Goal: Task Accomplishment & Management: Manage account settings

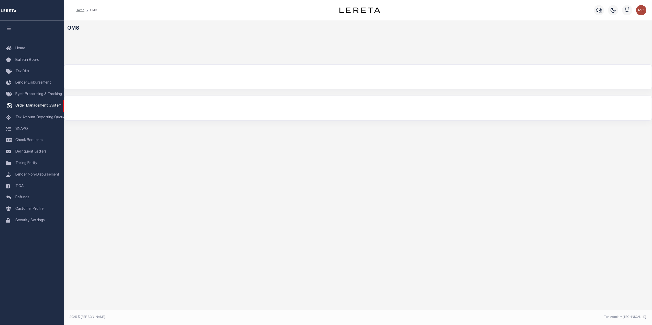
select select "200"
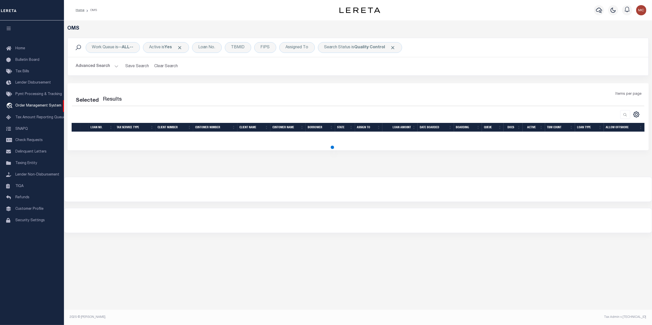
select select "200"
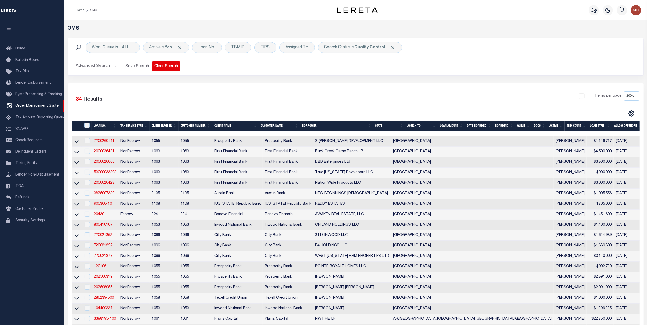
click at [167, 64] on button "Clear Search" at bounding box center [166, 66] width 28 height 10
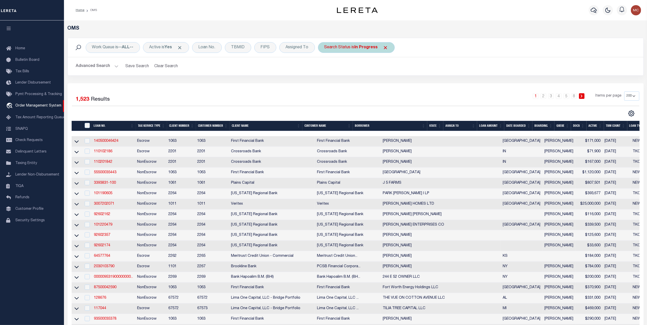
click at [335, 43] on div "Search Status is In Progress" at bounding box center [356, 47] width 77 height 11
click at [333, 74] on select "Automated Search Bad Parcel Complete Duplicate Parcel High Dollar Reporting In …" at bounding box center [361, 73] width 75 height 10
select select "QC"
click at [326, 68] on select "Automated Search Bad Parcel Complete Duplicate Parcel High Dollar Reporting In …" at bounding box center [361, 73] width 75 height 10
click at [390, 82] on input "Apply" at bounding box center [392, 84] width 15 height 8
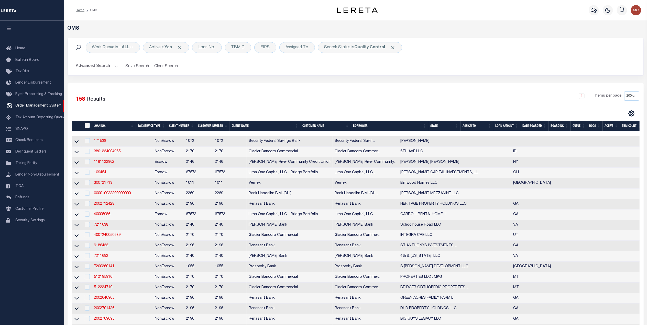
click at [92, 65] on button "Advanced Search" at bounding box center [97, 66] width 42 height 10
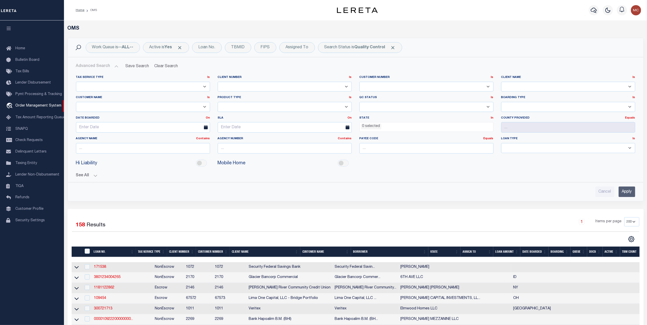
click at [379, 129] on li "0 selected" at bounding box center [371, 127] width 20 height 6
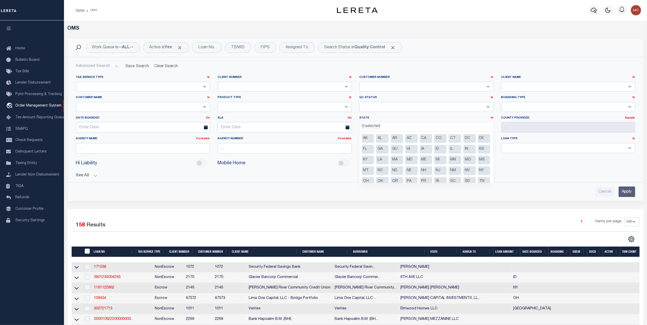
scroll to position [26, 0]
click at [374, 165] on li "[GEOGRAPHIC_DATA]" at bounding box center [368, 166] width 13 height 9
select select "[GEOGRAPHIC_DATA]"
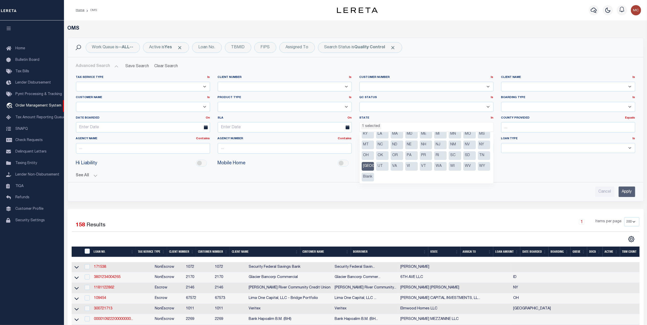
click at [628, 191] on input "Apply" at bounding box center [626, 192] width 17 height 10
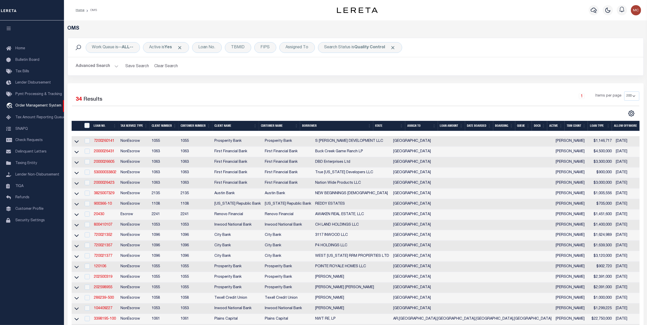
click at [572, 126] on th "TBM COUNT" at bounding box center [575, 126] width 23 height 10
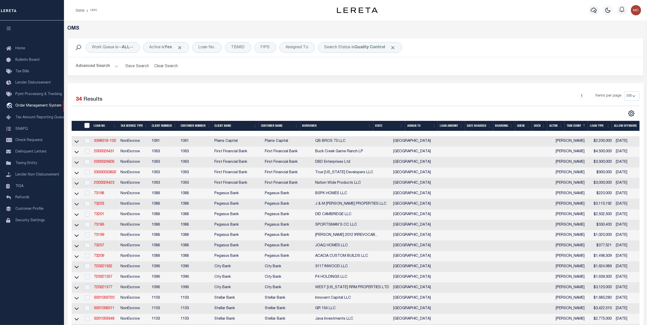
drag, startPoint x: 76, startPoint y: 207, endPoint x: 644, endPoint y: 160, distance: 570.1
click at [76, 207] on icon at bounding box center [76, 203] width 4 height 5
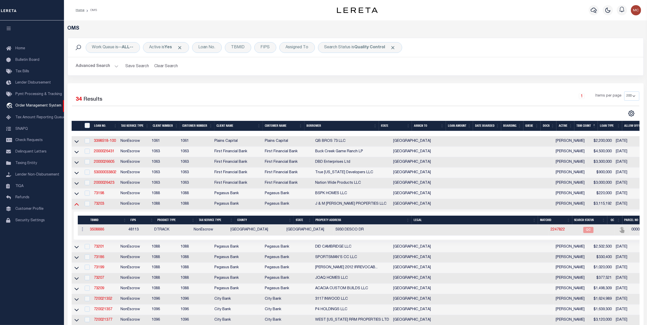
click at [75, 207] on icon at bounding box center [76, 203] width 4 height 5
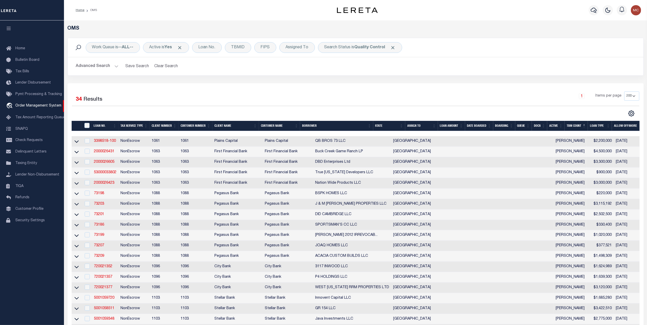
click at [574, 128] on th "TBM COUNT" at bounding box center [575, 126] width 23 height 10
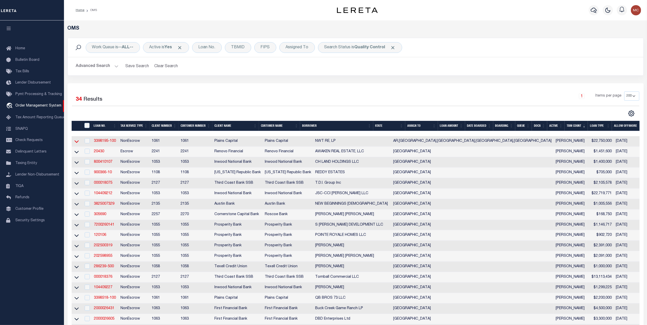
click at [75, 143] on icon at bounding box center [76, 141] width 4 height 5
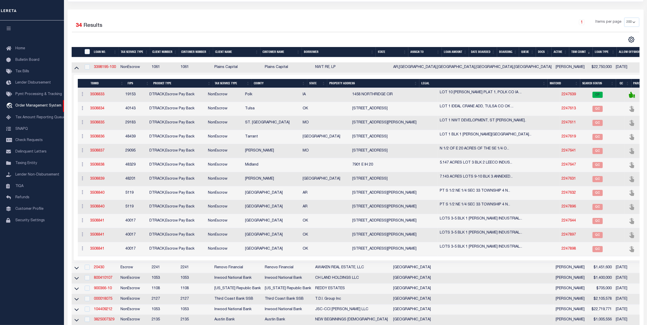
scroll to position [68, 0]
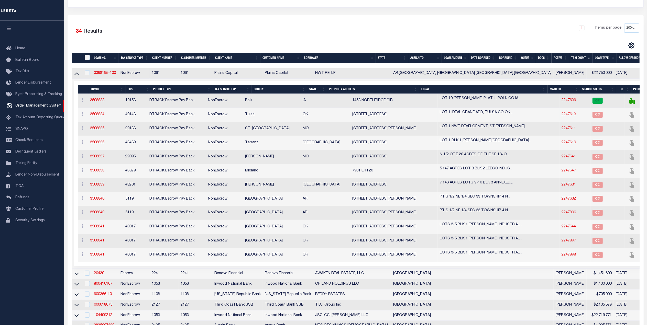
click at [561, 115] on link "2247613" at bounding box center [568, 115] width 14 height 4
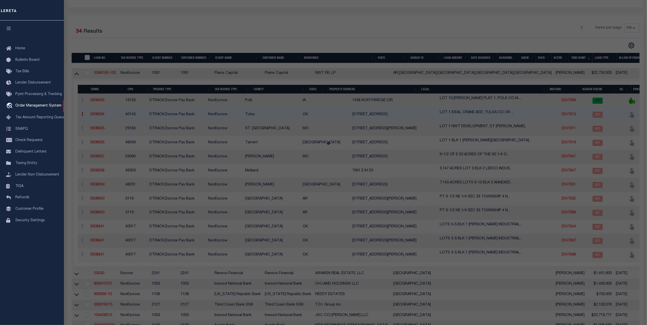
checkbox input "false"
select select "QC"
type input "NWT 2850 LLC"
select select "AGW"
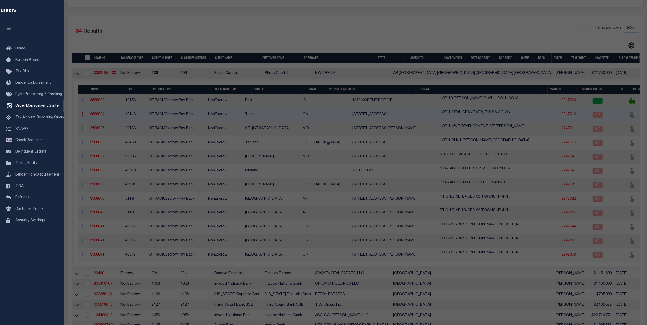
select select "LEG"
type input "15051 E ADMIRAL PL"
type input "TULSA, OK 74116"
type textarea "LT 1 LESS BEG NWC THEREOF TH E169.97 S41.93 NW49.18 W122.26 N30 POB BLK 1"
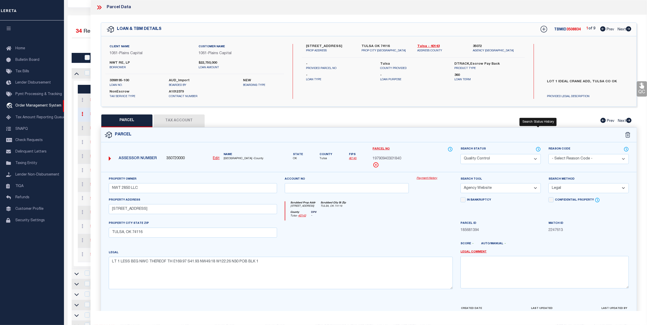
click at [537, 150] on icon at bounding box center [537, 150] width 5 height 6
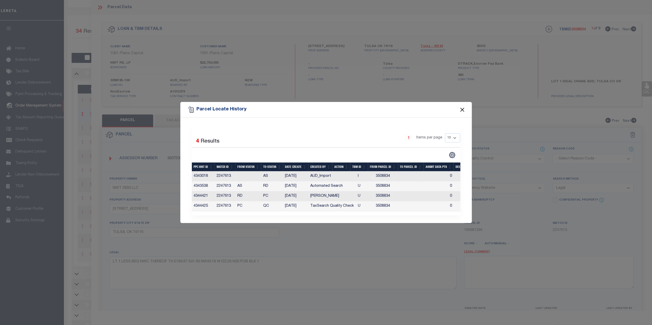
click at [464, 106] on button "Close" at bounding box center [462, 109] width 7 height 7
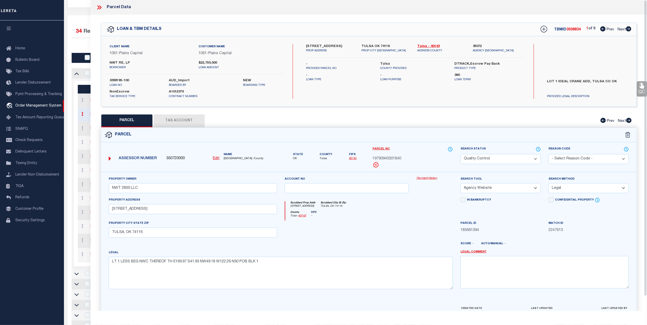
click at [167, 119] on button "Tax Account" at bounding box center [178, 121] width 51 height 13
select select "100"
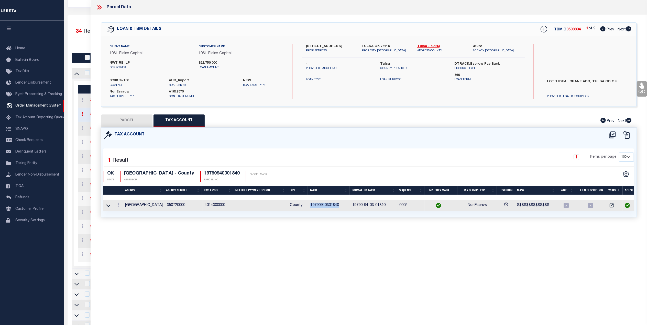
drag, startPoint x: 337, startPoint y: 204, endPoint x: 309, endPoint y: 209, distance: 28.8
click at [309, 209] on td "19790940301840" at bounding box center [329, 205] width 42 height 11
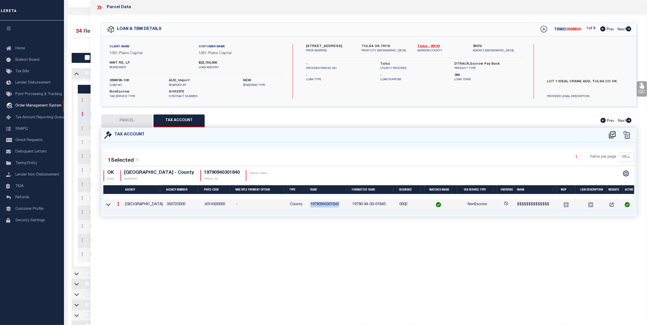
copy td "19790940301840"
click at [136, 119] on button "PARCEL" at bounding box center [126, 121] width 51 height 13
select select "AS"
select select
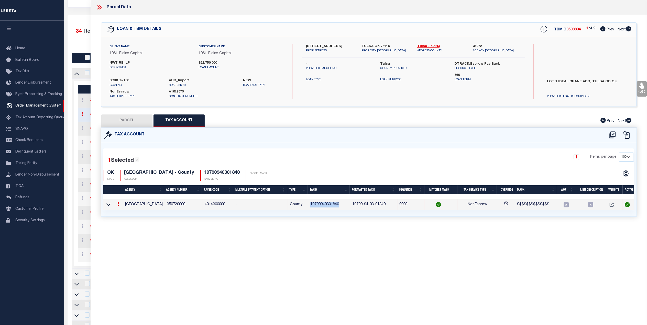
checkbox input "false"
select select "QC"
type input "NWT 2850 LLC"
select select "AGW"
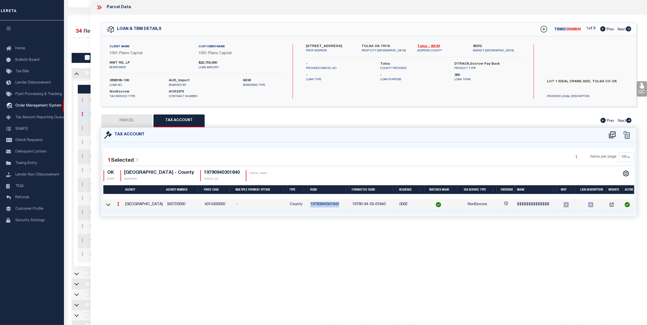
select select "LEG"
type input "15051 E ADMIRAL PL"
type input "TULSA, OK 74116"
type textarea "LT 1 LESS BEG NWC THEREOF TH E169.97 S41.93 NW49.18 W122.26 N30 POB BLK 1"
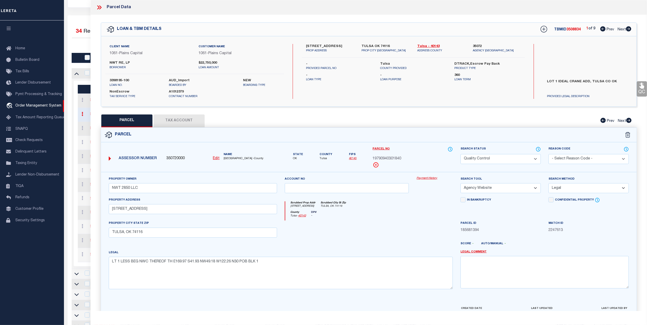
click at [642, 89] on icon at bounding box center [641, 86] width 5 height 6
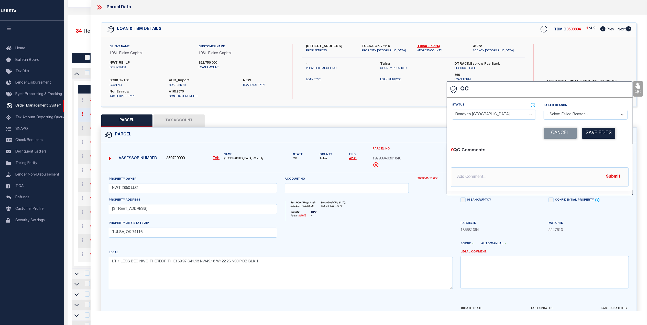
click at [493, 114] on select "- Select Status - Ready to QC Correct Incorrect" at bounding box center [494, 115] width 84 height 10
select select "COR"
click at [452, 110] on select "- Select Status - Ready to QC Correct Incorrect" at bounding box center [494, 115] width 84 height 10
click at [610, 132] on button "Save Edits" at bounding box center [598, 133] width 33 height 11
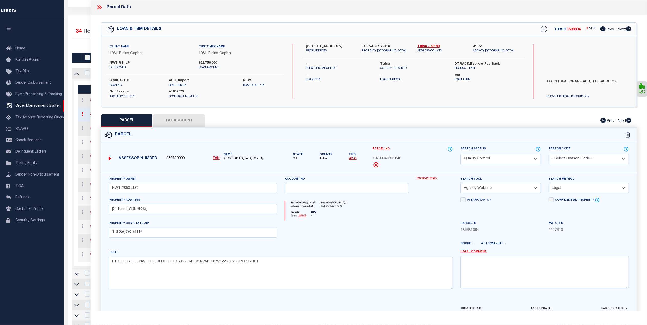
click at [491, 159] on select "Automated Search Bad Parcel Complete Duplicate Parcel High Dollar Reporting In …" at bounding box center [500, 159] width 80 height 10
click at [460, 154] on select "Automated Search Bad Parcel Complete Duplicate Parcel High Dollar Reporting In …" at bounding box center [500, 159] width 80 height 10
click at [432, 201] on div "Property Owner NWT 2850 LLC Account no Payment History Search Tool -- Select Se…" at bounding box center [368, 234] width 527 height 117
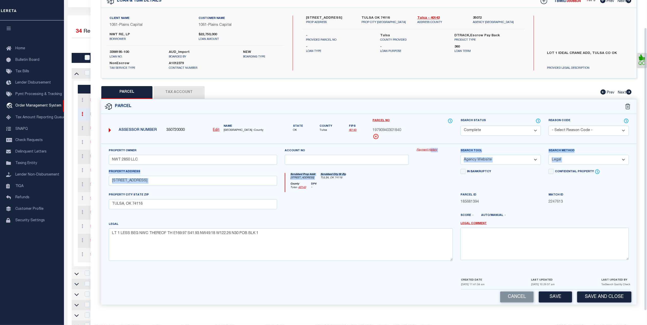
scroll to position [30, 0]
click at [557, 298] on button "Save" at bounding box center [554, 297] width 33 height 11
select select "AS"
select select
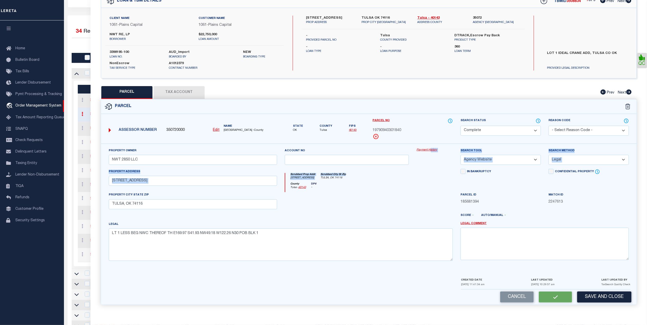
checkbox input "false"
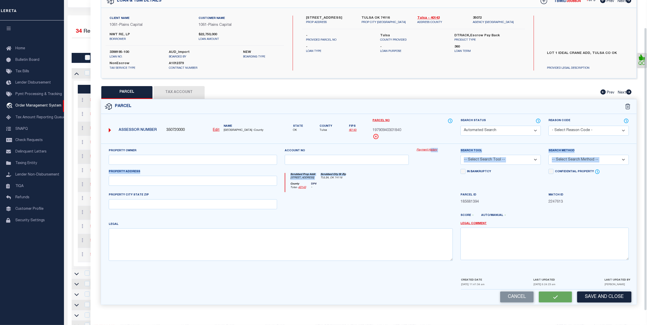
select select "CP"
type input "NWT 2850 LLC"
select select "AGW"
select select "LEG"
type input "15051 E ADMIRAL PL"
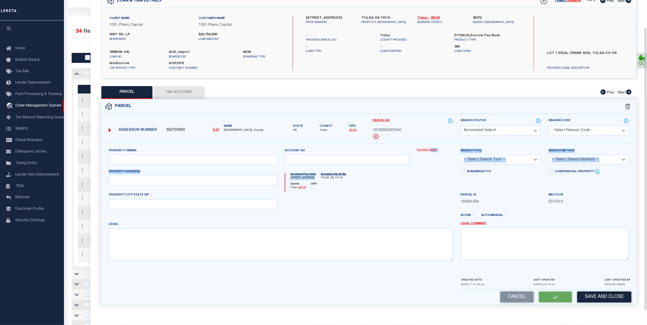
type input "TULSA, OK 74116"
type textarea "LT 1 LESS BEG NWC THEREOF TH E169.97 S41.93 NW49.18 W122.26 N30 POB BLK 1"
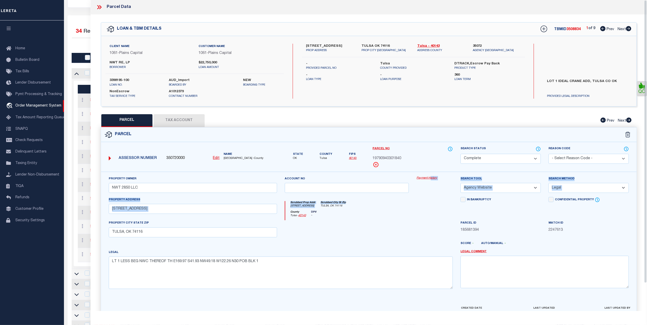
scroll to position [0, 0]
click at [629, 27] on icon at bounding box center [628, 28] width 6 height 5
select select "AS"
select select
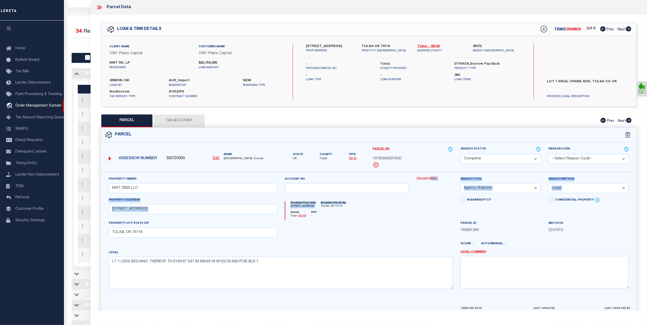
checkbox input "false"
select select "CP"
type input "NWT 2850 LLC"
select select "AGW"
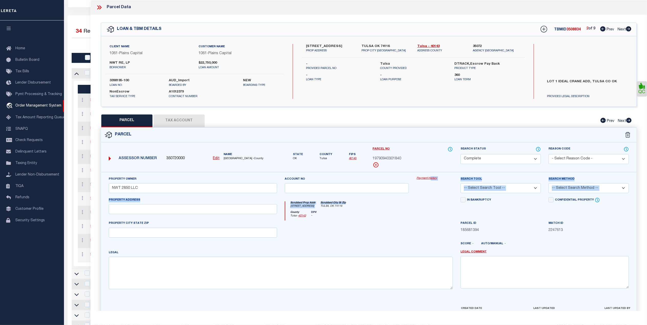
select select "LEG"
type input "15051 E ADMIRAL PL"
type input "TULSA, OK 74116"
type textarea "LT 1 LESS BEG NWC THEREOF TH E169.97 S41.93 NW49.18 W122.26 N30 POB BLK 1"
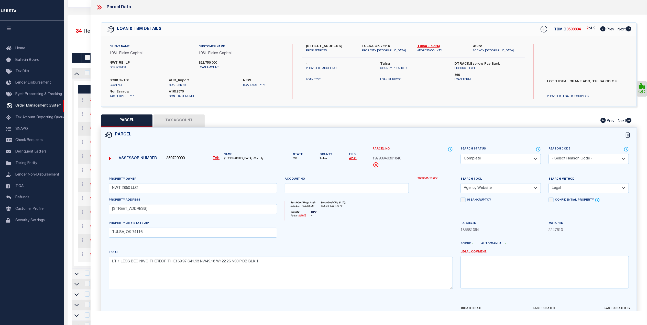
click at [429, 231] on div at bounding box center [434, 231] width 44 height 21
click at [603, 29] on icon at bounding box center [602, 28] width 5 height 5
select select "AS"
select select
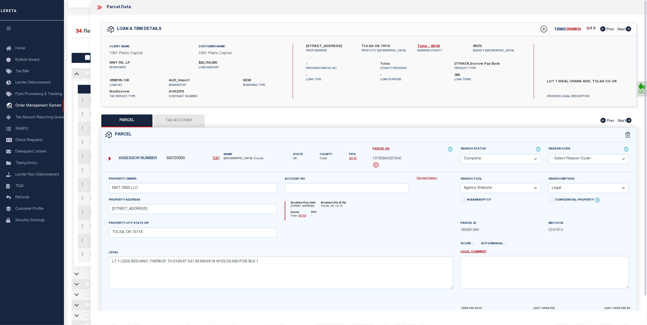
checkbox input "false"
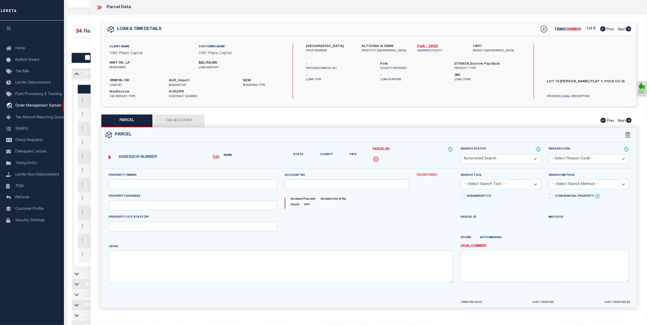
select select "CP"
type input "NWT 1458 LLC"
select select "AGW"
select select "LEG"
type input "1458 NORTHRIDGE CIR NE"
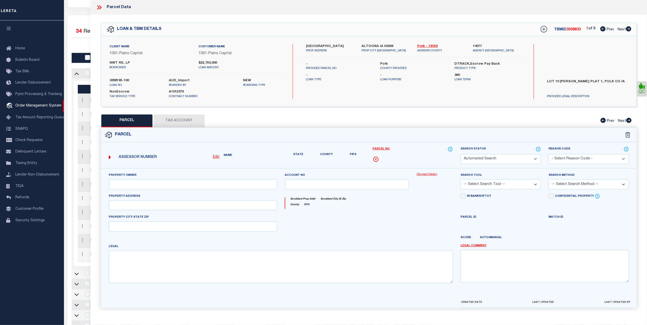
type input "ALTOONA, IA 50009"
type textarea "LOT 10 FRANZEN PLAT 1"
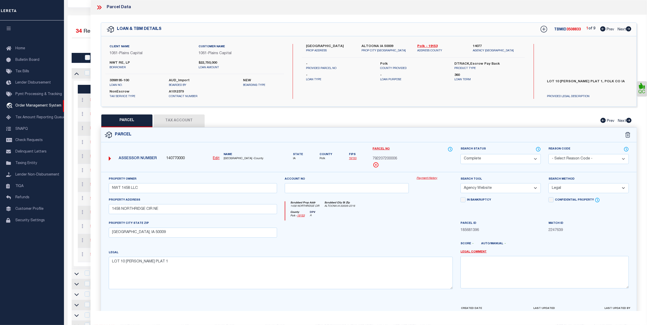
click at [628, 29] on icon at bounding box center [628, 28] width 5 height 5
select select "AS"
select select
checkbox input "false"
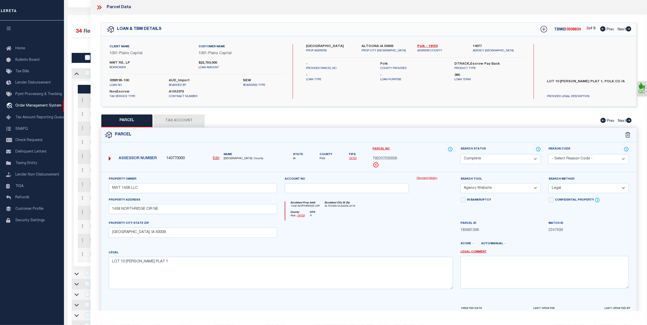
checkbox input "false"
select select "CP"
type input "NWT 2850 LLC"
select select "AGW"
select select "LEG"
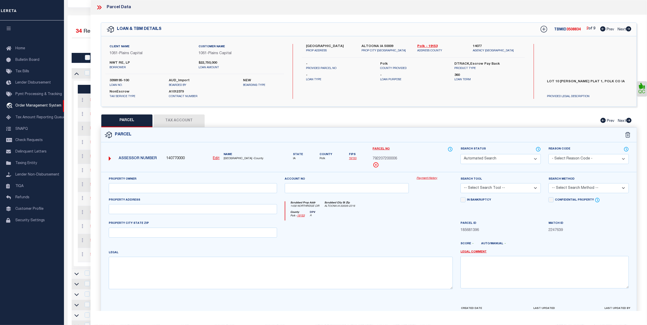
type input "15051 E ADMIRAL PL"
type input "TULSA, OK 74116"
type textarea "LT 1 LESS BEG NWC THEREOF TH E169.97 S41.93 NW49.18 W122.26 N30 POB BLK 1"
click at [602, 29] on icon at bounding box center [602, 28] width 5 height 5
select select "AS"
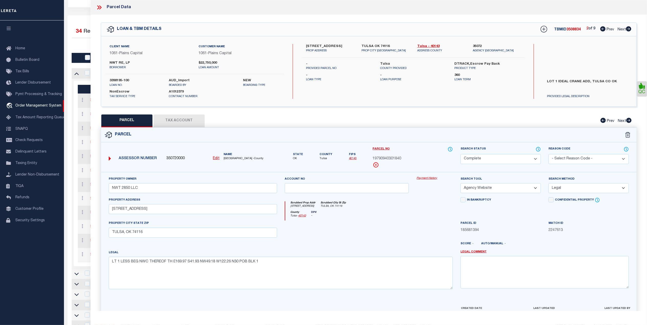
select select
checkbox input "false"
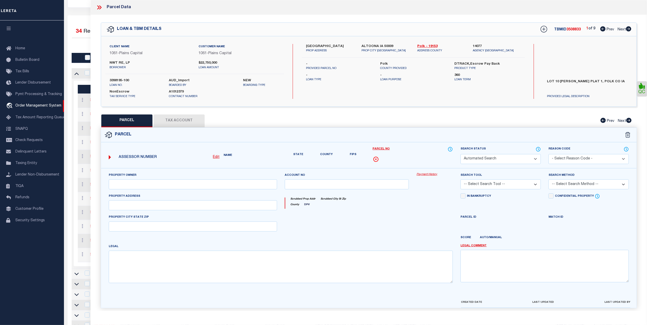
select select "CP"
type input "NWT 1458 LLC"
select select "AGW"
select select "LEG"
type input "1458 NORTHRIDGE CIR NE"
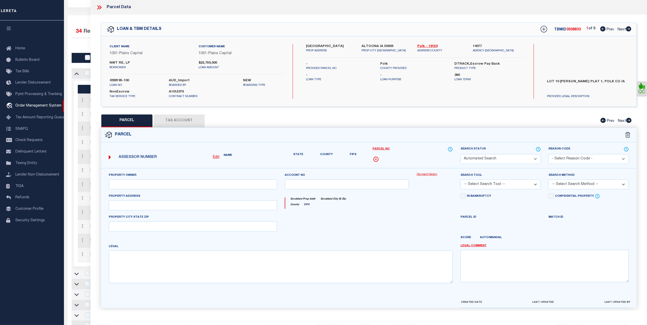
type input "ALTOONA, IA 50009"
type textarea "LOT 10 FRANZEN PLAT 1"
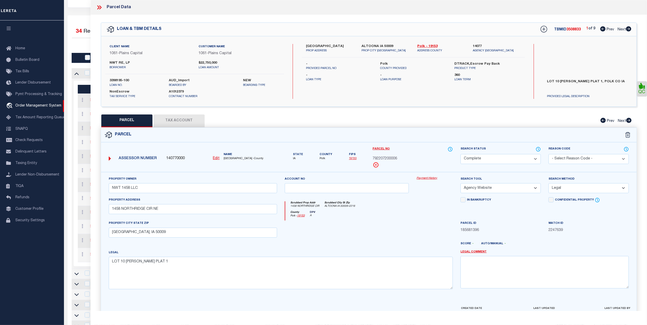
click at [626, 29] on icon at bounding box center [628, 28] width 5 height 5
select select "AS"
select select
checkbox input "false"
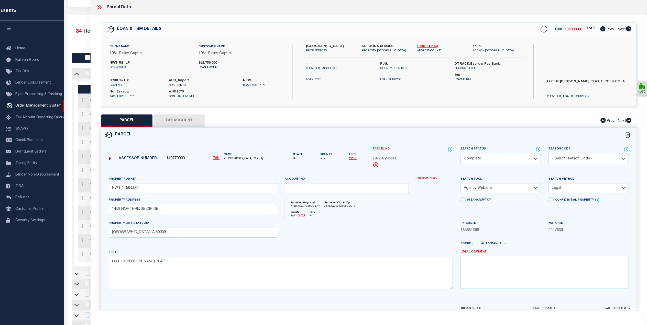
checkbox input "false"
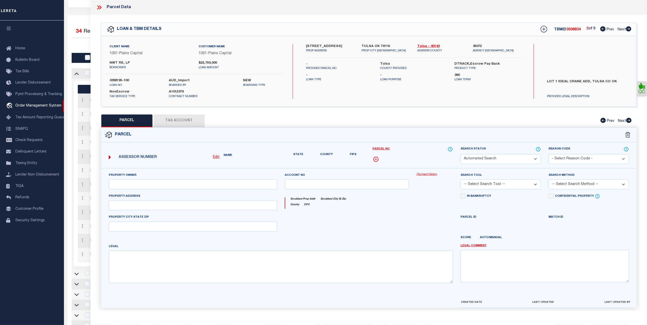
select select "CP"
type input "NWT 2850 LLC"
select select "AGW"
select select "LEG"
type input "15051 E ADMIRAL PL"
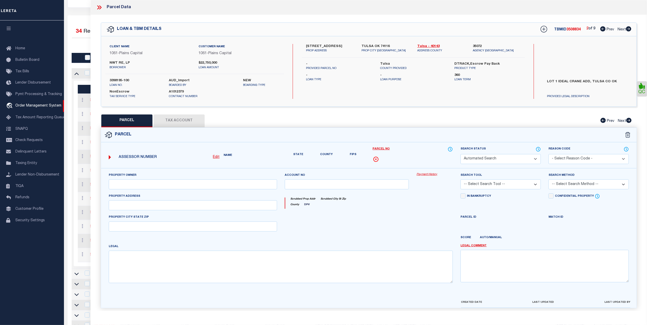
type input "TULSA, OK 74116"
type textarea "LT 1 LESS BEG NWC THEREOF TH E169.97 S41.93 NW49.18 W122.26 N30 POB BLK 1"
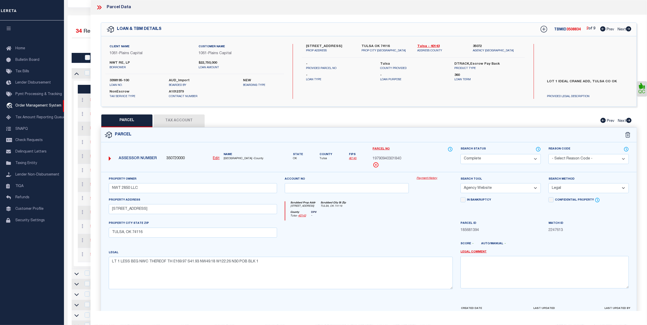
click at [626, 29] on icon at bounding box center [628, 28] width 5 height 5
select select "AS"
select select
checkbox input "false"
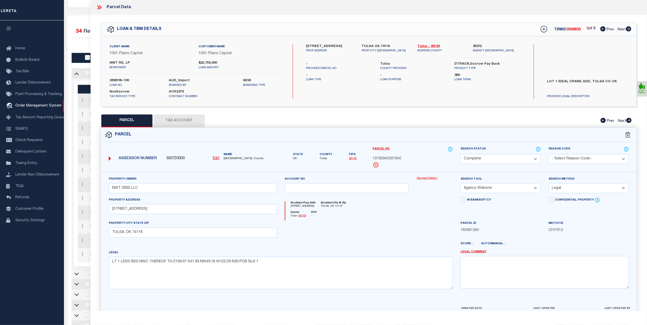
checkbox input "false"
select select "QC"
type input "NWT 603 LLC"
select select "AGW"
select select "LEG"
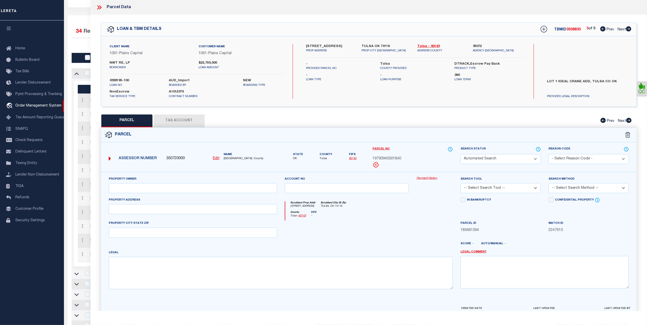
type input "N ELLERMAN RD"
type input "WENTZVILLE MO 63385"
type textarea "NWT DEVELOPMENT LOT 1 SPLIT MAP WITH T230200037"
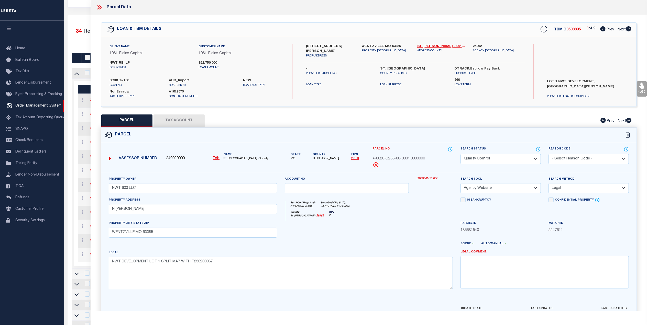
click at [626, 29] on icon at bounding box center [628, 28] width 5 height 5
select select "AS"
select select
checkbox input "false"
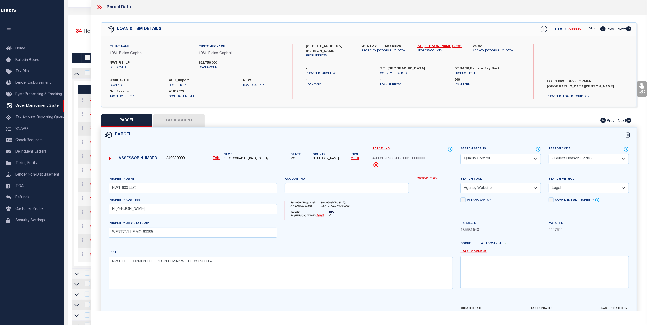
checkbox input "false"
select select "QC"
type input "NWT 2850 LLC"
select select "AGW"
select select "LEG"
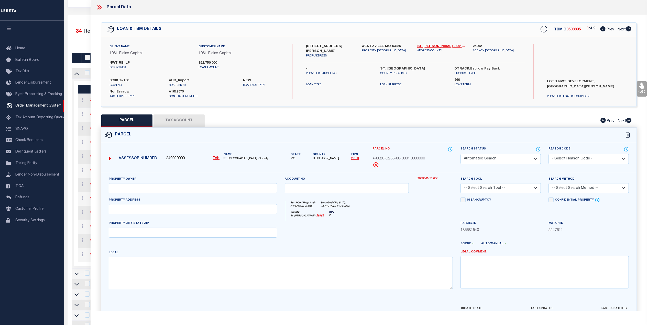
type input "2850 E LOOP 820 S"
type input "FORT WORTH, TX 76119"
type textarea "VEN KEN INDUSTRIAL PARK ADDN BLOCK 1 LOT 1R1"
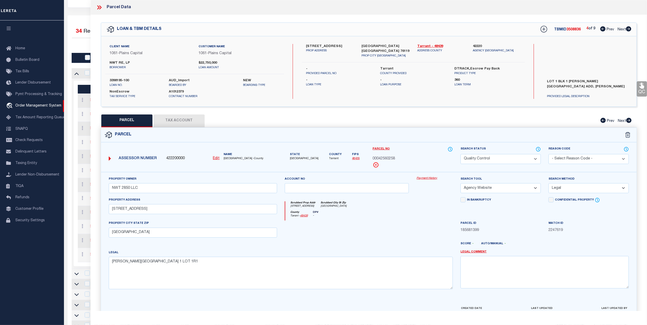
click at [626, 29] on icon at bounding box center [628, 28] width 5 height 5
select select "AS"
select select
checkbox input "false"
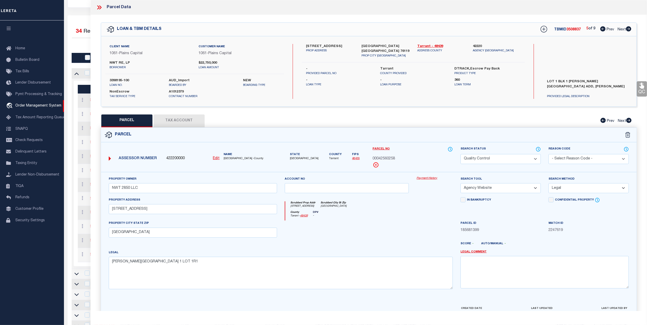
checkbox input "false"
select select "QC"
type input "NWT 603 LLC"
select select "AGW"
select select "LEG"
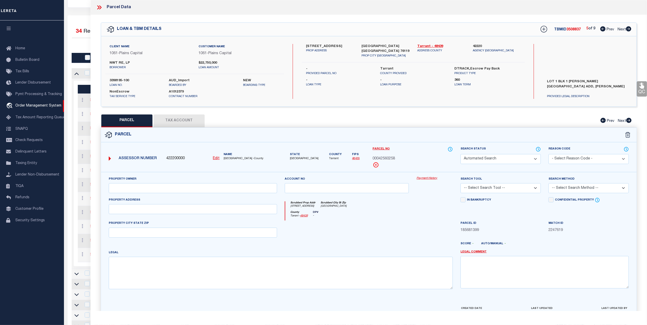
type input "603 SW 1ST ST"
type input "OAK GROVE, MO 64075"
type textarea "RNG-29 TWP-49 SEC-32 N 1/2 OF E 20 AC SE NW (EX ROW)"
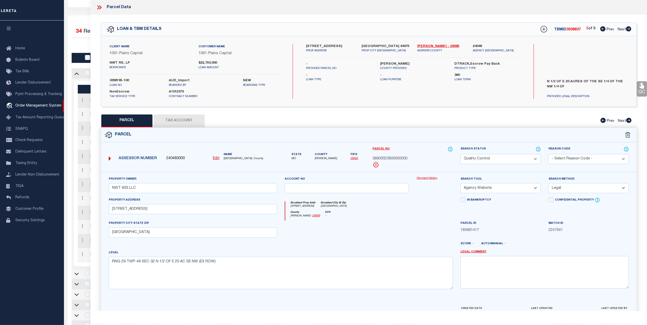
click at [184, 121] on button "Tax Account" at bounding box center [178, 121] width 51 height 13
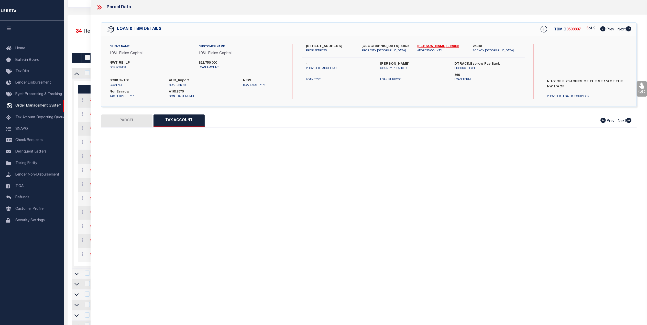
select select "100"
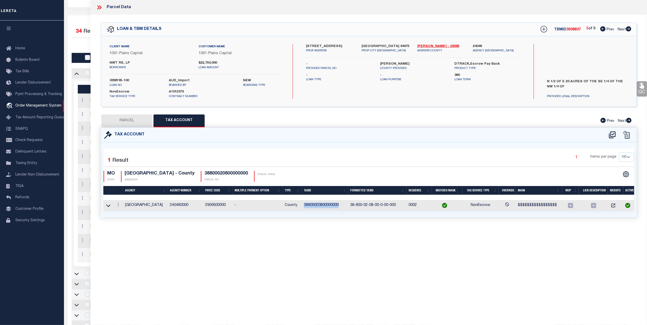
drag, startPoint x: 342, startPoint y: 207, endPoint x: 303, endPoint y: 208, distance: 38.9
click at [303, 208] on td "38800020800000000" at bounding box center [325, 205] width 46 height 11
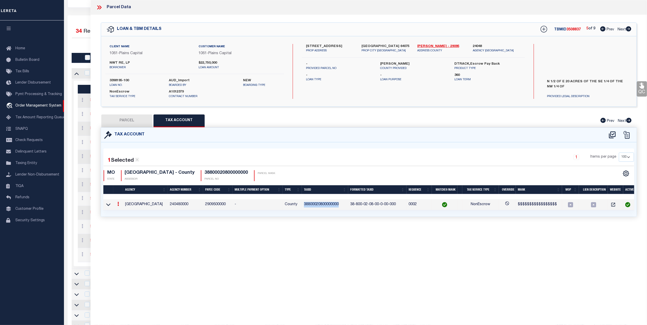
copy td "38800020800000000"
drag, startPoint x: 133, startPoint y: 123, endPoint x: 138, endPoint y: 125, distance: 5.3
click at [133, 123] on button "PARCEL" at bounding box center [126, 121] width 51 height 13
select select "AS"
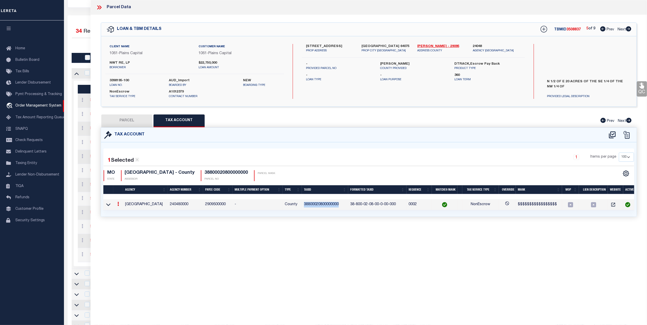
select select
checkbox input "false"
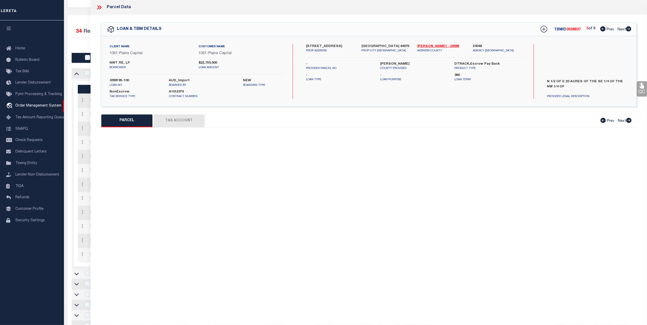
select select "QC"
type input "NWT 603 LLC"
select select "AGW"
select select "LEG"
type input "603 SW 1ST ST"
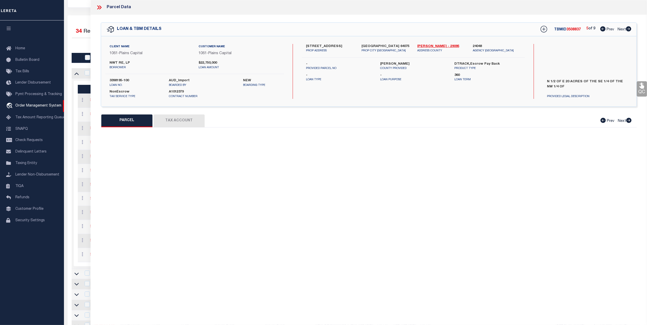
type input "OAK GROVE, MO 64075"
type textarea "RNG-29 TWP-49 SEC-32 N 1/2 OF E 20 AC SE NW (EX ROW)"
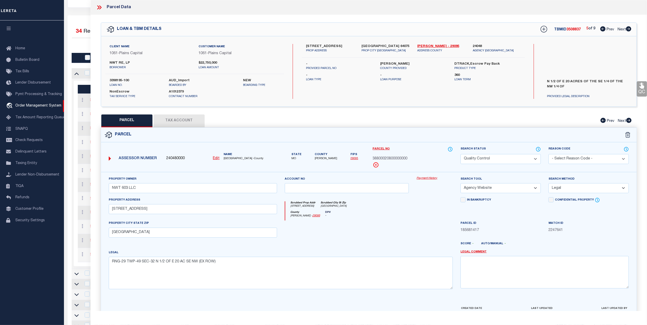
click at [637, 88] on link "QC" at bounding box center [641, 88] width 10 height 15
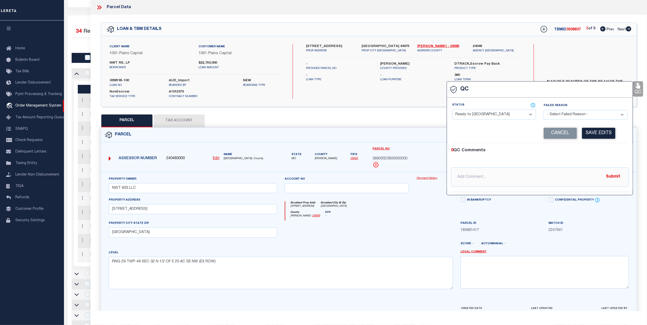
drag, startPoint x: 519, startPoint y: 116, endPoint x: 517, endPoint y: 121, distance: 5.9
click at [519, 116] on select "- Select Status - Ready to QC Correct Incorrect" at bounding box center [494, 115] width 84 height 10
select select "COR"
click at [452, 110] on select "- Select Status - Ready to QC Correct Incorrect" at bounding box center [494, 115] width 84 height 10
click at [602, 128] on div "Corrected Search Value Cancel Save Edits" at bounding box center [539, 133] width 175 height 19
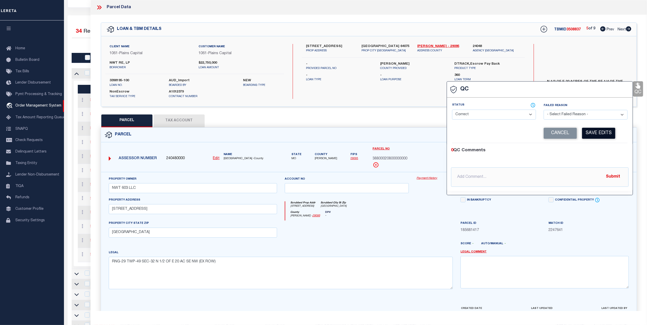
click at [602, 136] on button "Save Edits" at bounding box center [598, 133] width 33 height 11
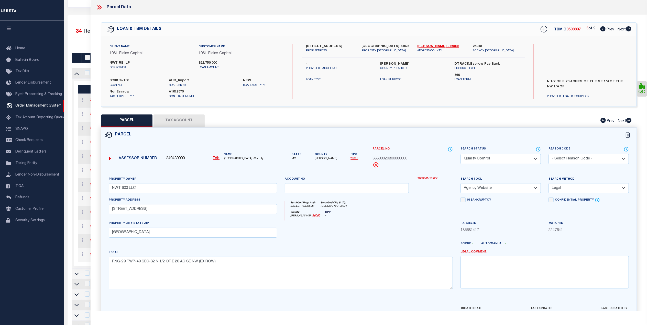
click at [488, 158] on select "Automated Search Bad Parcel Complete Duplicate Parcel High Dollar Reporting In …" at bounding box center [500, 159] width 80 height 10
click at [460, 154] on select "Automated Search Bad Parcel Complete Duplicate Parcel High Dollar Reporting In …" at bounding box center [500, 159] width 80 height 10
click at [434, 216] on div "County Jackson - 29095 DPV -" at bounding box center [369, 216] width 168 height 10
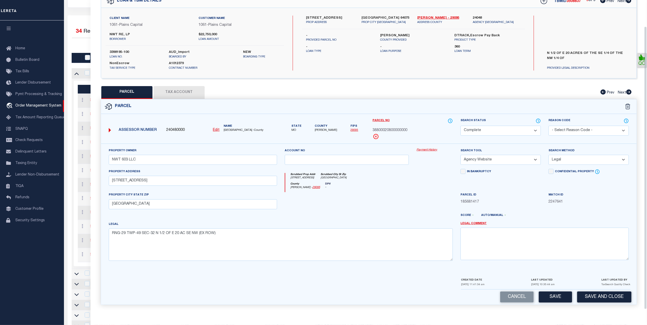
scroll to position [30, 0]
click at [552, 294] on button "Save" at bounding box center [554, 297] width 33 height 11
select select "AS"
select select
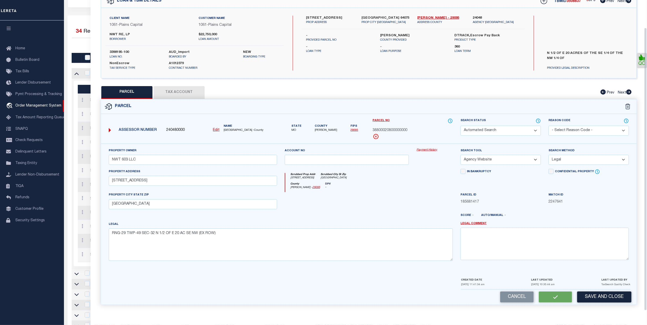
checkbox input "false"
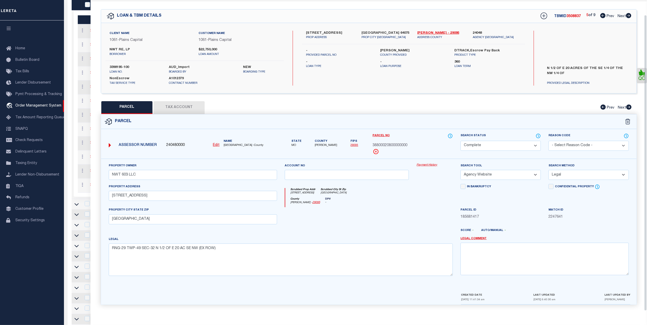
scroll to position [170, 0]
click at [631, 14] on div "LOAN & TBM DETAILS TBMID 3508837 5 of 9 Prev Next" at bounding box center [368, 15] width 535 height 13
click at [628, 14] on icon at bounding box center [628, 15] width 6 height 5
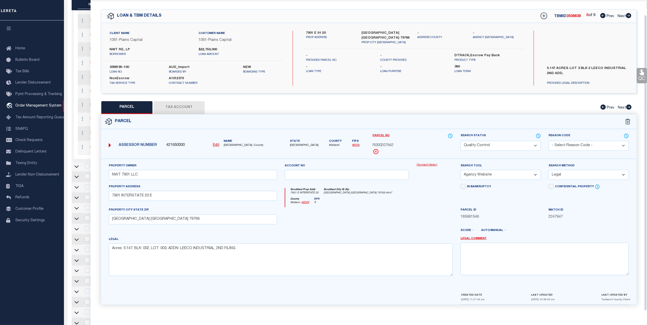
scroll to position [15, 0]
drag, startPoint x: 184, startPoint y: 102, endPoint x: 635, endPoint y: 98, distance: 451.0
click at [185, 102] on button "Tax Account" at bounding box center [178, 107] width 51 height 13
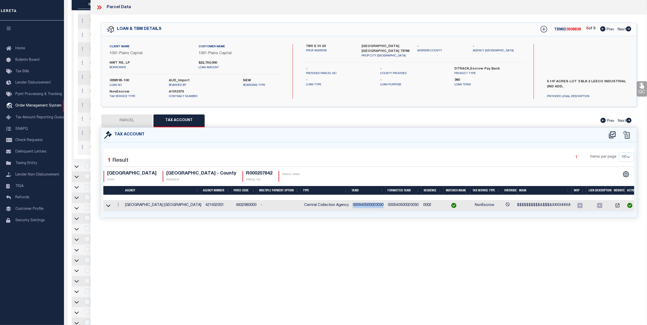
drag, startPoint x: 385, startPoint y: 206, endPoint x: 351, endPoint y: 209, distance: 33.9
click at [351, 209] on td "000540500020030" at bounding box center [368, 205] width 35 height 11
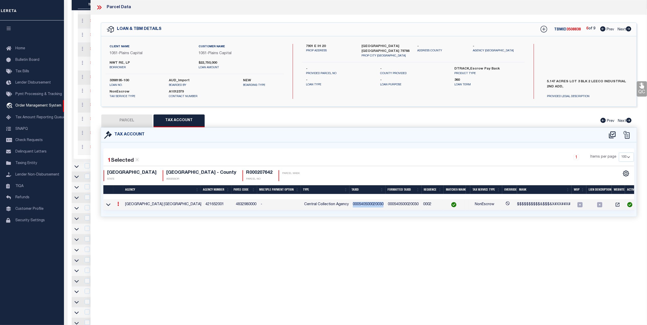
copy td "000540500020030"
click at [611, 136] on icon at bounding box center [612, 134] width 7 height 7
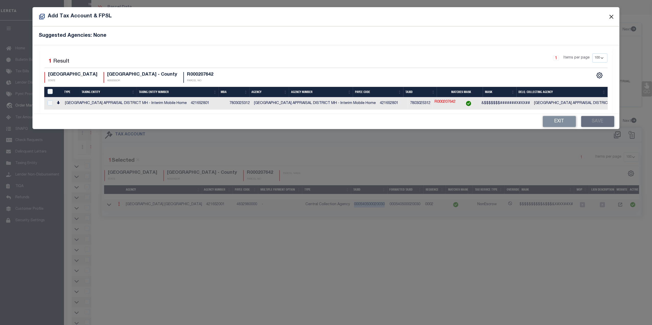
click at [611, 17] on button "Close" at bounding box center [611, 16] width 7 height 7
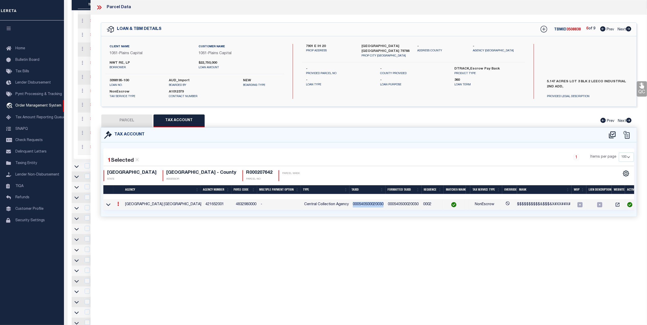
click at [139, 120] on button "PARCEL" at bounding box center [126, 121] width 51 height 13
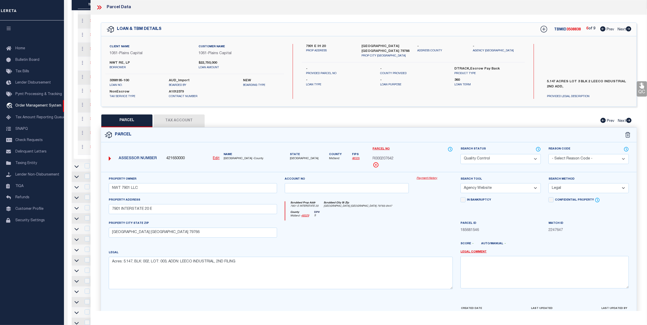
click at [353, 158] on link "48329" at bounding box center [356, 158] width 8 height 3
drag, startPoint x: 392, startPoint y: 157, endPoint x: 370, endPoint y: 159, distance: 22.5
click at [370, 159] on div "Parcel No R000207642" at bounding box center [413, 160] width 88 height 26
copy span "R000207642"
click at [177, 115] on button "Tax Account" at bounding box center [178, 121] width 51 height 13
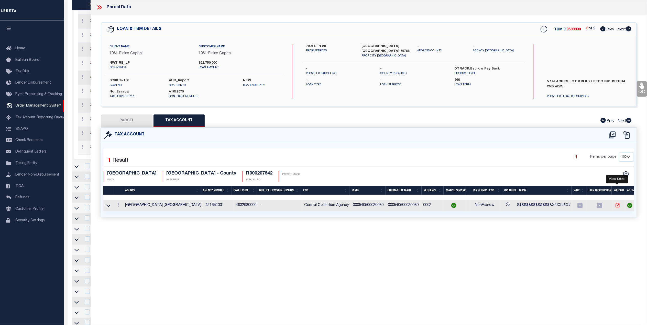
click at [615, 206] on icon "" at bounding box center [617, 205] width 5 height 5
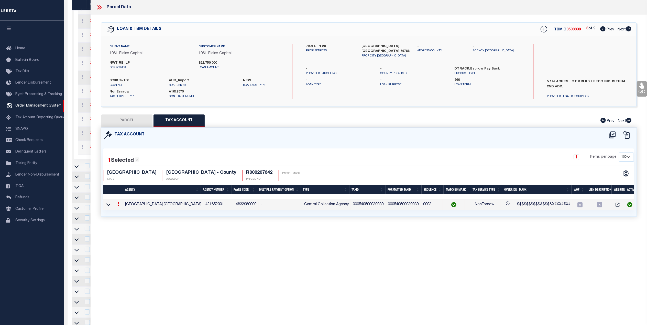
click at [630, 31] on icon at bounding box center [628, 28] width 5 height 5
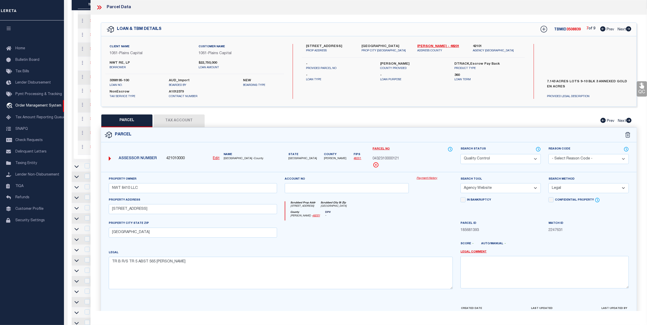
click at [624, 26] on div "7 of 9 Prev Next" at bounding box center [608, 29] width 45 height 7
click at [627, 28] on icon at bounding box center [628, 28] width 5 height 5
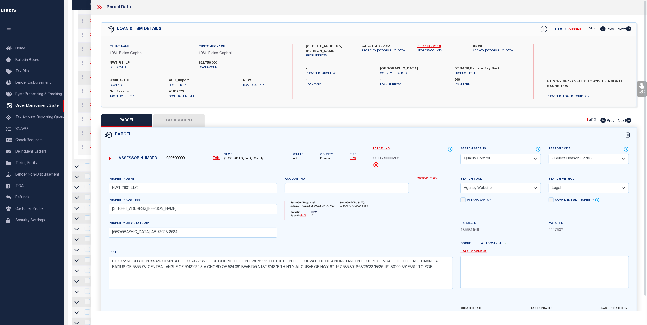
click at [629, 29] on icon at bounding box center [628, 28] width 5 height 5
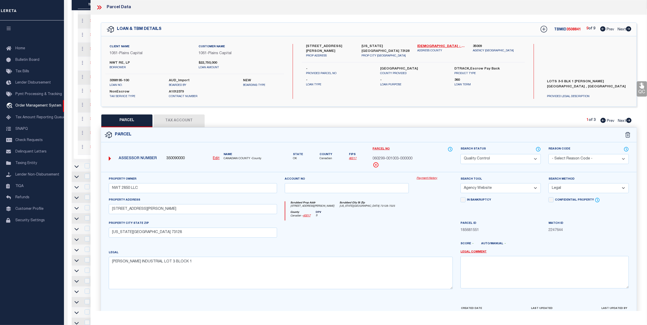
click at [196, 122] on button "Tax Account" at bounding box center [178, 121] width 51 height 13
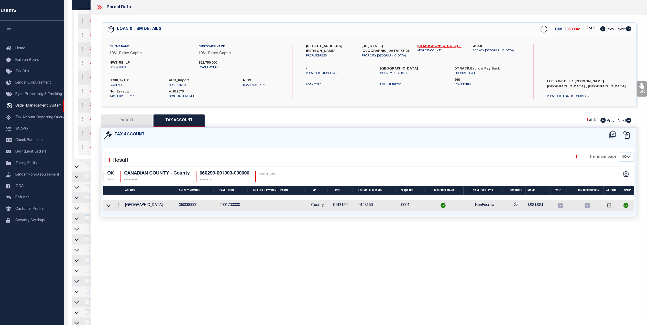
click at [97, 8] on icon at bounding box center [99, 7] width 7 height 7
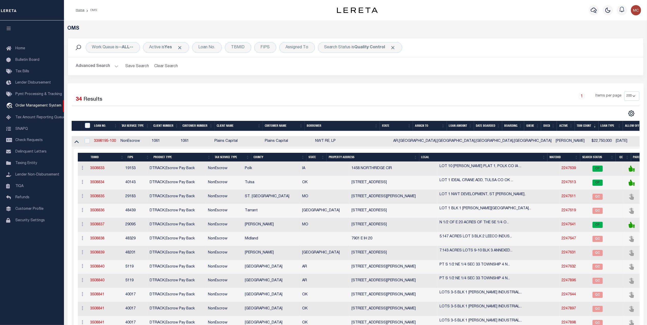
click at [407, 71] on h2 "Advanced Search Save Search Clear Search tblSearchTopScreen_dynamictable_____De…" at bounding box center [355, 66] width 567 height 10
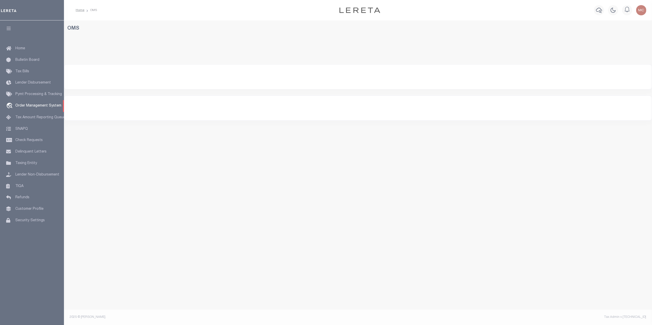
select select "200"
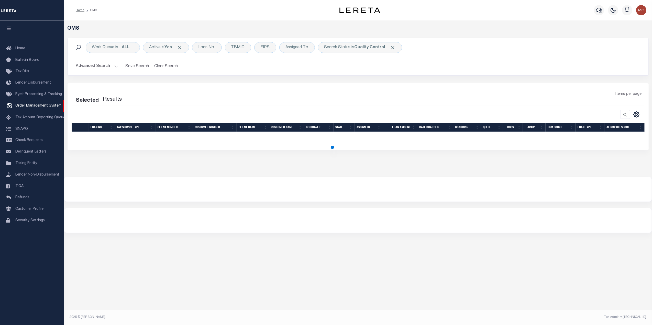
select select "200"
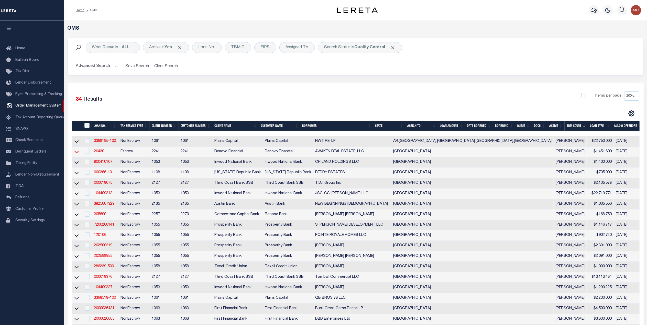
click at [76, 152] on icon at bounding box center [76, 151] width 4 height 5
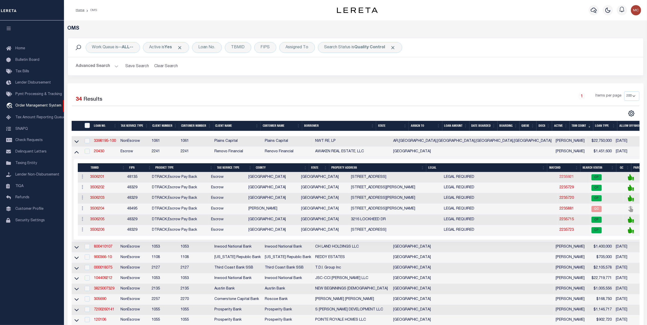
click at [559, 178] on link "2235921" at bounding box center [566, 177] width 14 height 4
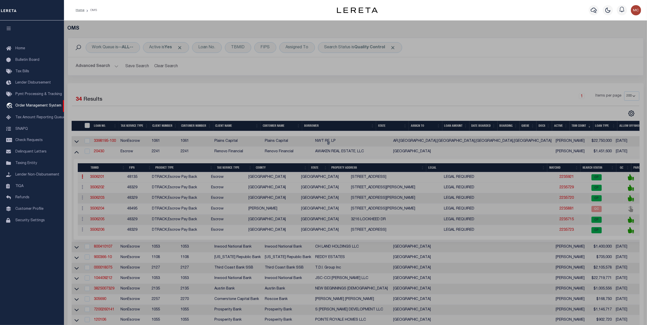
checkbox input "false"
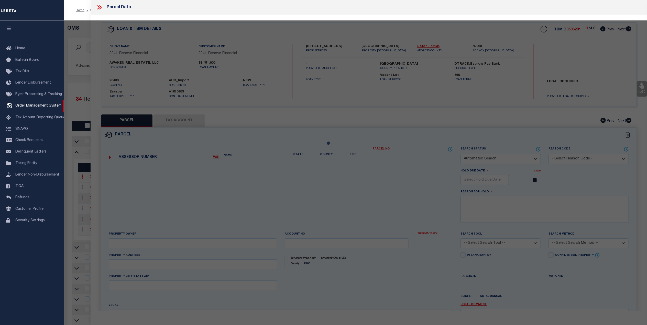
select select "CP"
type input "AWAKEN REAL ESTATE LLC"
select select "AGW"
select select "LEG"
type input "[STREET_ADDRESS]"
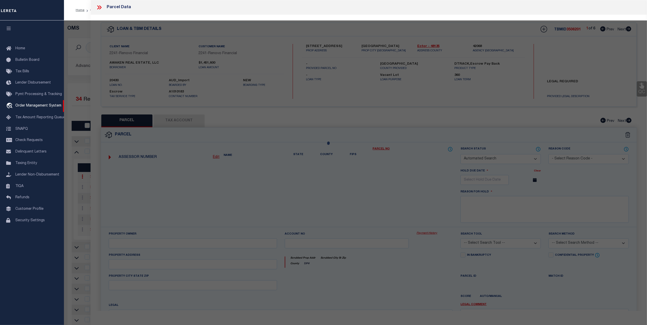
type input "[GEOGRAPHIC_DATA], [GEOGRAPHIC_DATA] 79763"
type textarea "[PERSON_NAME] BLOCK 2 LOT 18"
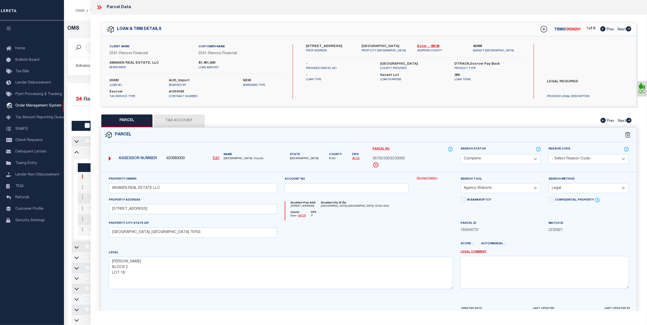
click at [101, 9] on icon at bounding box center [99, 7] width 7 height 7
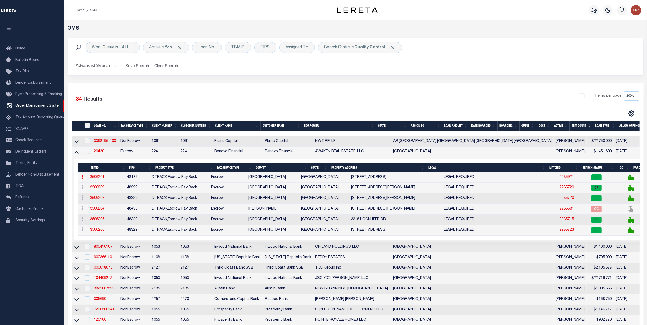
click at [98, 177] on link "3506201" at bounding box center [97, 177] width 14 height 4
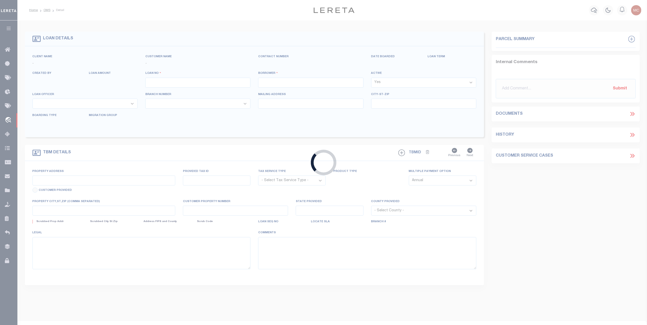
type input "20430"
type input "AWAKEN REAL ESTATE, LLC"
select select
type input "2003 [PERSON_NAME] Ave"
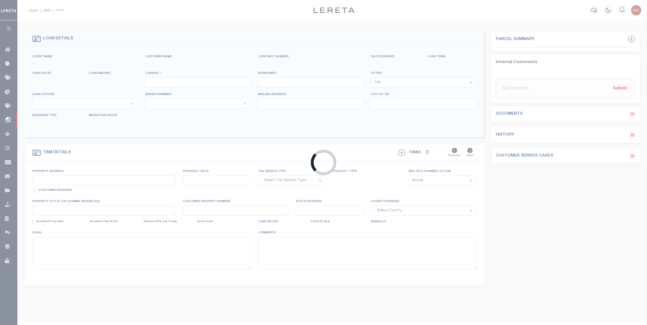
type input "[GEOGRAPHIC_DATA]"
select select "400"
select select "Escrow"
select select "164194"
select select "25066"
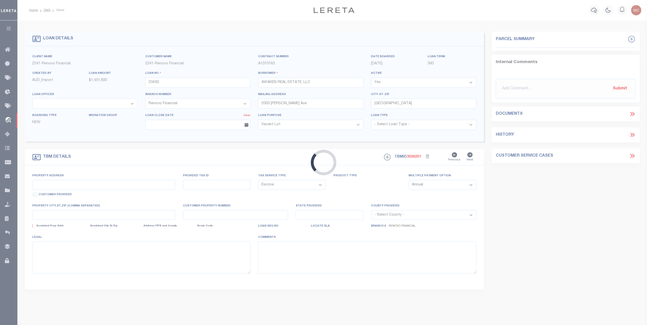
type input "[STREET_ADDRESS]"
select select
type input "[GEOGRAPHIC_DATA]"
type input "a0kUS00000AfO73"
type input "[GEOGRAPHIC_DATA]"
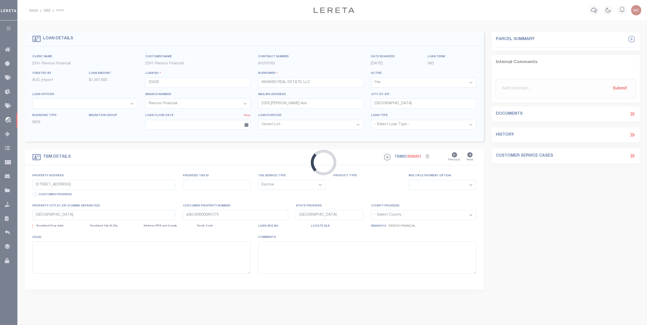
select select
type textarea "LEGAL REQUIRED"
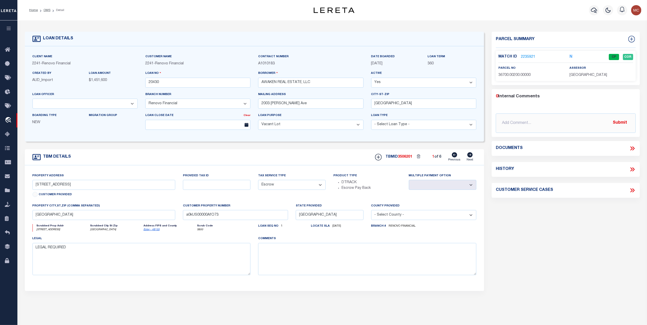
click at [633, 150] on icon at bounding box center [633, 149] width 2 height 4
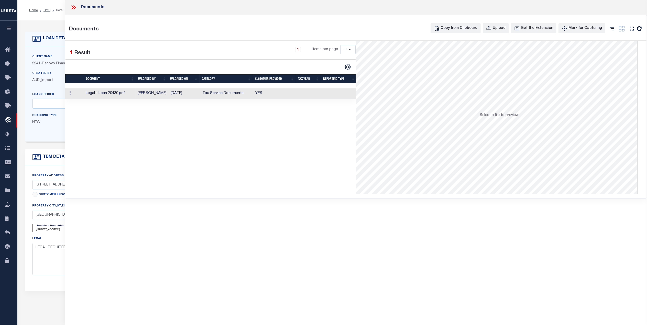
click at [297, 89] on td at bounding box center [308, 93] width 25 height 10
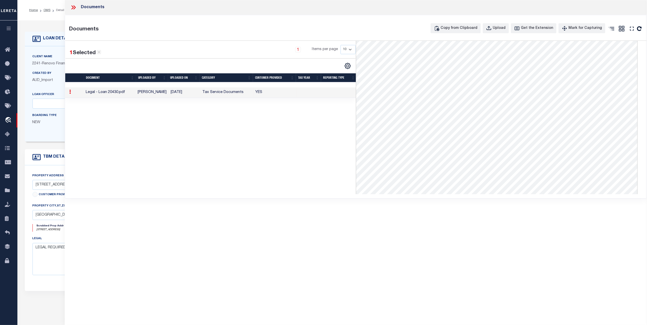
scroll to position [136, 0]
click at [127, 148] on div "1 Selected 1 Result 1 Items per page 10 25 50 100" at bounding box center [210, 117] width 290 height 153
click at [75, 8] on icon at bounding box center [74, 7] width 2 height 4
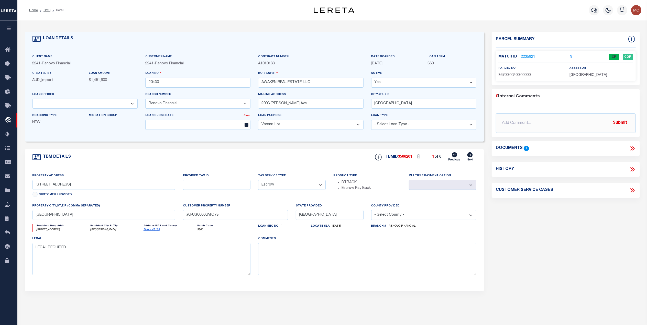
drag, startPoint x: 508, startPoint y: 52, endPoint x: 511, endPoint y: 54, distance: 3.7
click at [508, 52] on div "Match ID 2235921 N CP COR parcel no assessor" at bounding box center [566, 66] width 140 height 30
click at [529, 57] on link "2235921" at bounding box center [528, 56] width 14 height 5
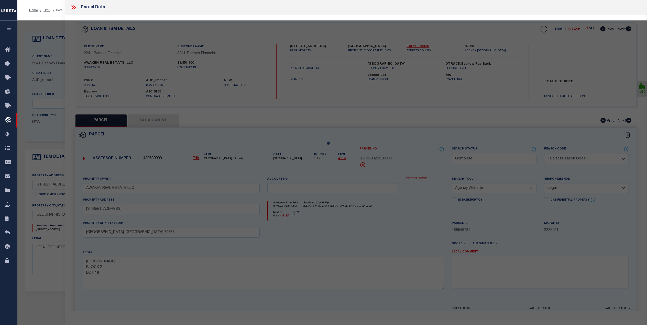
select select "AS"
select select
checkbox input "false"
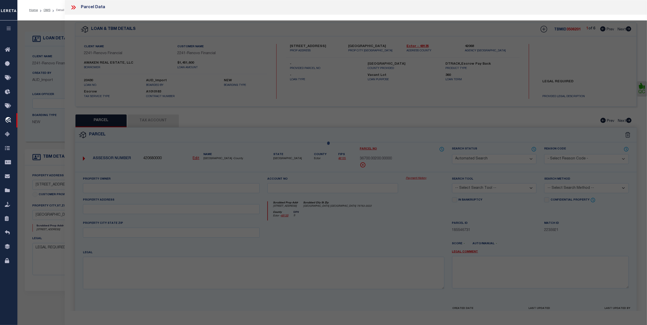
select select "CP"
type input "AWAKEN REAL ESTATE LLC"
select select "AGW"
select select "LEG"
type input "[STREET_ADDRESS]"
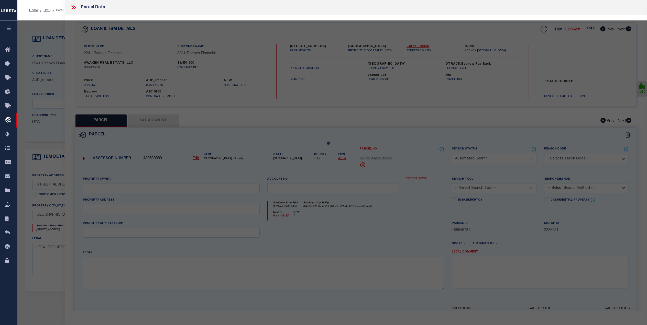
type input "[GEOGRAPHIC_DATA], [GEOGRAPHIC_DATA] 79763"
type textarea "[PERSON_NAME] BLOCK 2 LOT 18"
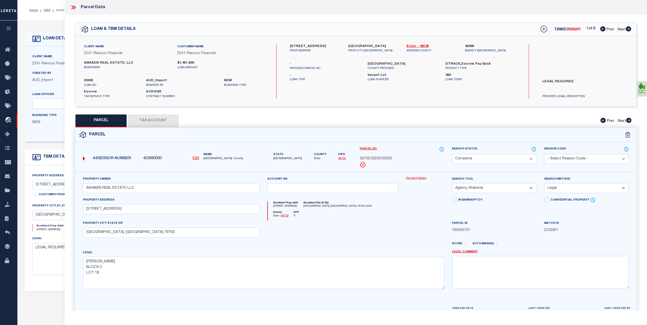
click at [629, 31] on icon at bounding box center [628, 28] width 5 height 5
select select "AS"
select select
checkbox input "false"
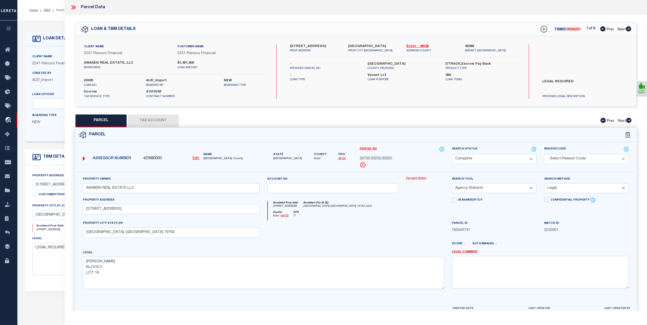
checkbox input "false"
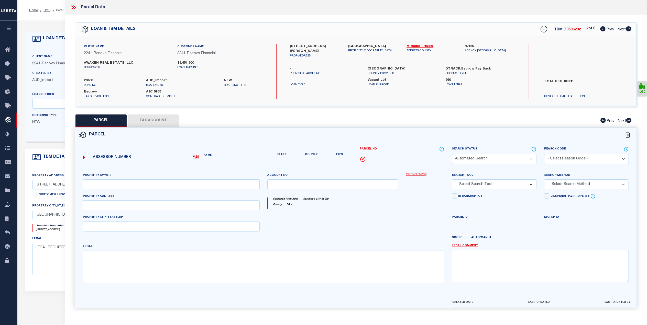
select select "CP"
type input "AWAKEN REAL ESTATE LLC"
select select "AGW"
select select
type input "[STREET_ADDRESS][PERSON_NAME]"
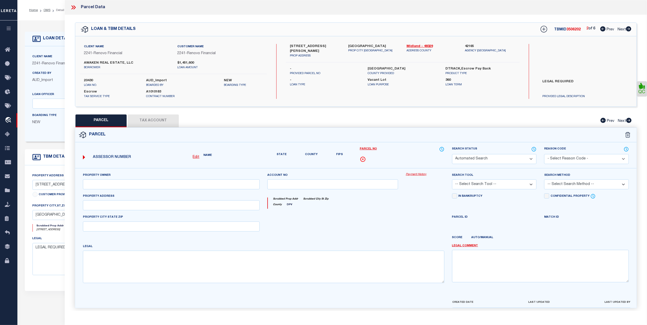
type input "[GEOGRAPHIC_DATA], [GEOGRAPHIC_DATA]"
type textarea "Acres: 0.306, BLK: 006, LOT: 010 N.5 & ALL OF, ADDN: [PERSON_NAME], LOT 11 & S.…"
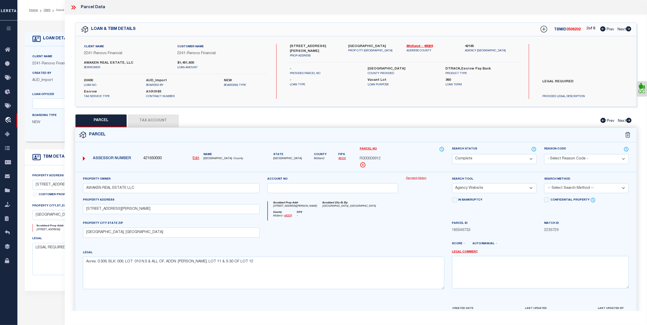
click at [156, 123] on button "Tax Account" at bounding box center [153, 121] width 51 height 13
select select "100"
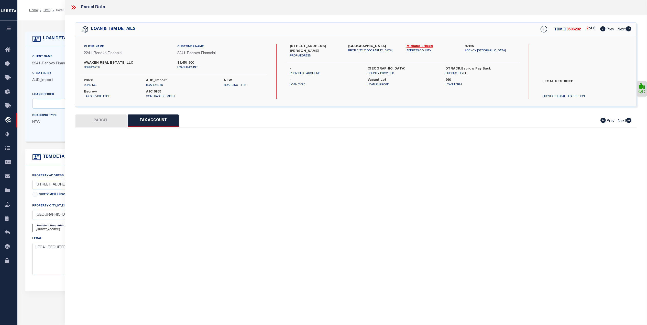
select select "100"
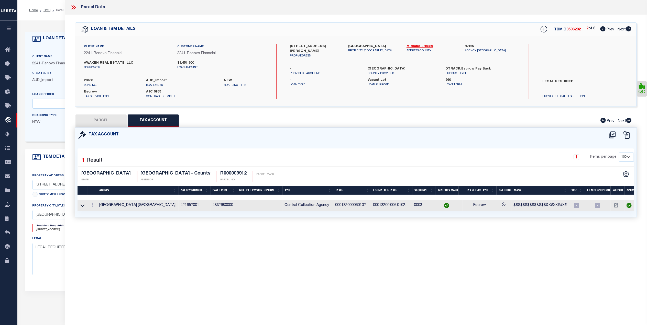
click at [110, 117] on button "PARCEL" at bounding box center [100, 121] width 51 height 13
select select "AS"
select select
checkbox input "false"
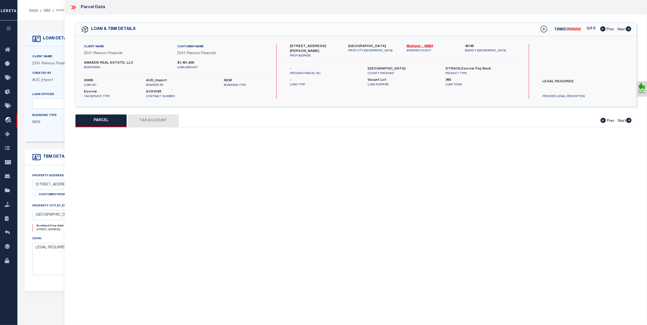
select select "CP"
type input "AWAKEN REAL ESTATE LLC"
select select "AGW"
select select
type input "[STREET_ADDRESS][PERSON_NAME]"
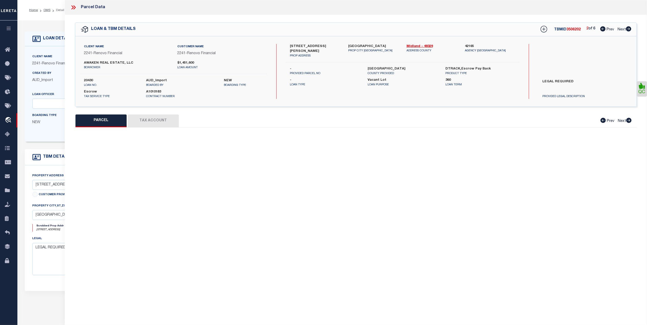
type input "[GEOGRAPHIC_DATA], [GEOGRAPHIC_DATA]"
type textarea "Acres: 0.306, BLK: 006, LOT: 010 N.5 & ALL OF, ADDN: [PERSON_NAME], LOT 11 & S.…"
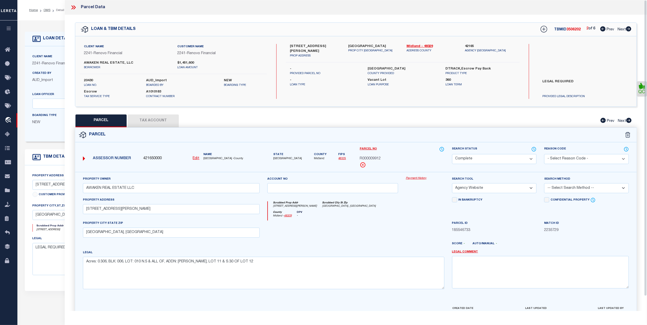
click at [630, 28] on icon at bounding box center [628, 28] width 5 height 5
select select "AS"
select select
checkbox input "false"
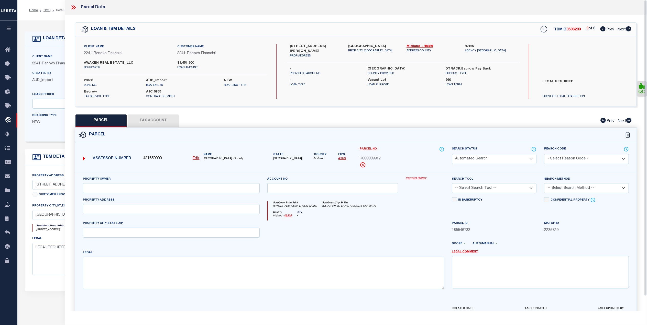
select select "CP"
type input "AWAKEN REAL ESTATE LLC"
select select "AGW"
select select
type input "[STREET_ADDRESS][PERSON_NAME]"
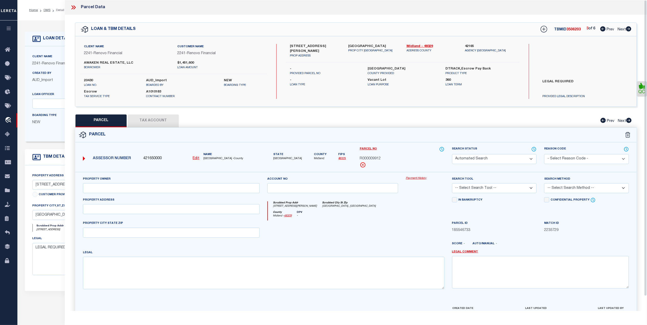
type input "[GEOGRAPHIC_DATA], [GEOGRAPHIC_DATA]"
type textarea "Acres: 0.172, Lot: 014, Blk: 007, Subd: [PERSON_NAME], BLK: 007, LOT: 014, ADDN…"
click at [628, 28] on icon at bounding box center [628, 28] width 5 height 5
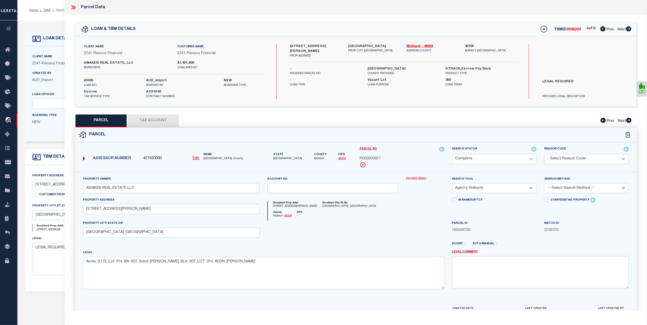
select select "AS"
select select
checkbox input "false"
select select "QC"
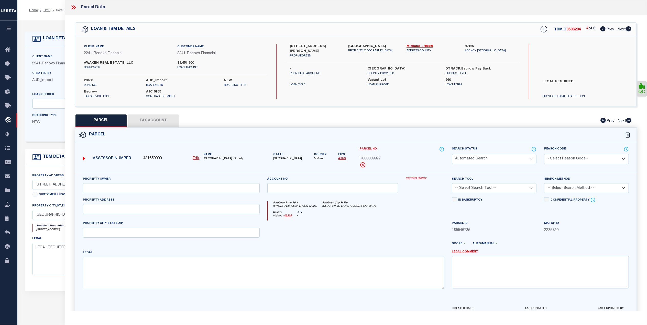
type input "AWAKEN REAL ESTATE"
select select "AGW"
select select "LEG"
type input "[STREET_ADDRESS][PERSON_NAME]"
type input "[GEOGRAPHIC_DATA]"
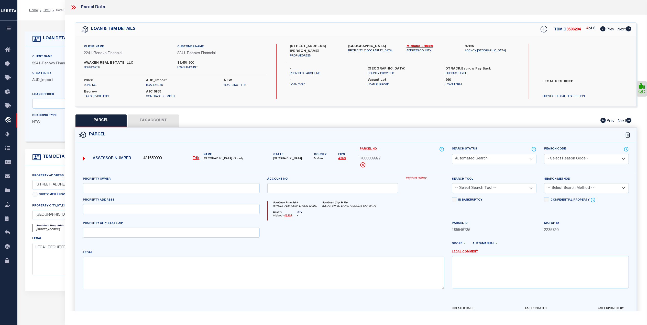
type textarea "3 8 BROWN [PERSON_NAME] 315 [PERSON_NAME]"
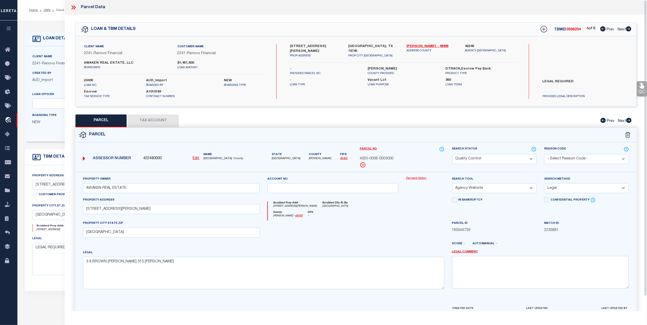
click at [160, 116] on button "Tax Account" at bounding box center [153, 121] width 51 height 13
select select "100"
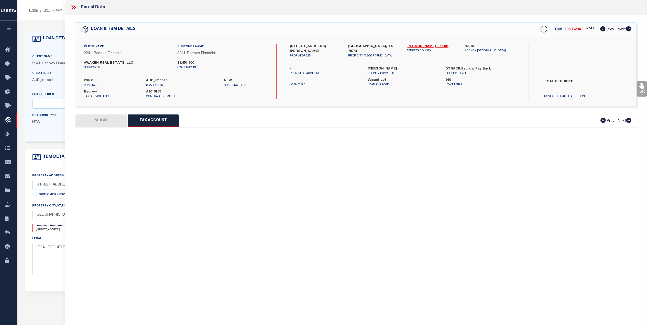
select select "100"
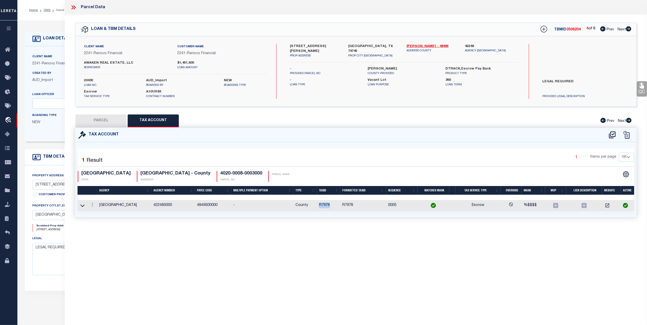
drag, startPoint x: 331, startPoint y: 205, endPoint x: 321, endPoint y: 208, distance: 10.3
click at [319, 207] on td "R7978" at bounding box center [328, 205] width 23 height 11
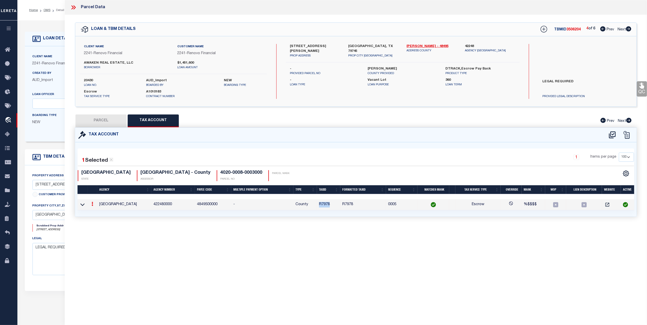
copy td "R7978"
drag, startPoint x: 91, startPoint y: 203, endPoint x: 100, endPoint y: 205, distance: 9.6
click at [91, 203] on link at bounding box center [92, 205] width 6 height 4
click at [97, 213] on icon "" at bounding box center [98, 212] width 4 height 4
type input "R7978"
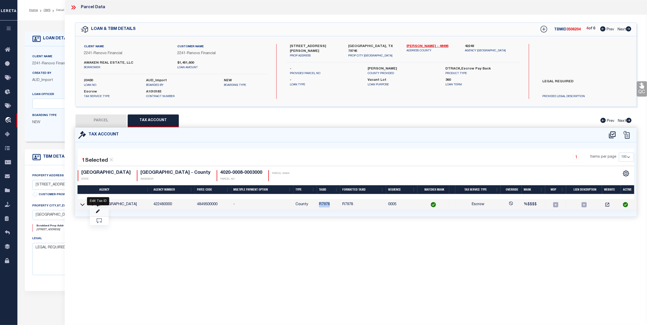
type textarea "%$$$$"
checkbox input "true"
type input "XXXXXXXX*"
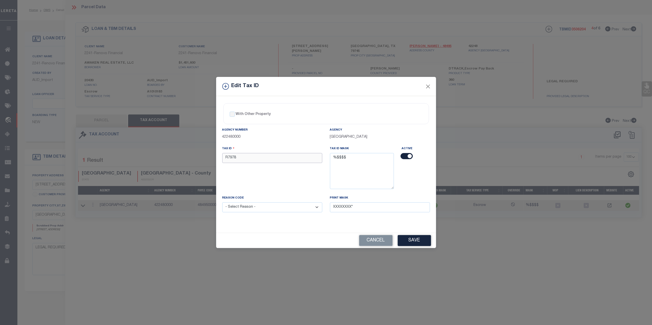
drag, startPoint x: 240, startPoint y: 158, endPoint x: 206, endPoint y: 159, distance: 34.8
click at [206, 159] on div "Edit Tax ID With Other Property With Other Property Type Temporary" at bounding box center [326, 162] width 652 height 325
paste input "0"
type input "R07978"
click at [271, 231] on div "With Other Property With Other Property Type Temporary Permanent Parent Parcel …" at bounding box center [326, 164] width 220 height 137
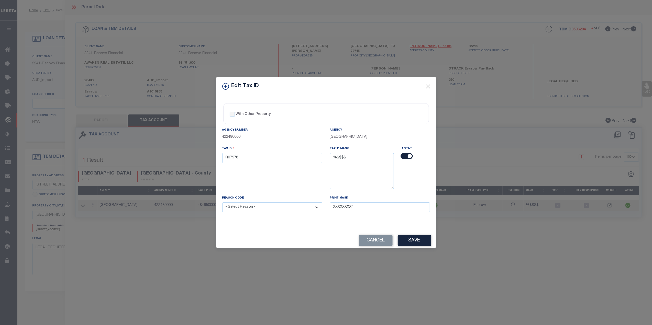
click at [283, 205] on select "- Select Reason - 099 - Other (Provide additional detail) ACT - Agency Changed …" at bounding box center [272, 207] width 100 height 10
select select "ACT"
click at [222, 204] on select "- Select Reason - 099 - Other (Provide additional detail) ACT - Agency Changed …" at bounding box center [272, 207] width 100 height 10
click at [279, 234] on div "Cancel Save" at bounding box center [326, 240] width 220 height 15
click at [416, 238] on button "Save" at bounding box center [414, 240] width 33 height 11
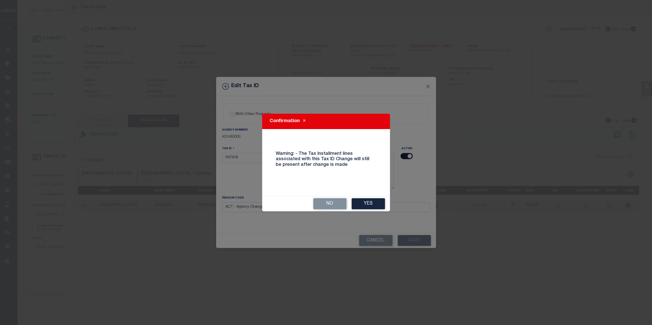
click at [371, 204] on button "Yes" at bounding box center [368, 203] width 33 height 11
click at [371, 201] on div "Print Mask XXXXXXXX*" at bounding box center [377, 203] width 100 height 17
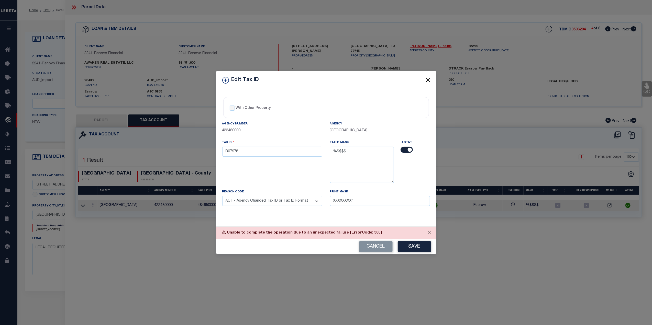
click at [427, 77] on button "Close" at bounding box center [427, 80] width 7 height 7
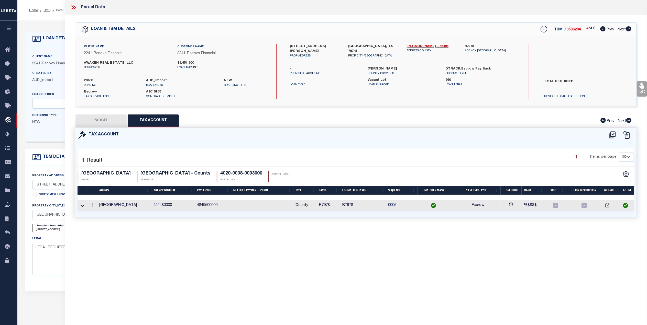
click at [369, 239] on div "Parcel Data QC QC QC - Select Status - Ready to QC" at bounding box center [356, 155] width 582 height 311
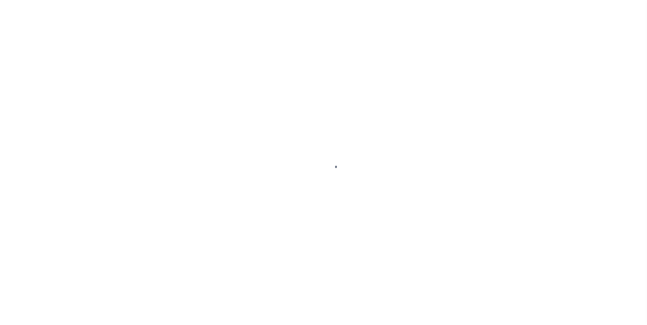
select select "164194"
select select "25066"
select select "400"
select select "Escrow"
type input "[STREET_ADDRESS]"
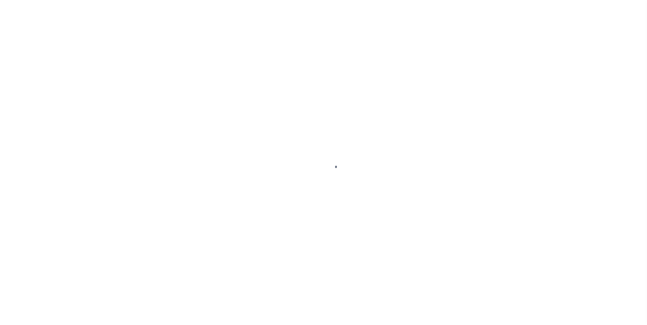
select select
type input "[GEOGRAPHIC_DATA]"
type input "a0kUS00000AfO73"
type input "[GEOGRAPHIC_DATA]"
select select
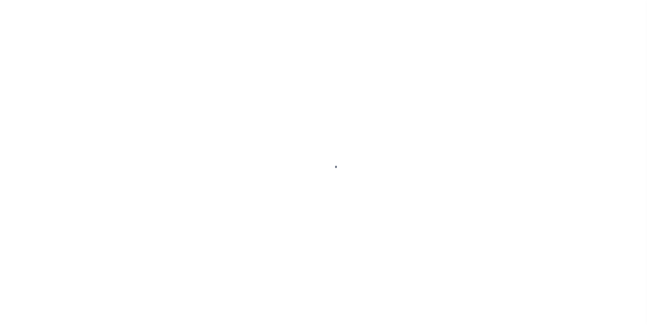
type textarea "LEGAL REQUIRED"
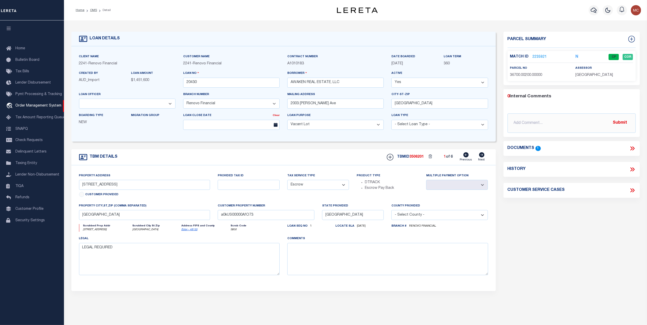
click at [480, 157] on icon at bounding box center [481, 154] width 5 height 5
type input "[STREET_ADDRESS][PERSON_NAME]"
select select
type input "[GEOGRAPHIC_DATA]"
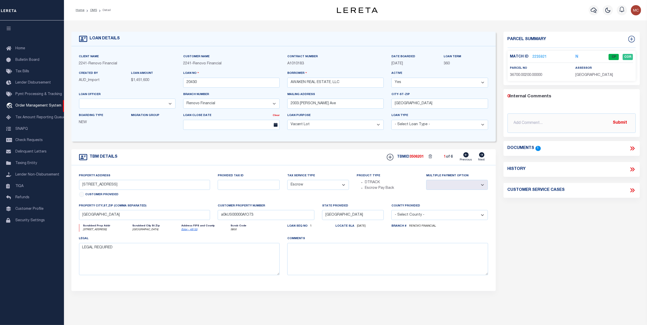
type input "a0kUS00000AfNan"
select select
type input "[STREET_ADDRESS][PERSON_NAME]"
select select
type input "a0kUS00000AfNUM"
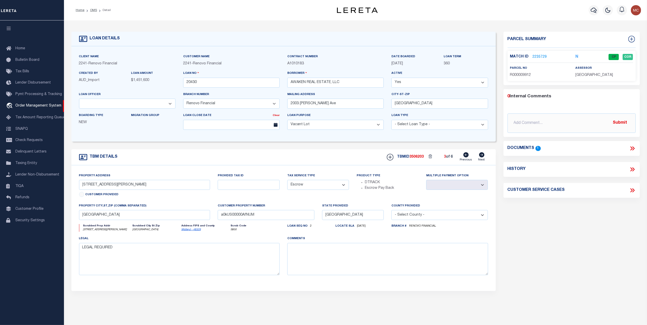
select select
click at [480, 157] on icon at bounding box center [481, 154] width 5 height 5
type input "[STREET_ADDRESS][PERSON_NAME]"
select select
type input "[GEOGRAPHIC_DATA], TX 79745"
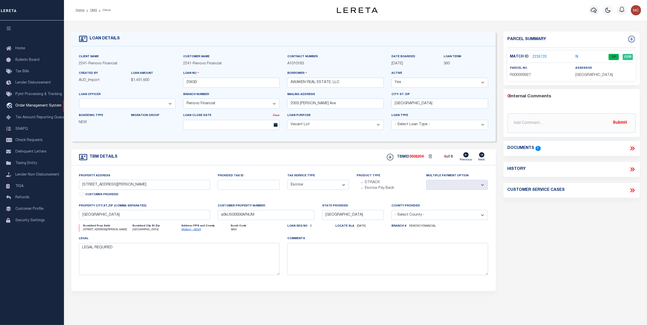
type input "a0kUS00000AfOGj"
select select
click at [532, 55] on link "2235881" at bounding box center [539, 56] width 14 height 5
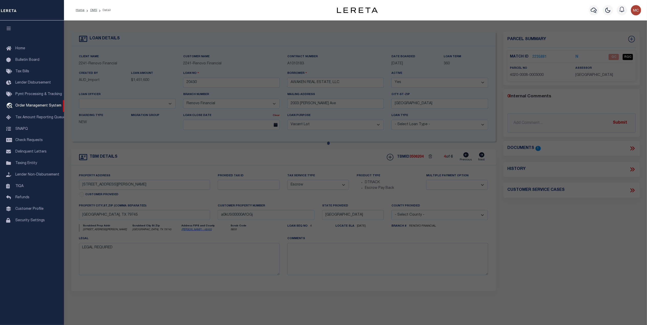
checkbox input "false"
select select "QC"
type input "AWAKEN REAL ESTATE"
select select "AGW"
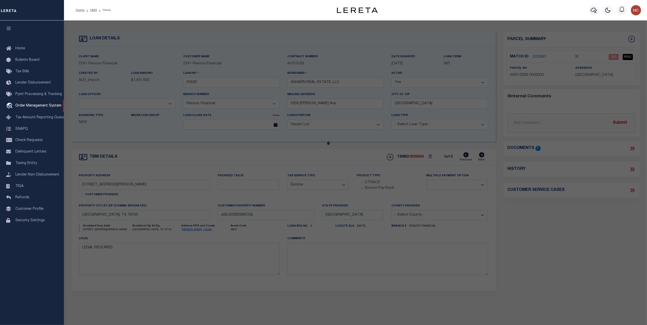
select select "LEG"
type input "[STREET_ADDRESS][PERSON_NAME]"
type input "[GEOGRAPHIC_DATA]"
type textarea "3 8 BROWN [PERSON_NAME] 315 [PERSON_NAME]"
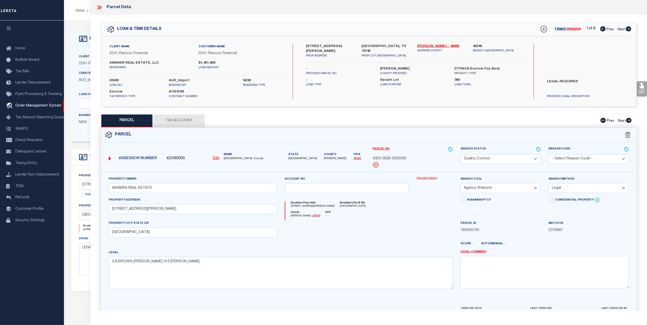
click at [354, 158] on link "48495" at bounding box center [358, 158] width 8 height 3
click at [179, 124] on button "Tax Account" at bounding box center [178, 121] width 51 height 13
select select "100"
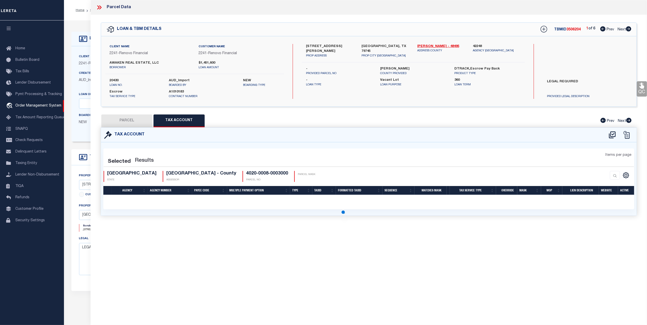
select select "100"
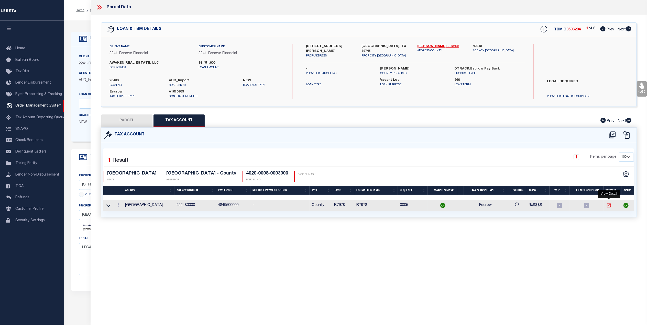
click at [607, 206] on icon "" at bounding box center [608, 205] width 5 height 5
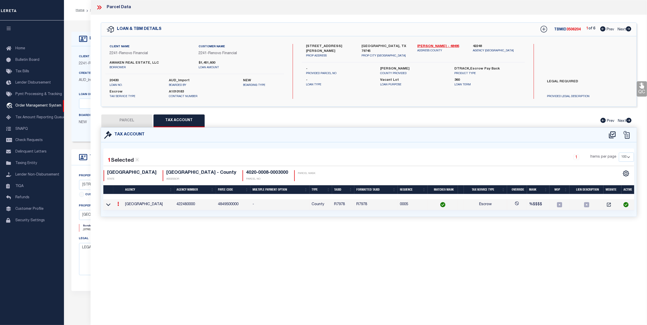
click at [122, 122] on button "PARCEL" at bounding box center [126, 121] width 51 height 13
select select "AS"
select select
checkbox input "false"
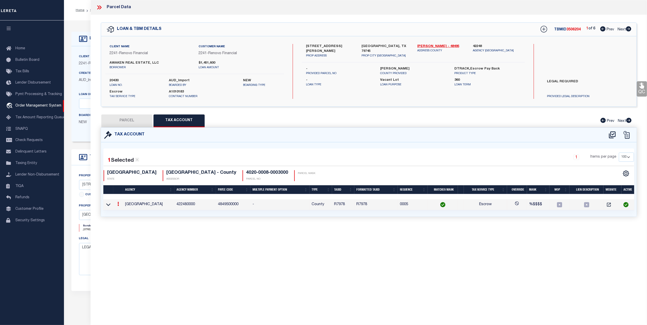
checkbox input "false"
select select "QC"
type input "AWAKEN REAL ESTATE"
select select "AGW"
select select "LEG"
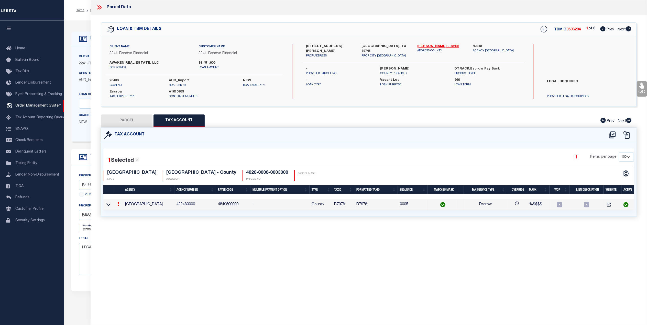
type input "[STREET_ADDRESS][PERSON_NAME]"
type input "[GEOGRAPHIC_DATA]"
type textarea "3 8 BROWN [PERSON_NAME] 315 [PERSON_NAME]"
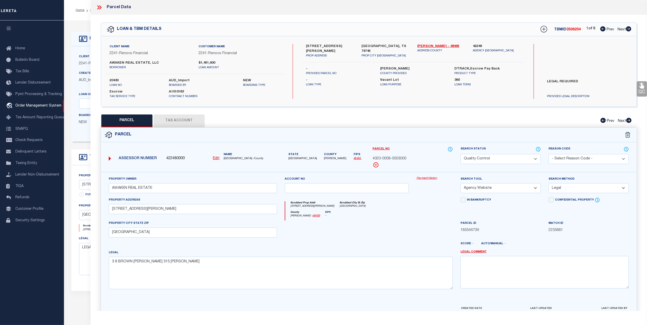
click at [167, 123] on button "Tax Account" at bounding box center [178, 121] width 51 height 13
select select "100"
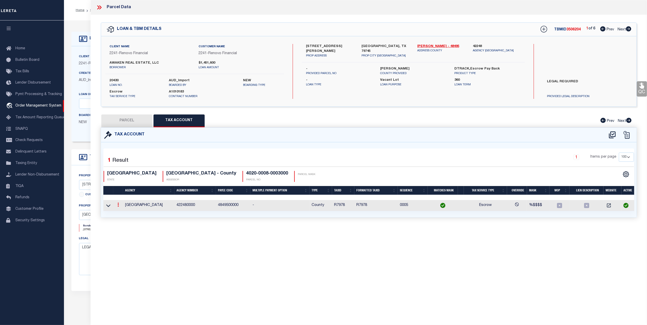
click at [119, 204] on icon at bounding box center [118, 205] width 2 height 4
click at [121, 214] on link at bounding box center [125, 213] width 19 height 8
type input "R7978"
type textarea "%$$$$"
checkbox input "true"
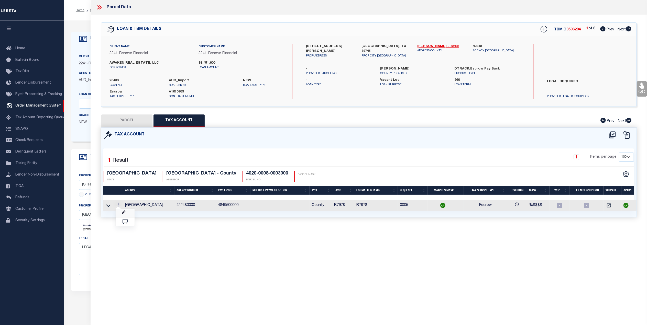
type input "XXXXXXXX*"
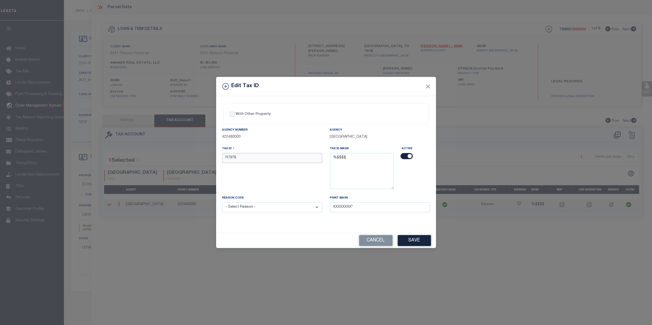
drag, startPoint x: 237, startPoint y: 161, endPoint x: 211, endPoint y: 160, distance: 25.8
click at [211, 160] on div "Edit Tax ID With Other Property With Other Property Type Temporary" at bounding box center [326, 162] width 652 height 325
paste input "06392"
type input "R06392"
click at [274, 209] on select "- Select Reason - 099 - Other (Provide additional detail) ACT - Agency Changed …" at bounding box center [272, 207] width 100 height 10
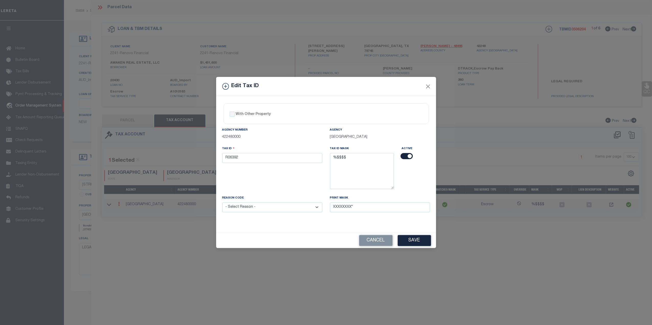
select select "ACT"
click at [222, 204] on select "- Select Reason - 099 - Other (Provide additional detail) ACT - Agency Changed …" at bounding box center [272, 207] width 100 height 10
click at [309, 231] on div "With Other Property With Other Property Type Temporary Permanent Parent Parcel …" at bounding box center [326, 164] width 220 height 137
click at [421, 238] on button "Save" at bounding box center [414, 240] width 33 height 11
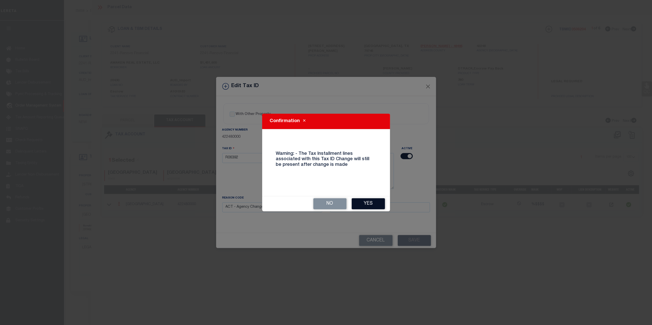
click at [372, 200] on button "Yes" at bounding box center [368, 203] width 33 height 11
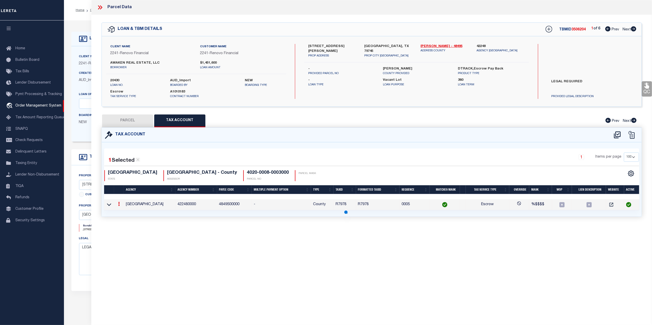
type input "[STREET_ADDRESS]"
select select
type input "[GEOGRAPHIC_DATA]"
type input "a0kUS00000AfO73"
select select
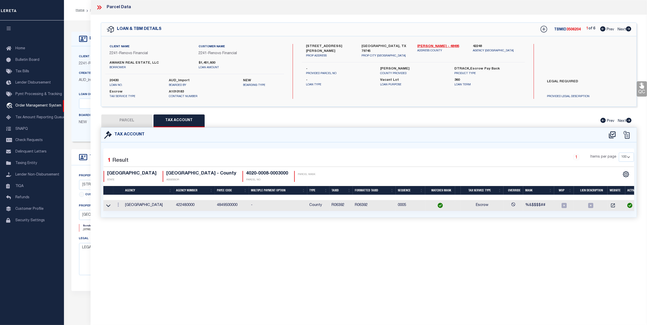
click at [140, 123] on button "PARCEL" at bounding box center [126, 121] width 51 height 13
select select "AS"
select select
checkbox input "false"
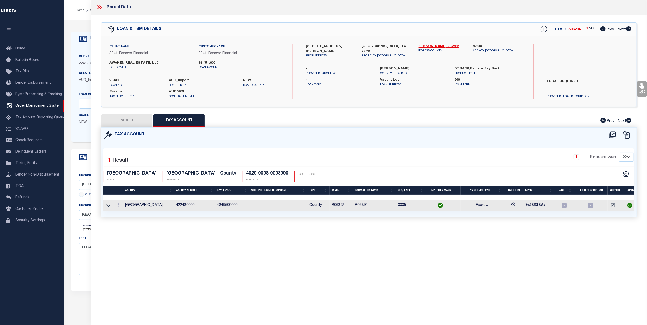
checkbox input "false"
select select "QC"
type input "AWAKEN REAL ESTATE"
select select "AGW"
select select "LEG"
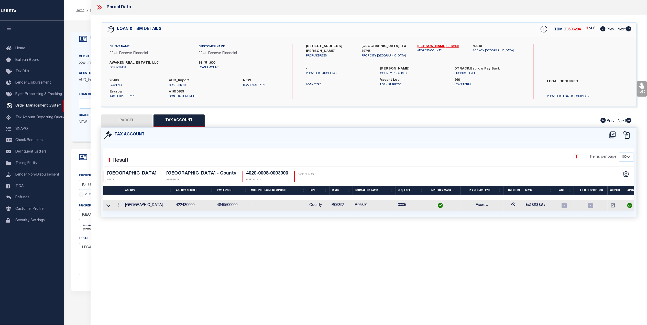
type input "[STREET_ADDRESS][PERSON_NAME]"
type input "[GEOGRAPHIC_DATA]"
type textarea "3 8 BROWN [PERSON_NAME] 315 [PERSON_NAME]"
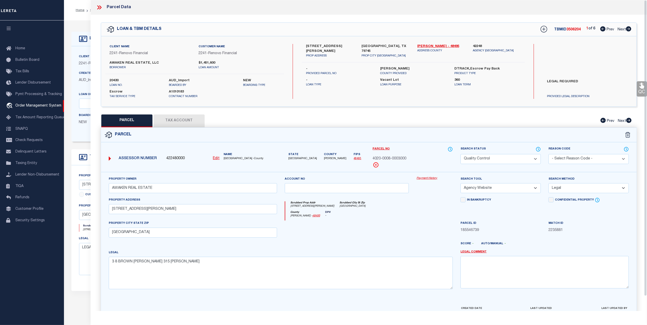
click at [641, 92] on link "QC" at bounding box center [641, 88] width 10 height 15
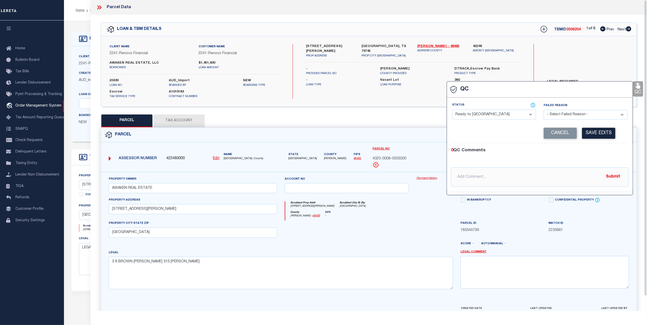
click at [510, 113] on select "- Select Status - Ready to QC Correct Incorrect" at bounding box center [494, 115] width 84 height 10
select select "INC"
click at [452, 110] on select "- Select Status - Ready to QC Correct Incorrect" at bounding box center [494, 115] width 84 height 10
click at [559, 116] on select "- Select Failed Reason - Additional Parcel Located Confidential Property Double…" at bounding box center [585, 115] width 84 height 10
select select "ITI"
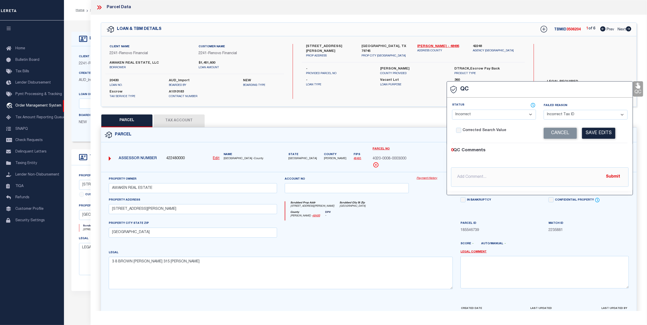
click at [543, 110] on select "- Select Failed Reason - Additional Parcel Located Confidential Property Double…" at bounding box center [585, 115] width 84 height 10
click at [520, 182] on input "text" at bounding box center [539, 176] width 177 height 19
type input "Incorrect Tax ID"
click at [601, 134] on button "Save Edits" at bounding box center [598, 133] width 33 height 11
click at [616, 177] on button "Submit" at bounding box center [612, 177] width 21 height 10
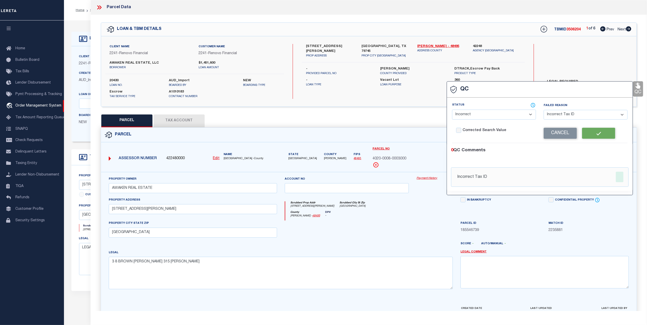
select select "RQC"
select select
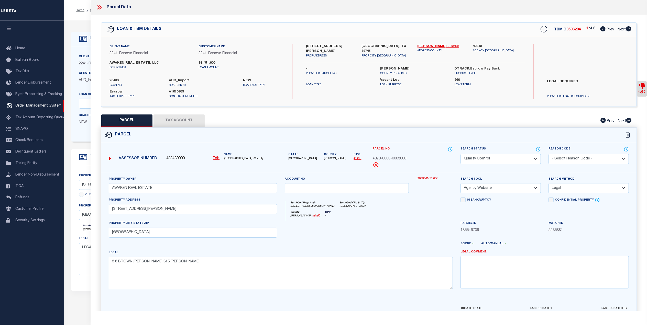
click at [640, 93] on link "QC" at bounding box center [641, 88] width 10 height 15
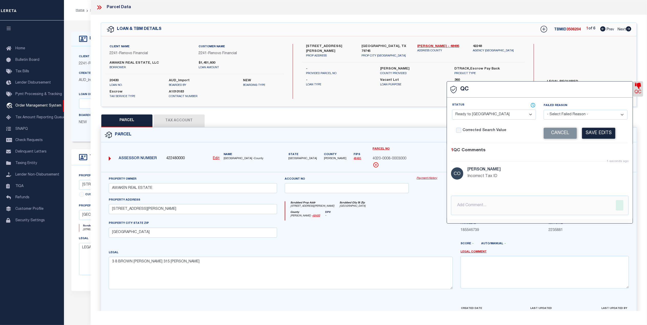
select select "INC"
select select "ITI"
click at [478, 199] on input "text" at bounding box center [539, 205] width 177 height 19
click at [396, 236] on div at bounding box center [347, 231] width 132 height 21
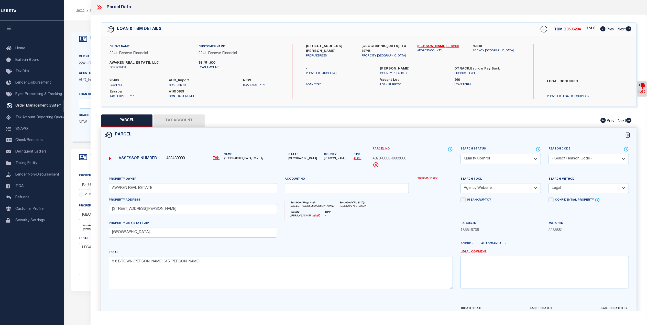
drag, startPoint x: 501, startPoint y: 157, endPoint x: 493, endPoint y: 165, distance: 10.5
click at [501, 157] on select "Automated Search Bad Parcel Complete Duplicate Parcel High Dollar Reporting In …" at bounding box center [500, 159] width 80 height 10
click at [460, 154] on select "Automated Search Bad Parcel Complete Duplicate Parcel High Dollar Reporting In …" at bounding box center [500, 159] width 80 height 10
click at [408, 235] on div at bounding box center [347, 231] width 132 height 21
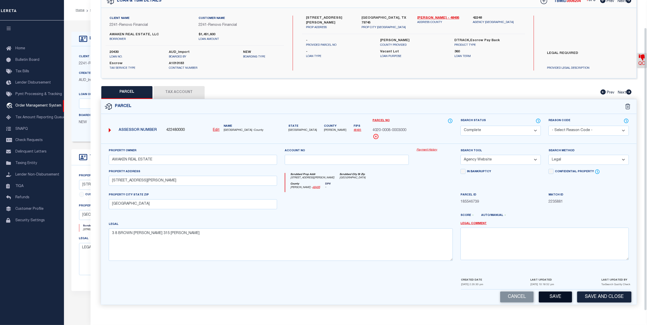
click at [560, 299] on button "Save" at bounding box center [554, 297] width 33 height 11
select select "AS"
select select
checkbox input "false"
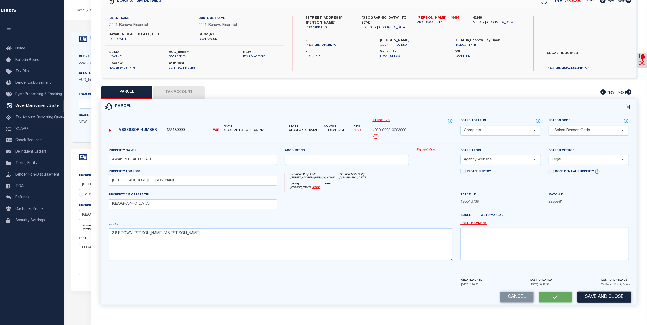
checkbox input "false"
select select "CP"
type input "AWAKEN REAL ESTATE"
select select "AGW"
select select "LEG"
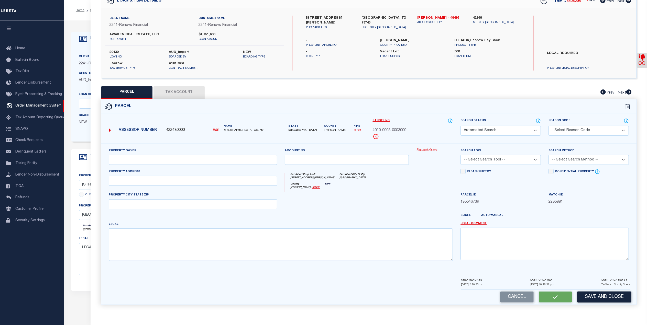
type input "[STREET_ADDRESS][PERSON_NAME]"
type input "[GEOGRAPHIC_DATA]"
type textarea "3 8 BROWN [PERSON_NAME] 315 [PERSON_NAME]"
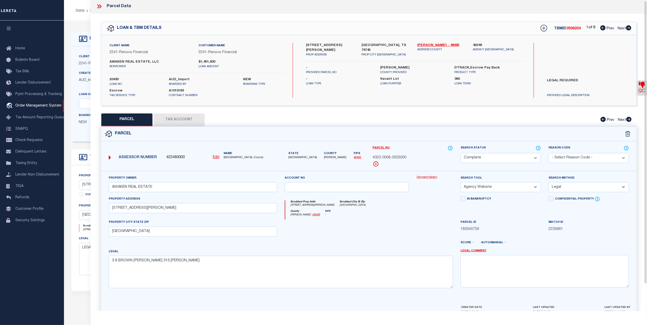
scroll to position [0, 0]
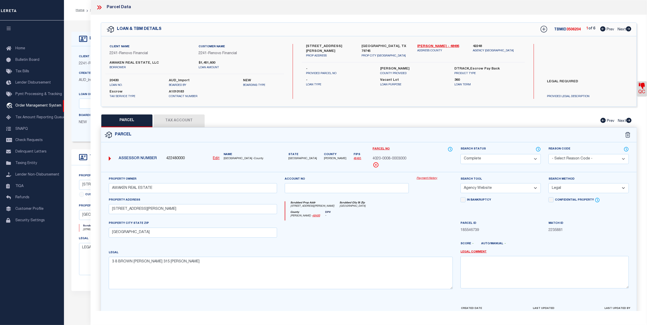
click at [626, 31] on icon at bounding box center [628, 28] width 5 height 5
select select "AS"
select select
checkbox input "false"
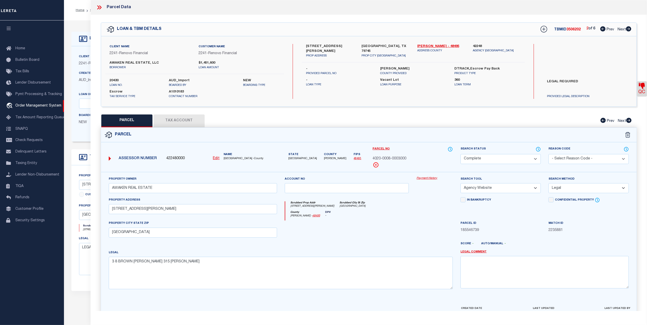
checkbox input "false"
select select "CP"
type input "AWAKEN REAL ESTATE LLC"
select select "AGW"
select select
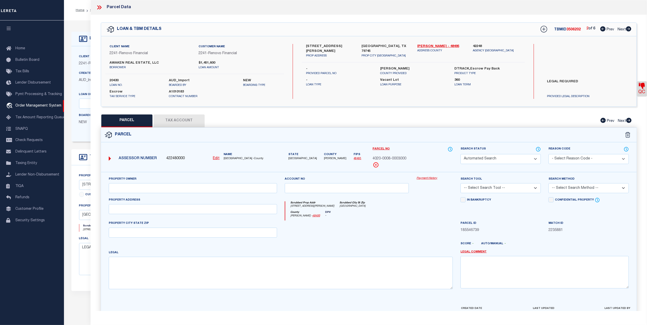
type input "[STREET_ADDRESS][PERSON_NAME]"
type input "[GEOGRAPHIC_DATA], [GEOGRAPHIC_DATA]"
type textarea "Acres: 0.306, BLK: 006, LOT: 010 N.5 & ALL OF, ADDN: [PERSON_NAME], LOT 11 & S.…"
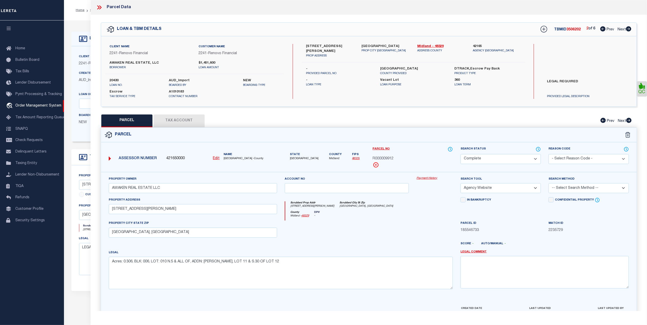
click at [626, 30] on icon at bounding box center [628, 28] width 5 height 5
select select "AS"
select select
checkbox input "false"
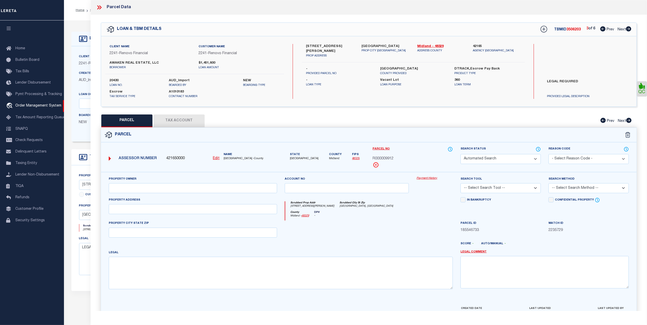
select select "CP"
type input "AWAKEN REAL ESTATE LLC"
select select "AGW"
select select
type input "[STREET_ADDRESS][PERSON_NAME]"
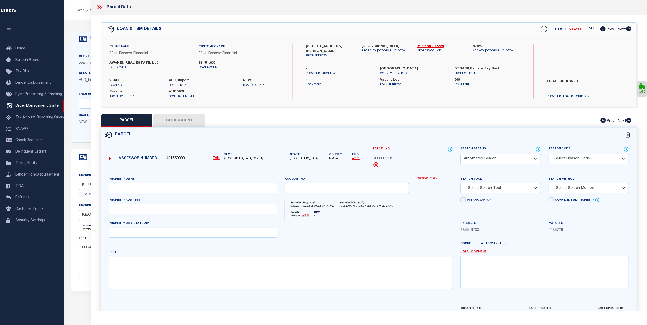
type input "[GEOGRAPHIC_DATA], [GEOGRAPHIC_DATA]"
type textarea "Acres: 0.172, Lot: 014, Blk: 007, Subd: [PERSON_NAME], BLK: 007, LOT: 014, ADDN…"
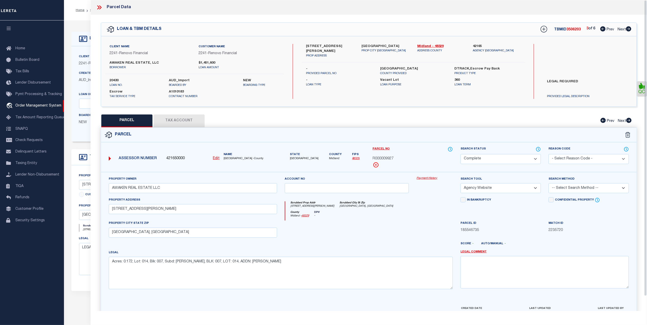
click at [625, 29] on icon at bounding box center [628, 28] width 6 height 5
select select "AS"
select select
checkbox input "false"
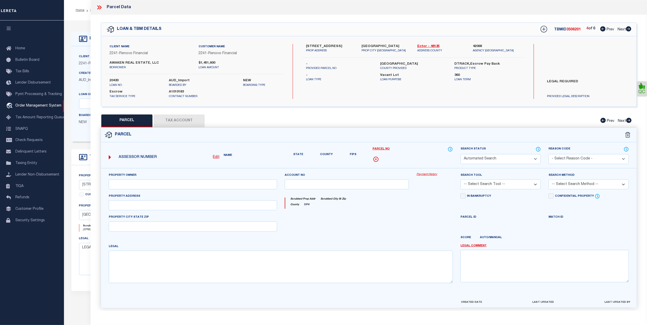
select select "CP"
type input "AWAKEN REAL ESTATE LLC"
select select "AGW"
select select "LEG"
type input "[STREET_ADDRESS]"
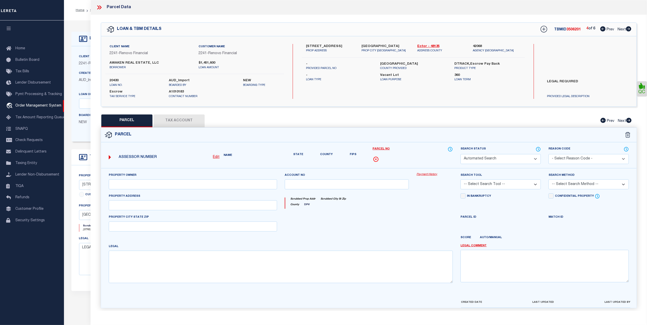
type input "[GEOGRAPHIC_DATA], [GEOGRAPHIC_DATA] 79763"
type textarea "[PERSON_NAME] BLOCK 2 LOT 18"
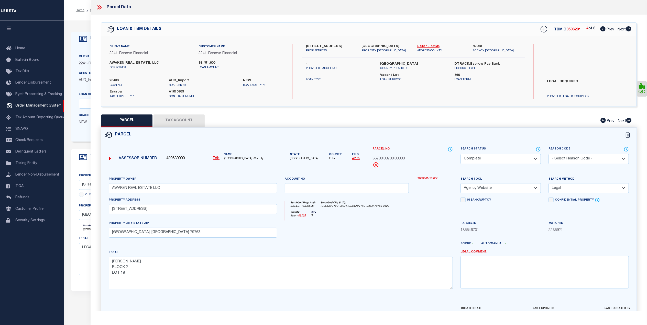
click at [625, 29] on icon at bounding box center [628, 28] width 6 height 5
select select "AS"
select select
checkbox input "false"
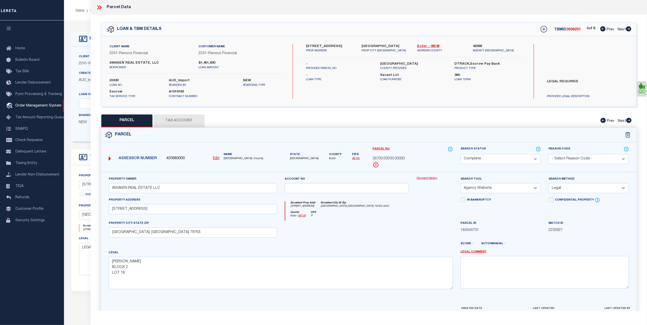
checkbox input "false"
select select "CP"
type input "AWAKEN REAL ESTATE LLC"
select select "AGW"
select select
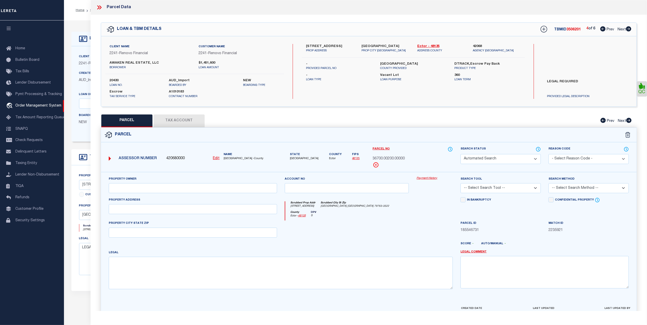
type input "3216 LOCKHEED DR"
type input "ODESSA, TX"
type textarea "Acres: 0.221, BLK: 005, LOT: 005 W.77, ADDN: SKYLINE HEIGHTS"
click at [625, 29] on icon at bounding box center [628, 28] width 6 height 5
select select "AS"
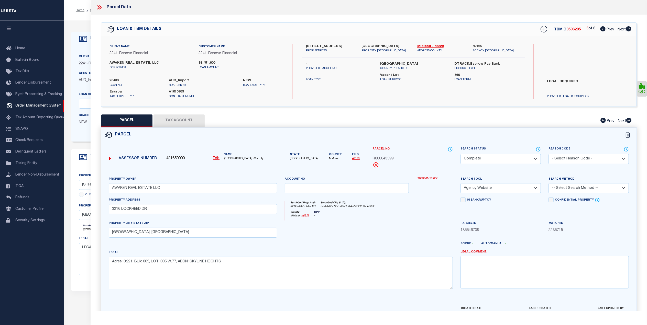
select select
checkbox input "false"
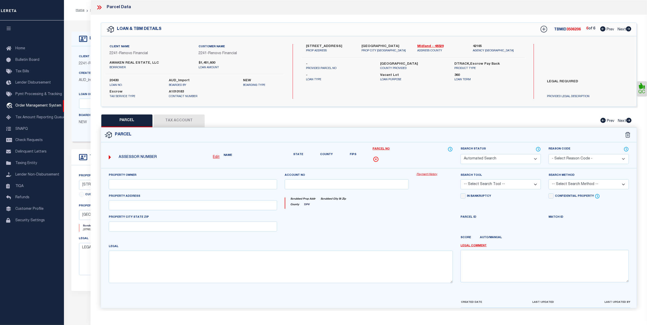
select select "CP"
type input "AWAKEN REAL ESTATE LLC"
select select "AGW"
select select
type input "6719 COMMONWEALTH RD"
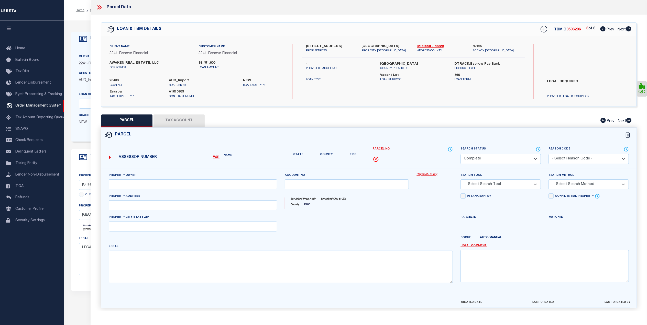
type input "ODESSA, TX 79706"
type textarea "Acres: 0.126, BLK: 14, LOT: 021, ADDN: LEGACY ADDITION SEC 4"
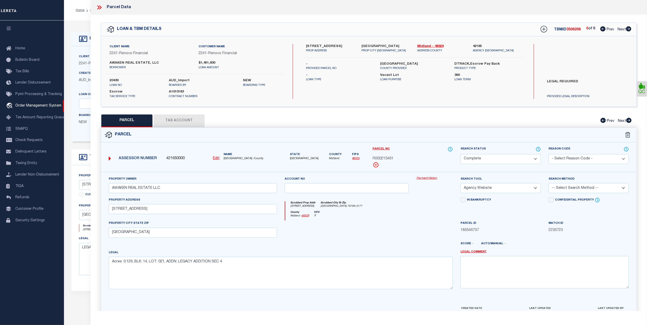
click at [98, 8] on icon at bounding box center [98, 7] width 2 height 4
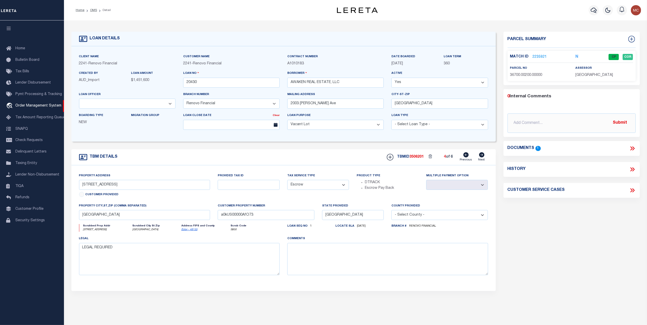
click at [479, 157] on icon at bounding box center [482, 154] width 6 height 5
type input "3216 Lockheed Drive"
select select
type input "Midland, TX 79701"
type input "a0kUS00000AfNu9"
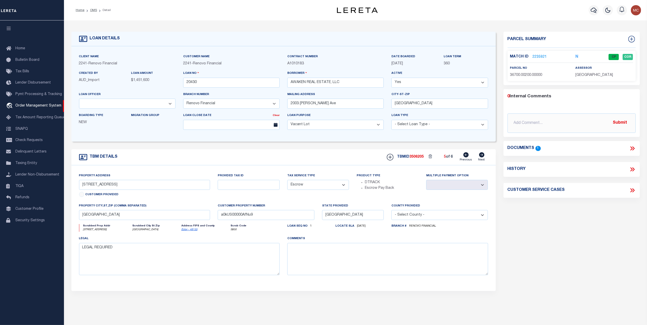
select select
click at [464, 155] on icon at bounding box center [465, 154] width 5 height 5
type input "1106 West 14th Street"
select select
type input "Odessa, TX 79763"
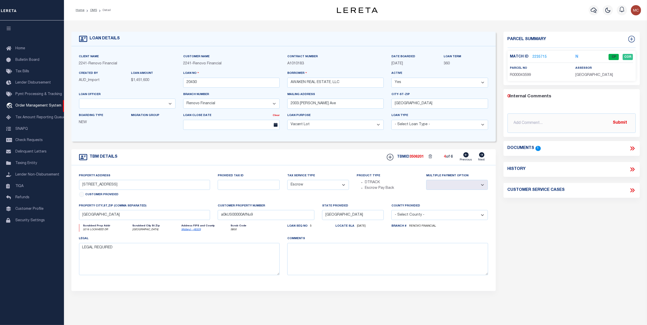
type input "a0kUS00000AfO73"
select select
click at [536, 56] on link "2235921" at bounding box center [539, 56] width 14 height 5
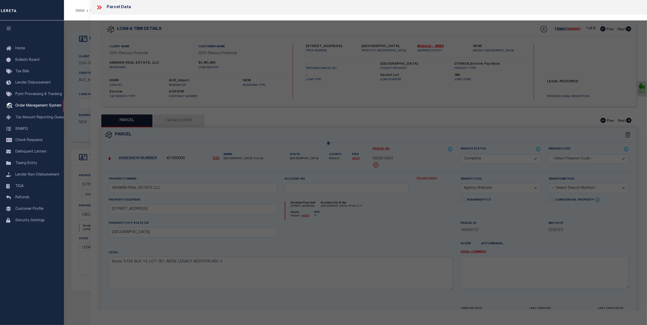
select select "AS"
select select
checkbox input "false"
select select "CP"
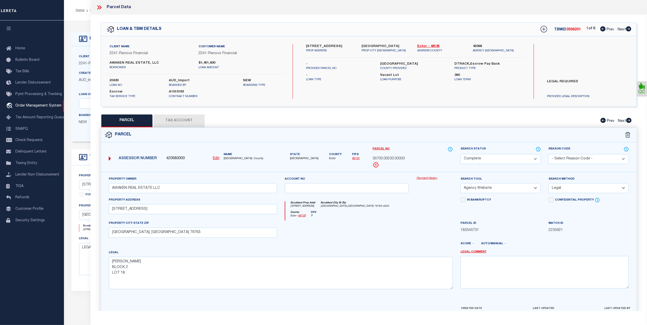
click at [626, 28] on icon at bounding box center [628, 28] width 5 height 5
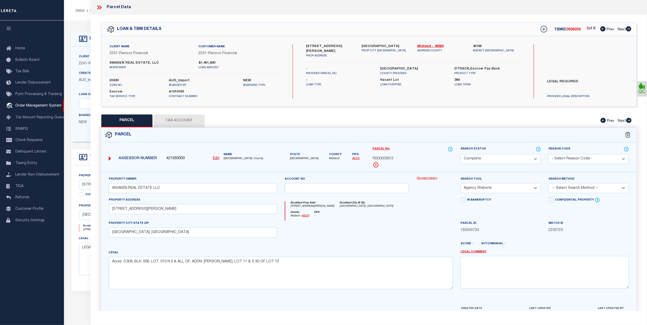
click at [626, 28] on icon at bounding box center [628, 28] width 5 height 5
click at [103, 11] on div "Parcel Data" at bounding box center [369, 7] width 556 height 15
click at [100, 7] on icon at bounding box center [100, 7] width 2 height 4
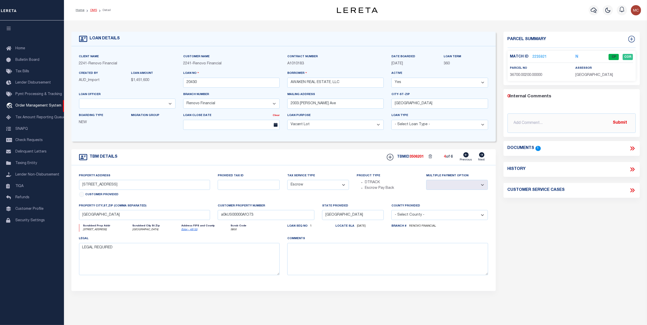
click at [92, 10] on link "OMS" at bounding box center [93, 10] width 7 height 3
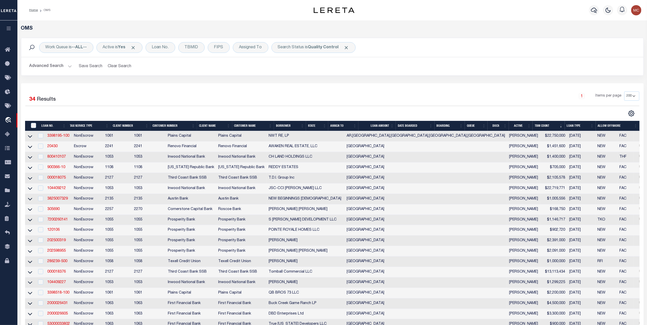
click at [269, 102] on div "1 Items per page 10 25 50 100 200" at bounding box center [410, 98] width 458 height 13
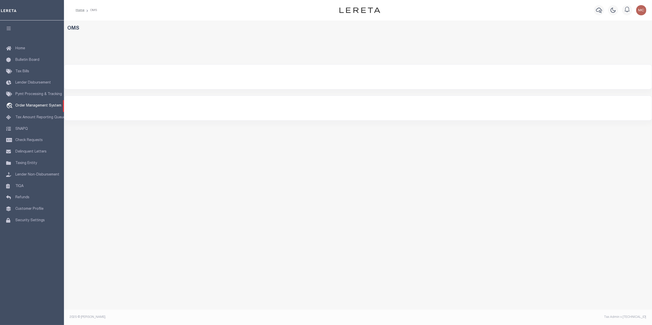
select select "200"
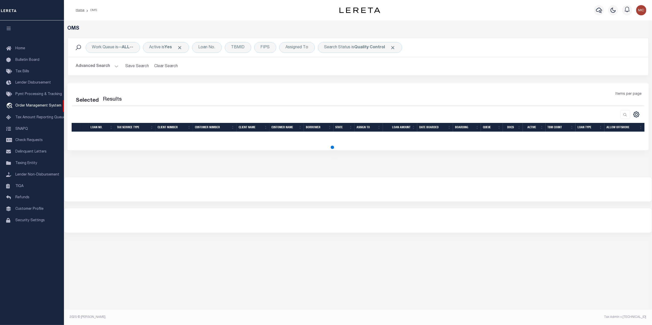
select select "200"
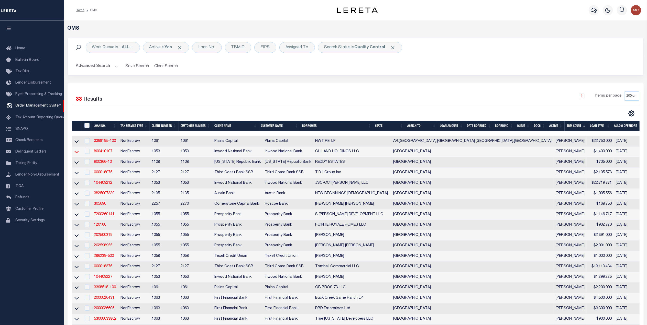
click at [76, 153] on icon at bounding box center [76, 151] width 4 height 5
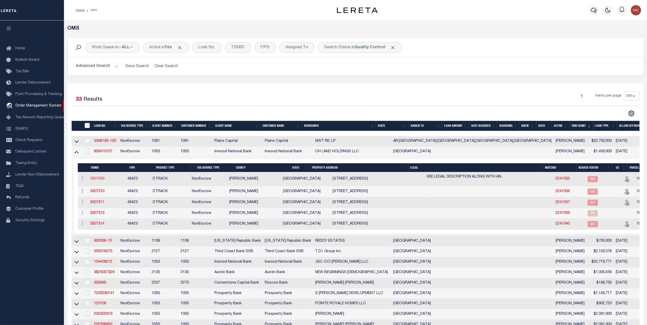
click at [93, 179] on link "3507309" at bounding box center [97, 179] width 14 height 4
type input "800410107"
type input "CH LAND HOLDINGS LLC"
select select
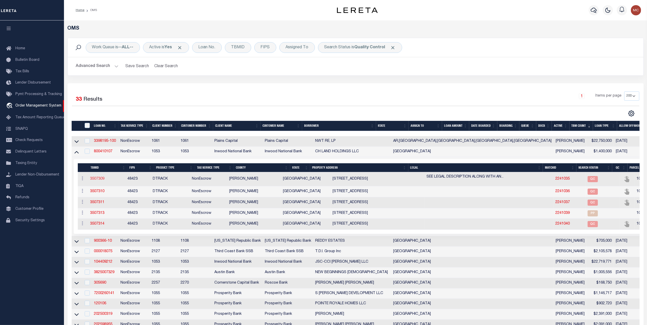
type input "08/18/2025"
select select "10"
select select "NonEscrow"
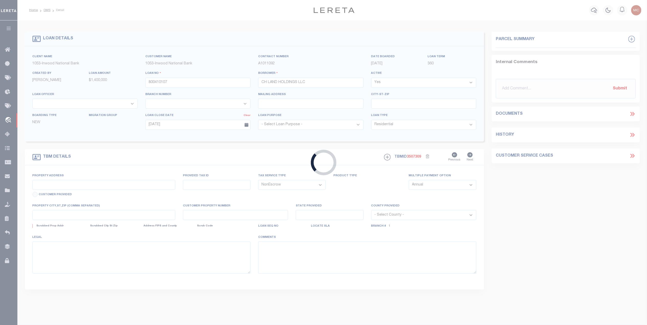
type input "19005 COUNTY ROAD 445"
type input "1-00000-0773-00-001000"
select select
type input "LINDALE TX 75771"
type input "[GEOGRAPHIC_DATA]"
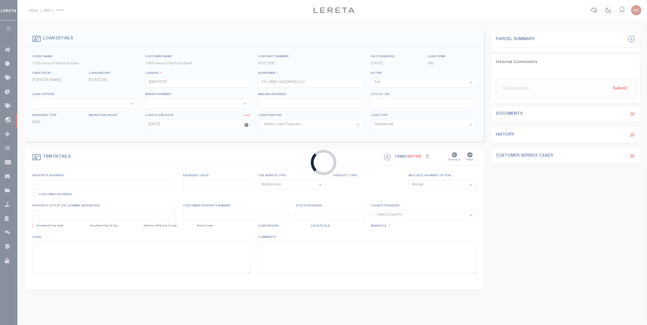
type textarea "SEE LEGAL DESCRIPTION ALONG WITH AN ATTACHED "EXHIBIT A" IN THE DEED OF TRUST D…"
select select "4197"
select select "91"
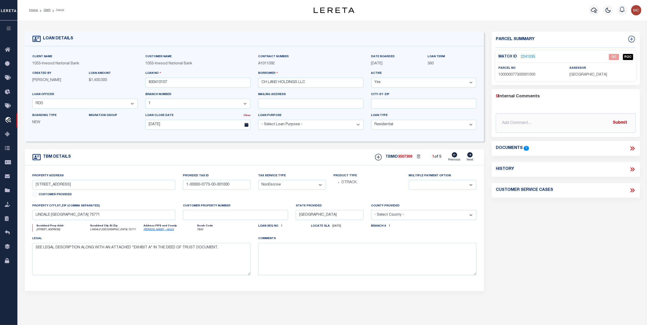
click at [631, 149] on icon at bounding box center [631, 149] width 2 height 4
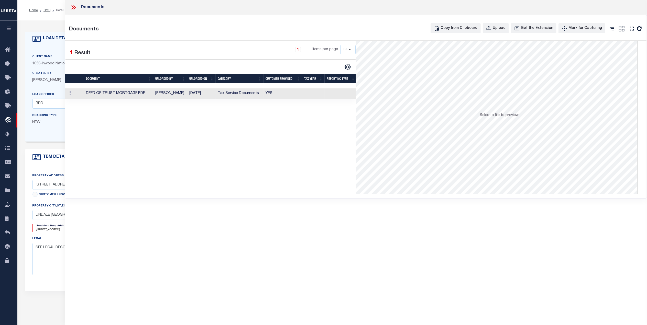
click at [294, 95] on td "YES" at bounding box center [282, 93] width 39 height 10
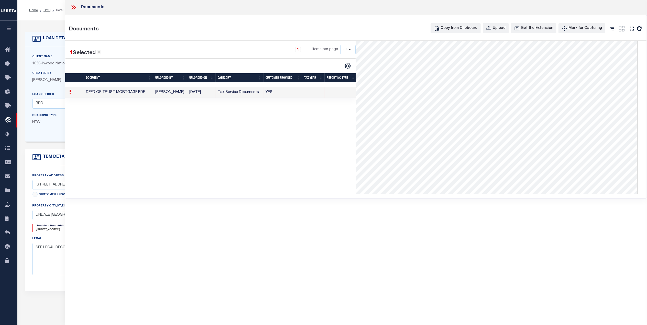
scroll to position [161, 0]
click at [70, 6] on icon at bounding box center [73, 7] width 7 height 7
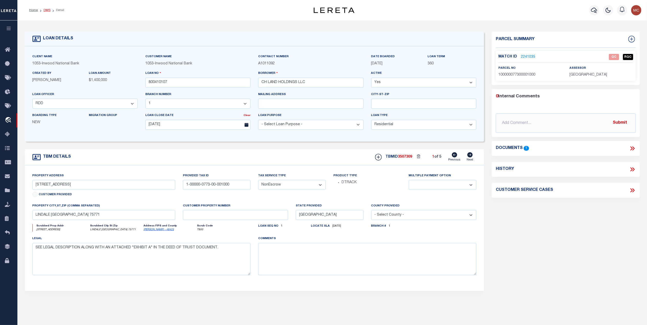
click at [46, 9] on link "OMS" at bounding box center [46, 10] width 7 height 3
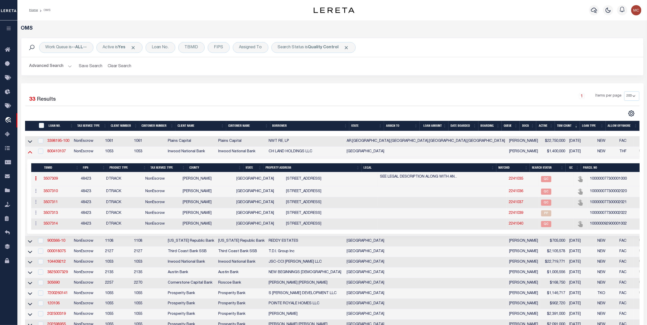
click at [31, 155] on icon at bounding box center [30, 151] width 4 height 5
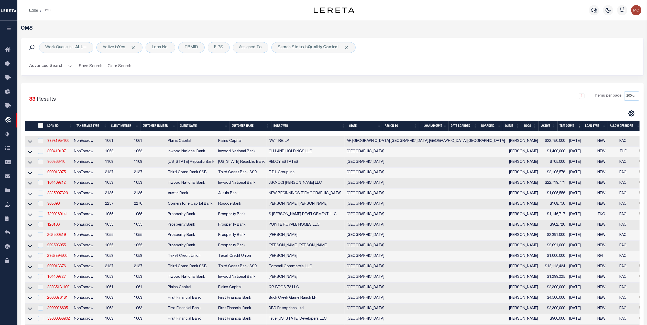
click at [54, 164] on link "900366-10" at bounding box center [56, 162] width 18 height 4
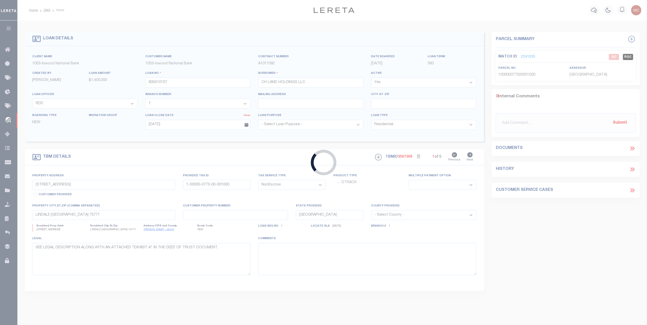
type input "900366-10"
type input "REDDY ESTATES"
select select
type input "07/16/2025"
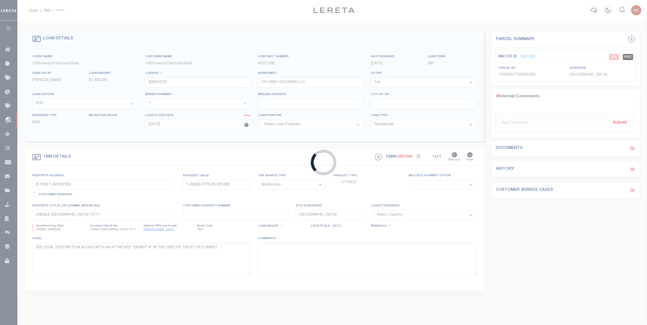
select select "400"
select select "20"
select select "33352"
select select "13782"
type input "1811 N GRAND AVE"
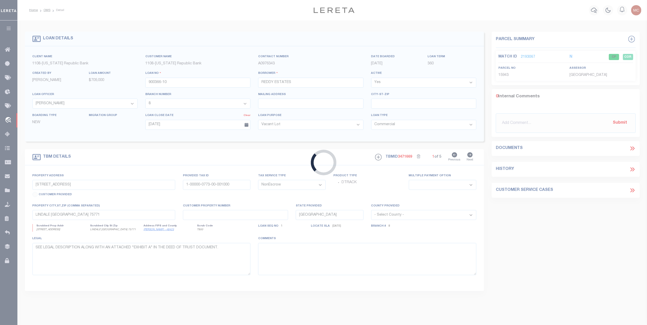
select select
type input "GAINESVILLE TX 76240"
type input "001300500001"
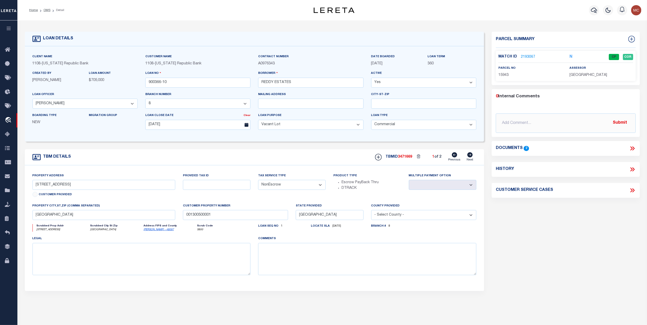
click at [471, 157] on icon at bounding box center [469, 154] width 5 height 5
type input "3011 W HOUSTON SR"
select select
type input "SHERMAN TX 75090"
type input "1561210014"
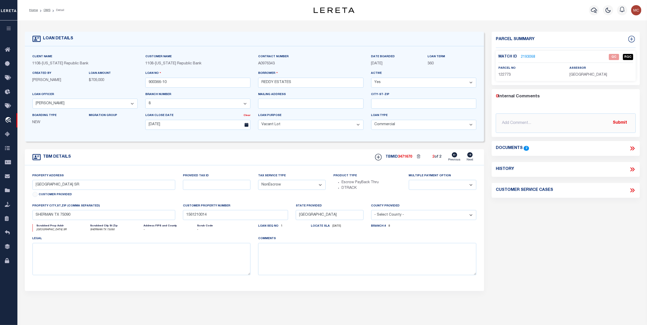
click at [528, 54] on link "2193068" at bounding box center [528, 56] width 14 height 5
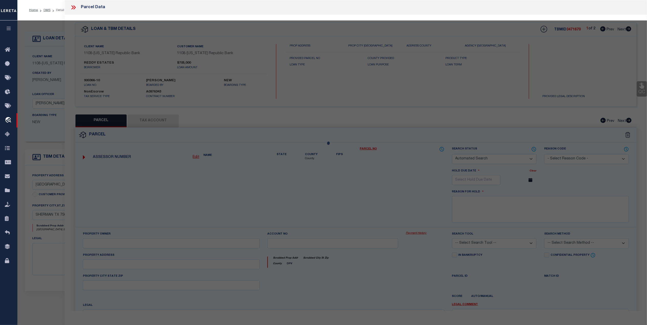
checkbox input "false"
select select "QC"
type input "REDDY ESTATES"
select select "AGW"
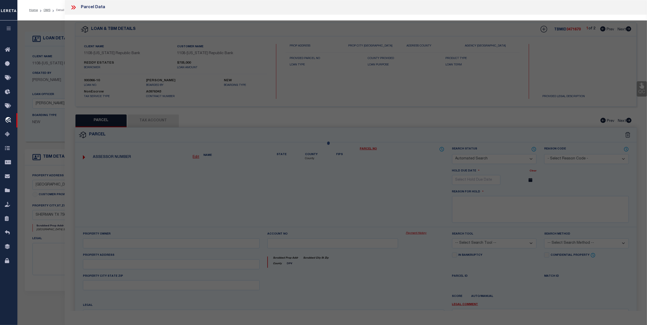
select select "LEG"
type input "W HOUSTON ST"
type input "SHERMAN, TX"
type textarea "G-1210 THOMPSON WILLIAM A-G1210, ACRES 4.446"
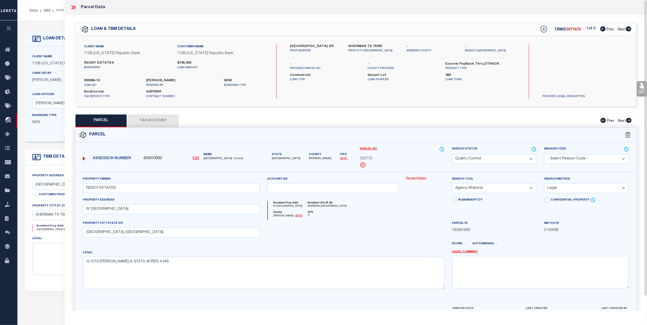
click at [72, 7] on icon at bounding box center [73, 7] width 7 height 7
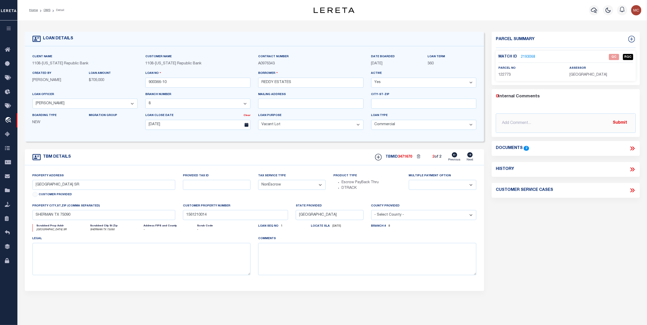
click at [47, 7] on ol "Home OMS Detail" at bounding box center [46, 10] width 43 height 11
click at [45, 10] on link "OMS" at bounding box center [46, 10] width 7 height 3
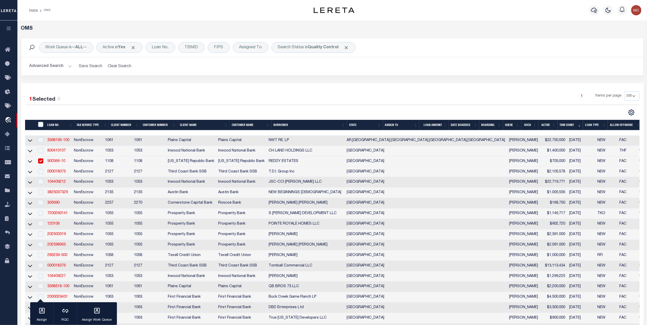
click at [51, 163] on link "900366-10" at bounding box center [56, 162] width 18 height 4
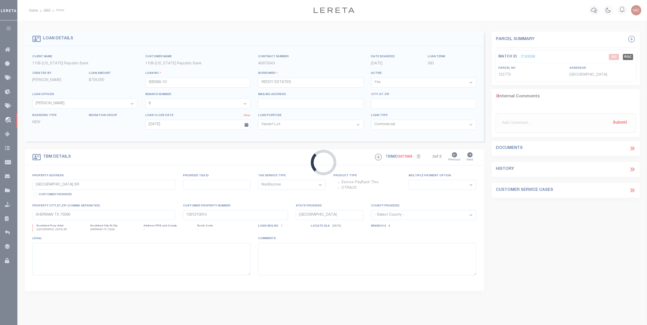
type input "1811 N GRAND AVE"
select select
type input "GAINESVILLE TX 76240"
type input "001300500001"
select select "33352"
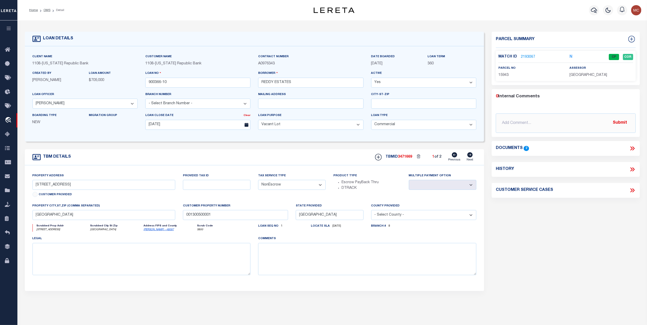
click at [470, 156] on icon at bounding box center [469, 154] width 5 height 5
type input "3011 W HOUSTON SR"
select select
type input "SHERMAN TX 75090"
type input "1561210014"
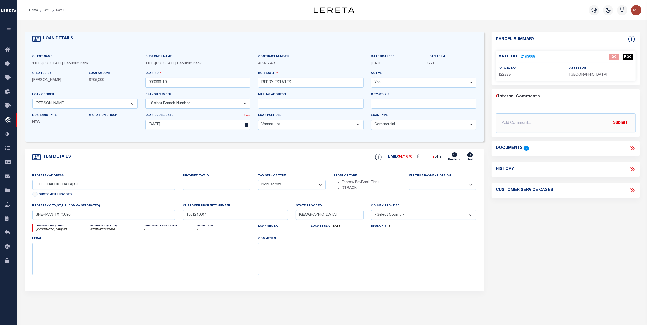
click at [629, 149] on icon at bounding box center [632, 148] width 7 height 7
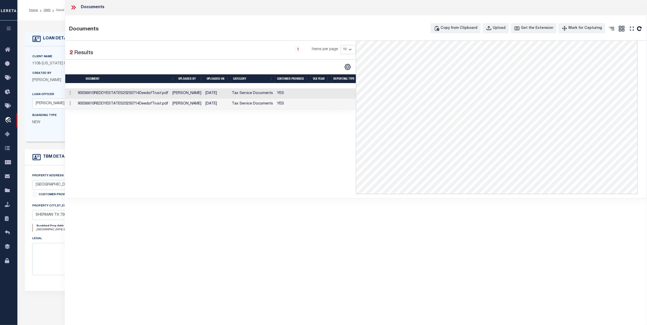
click at [266, 96] on td "Tax Service Documents" at bounding box center [252, 93] width 45 height 10
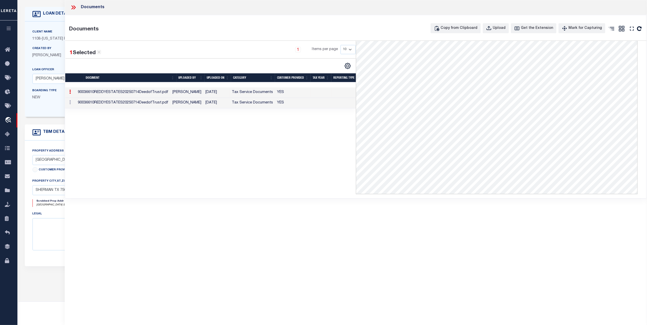
scroll to position [67, 0]
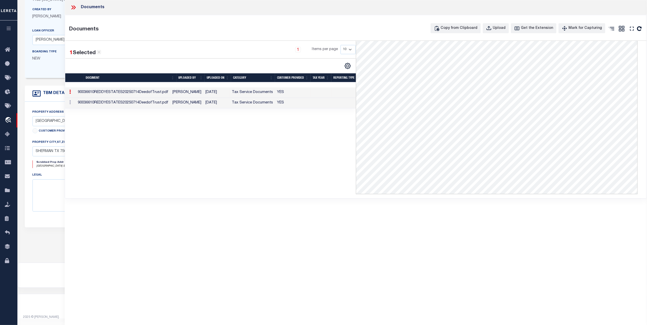
click at [74, 6] on icon at bounding box center [74, 7] width 2 height 4
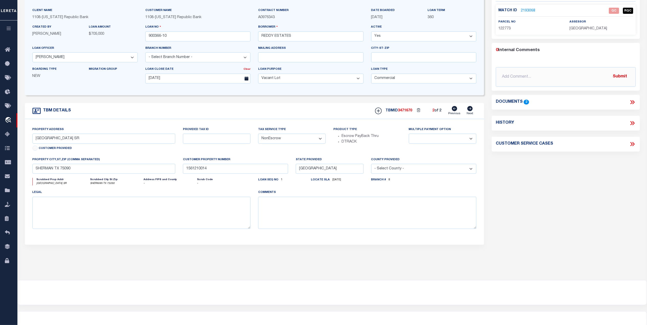
scroll to position [0, 0]
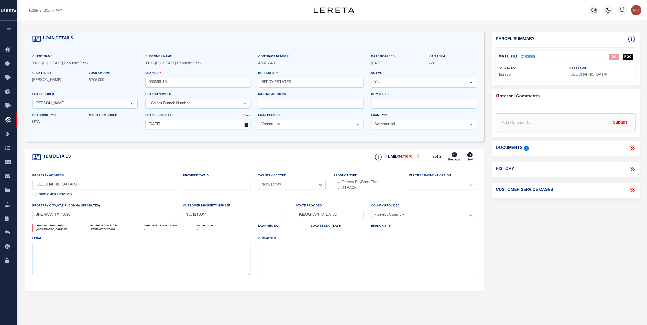
drag, startPoint x: 46, startPoint y: 10, endPoint x: 145, endPoint y: 66, distance: 113.9
click at [46, 10] on link "OMS" at bounding box center [46, 10] width 7 height 3
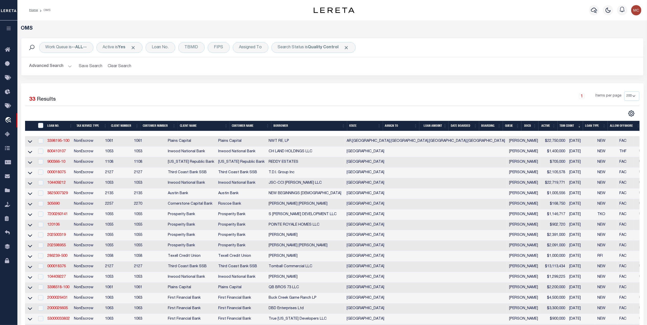
drag, startPoint x: 29, startPoint y: 174, endPoint x: 266, endPoint y: 177, distance: 237.0
click at [29, 174] on icon at bounding box center [30, 172] width 4 height 5
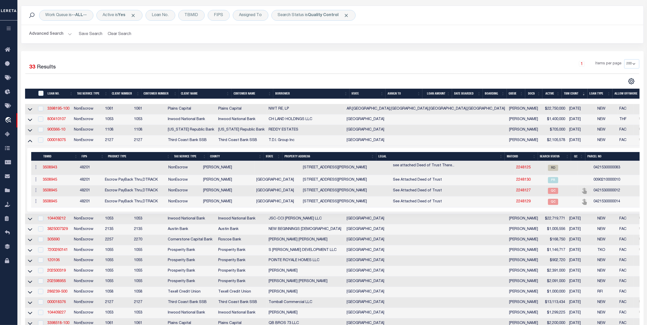
scroll to position [34, 0]
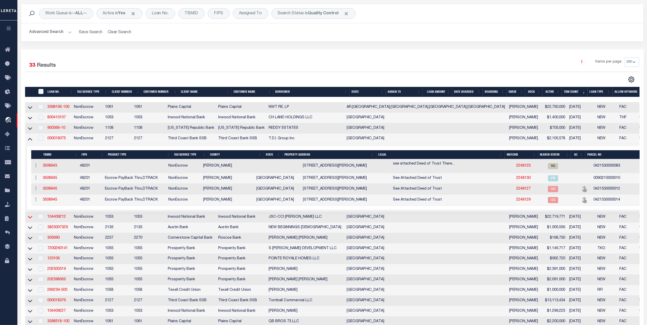
click at [29, 220] on icon at bounding box center [30, 217] width 4 height 5
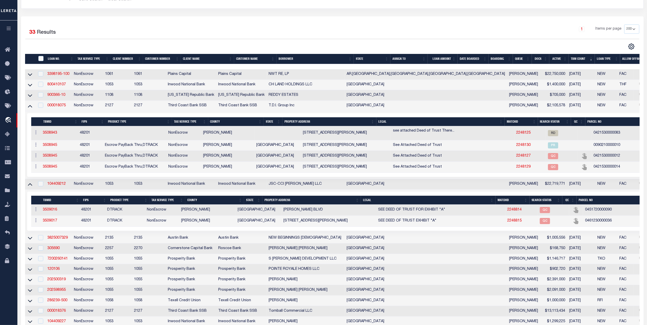
scroll to position [68, 0]
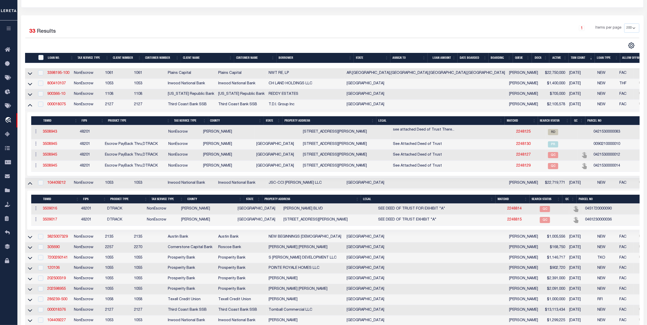
click at [244, 56] on th "Customer Name" at bounding box center [255, 58] width 42 height 10
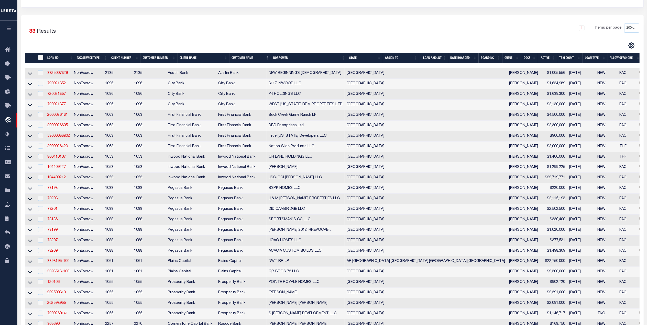
click at [50, 284] on link "120106" at bounding box center [53, 282] width 12 height 4
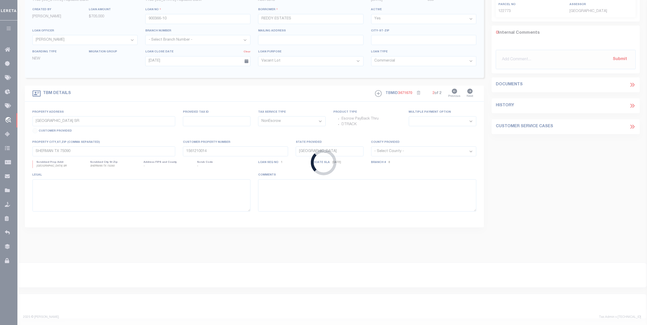
scroll to position [67, 0]
type input "120106"
type input "POINTE ROYALE HOMES LLC"
select select
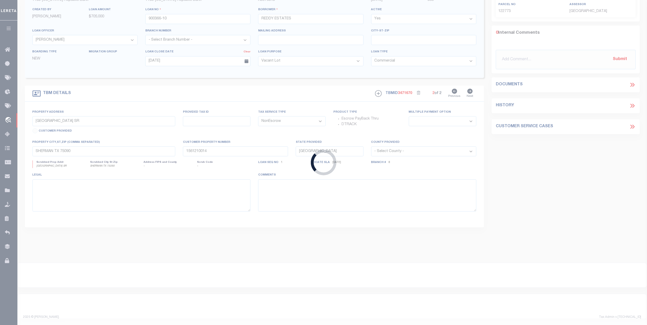
type input "24810 BOULDER LAKE CT"
type input "KATY TX 77494"
select select
select select "10594"
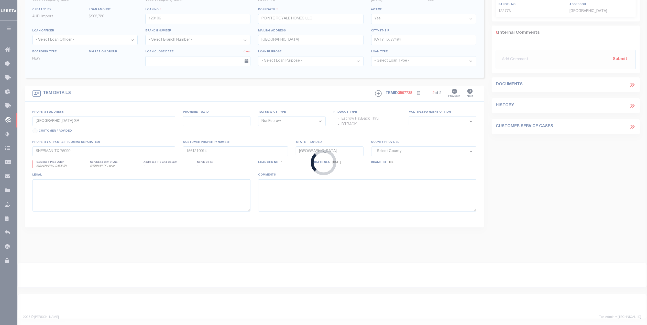
select select "3928"
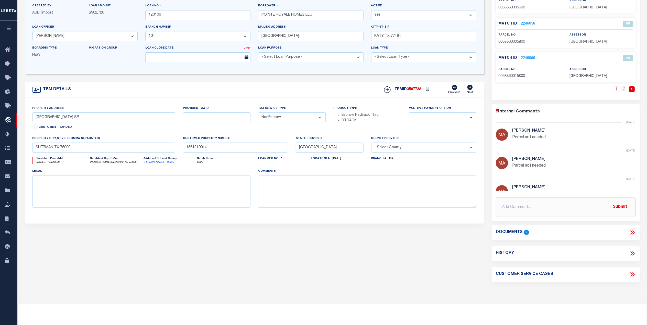
type input "4578 BLUE AGAVE WAY"
type input "58360005600"
select select
type input "MONTGOMERY, TX 77316"
select select
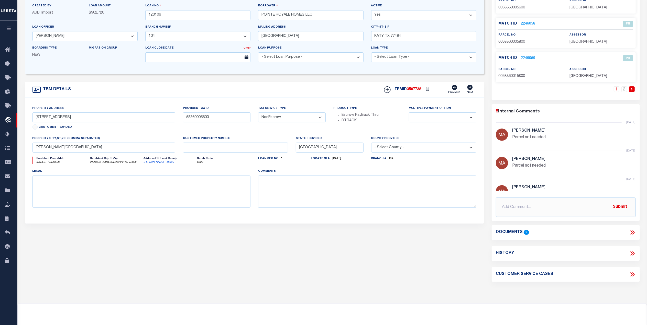
type textarea "S583600 HIGH MEADOW WEST 01 BLK 3 LOT 21"
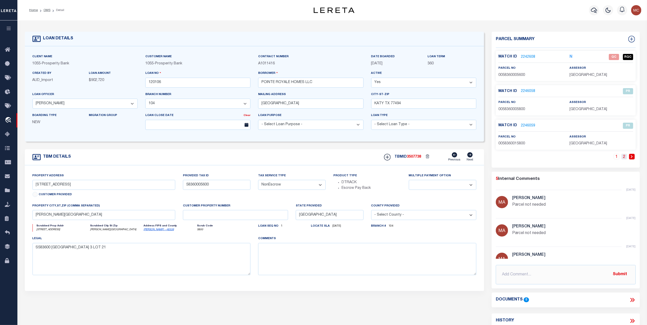
click at [622, 159] on link "2" at bounding box center [624, 157] width 6 height 6
click at [622, 160] on div "1 2" at bounding box center [566, 161] width 140 height 14
click at [623, 158] on link "1" at bounding box center [624, 157] width 6 height 6
click at [521, 56] on link "2242608" at bounding box center [528, 56] width 14 height 5
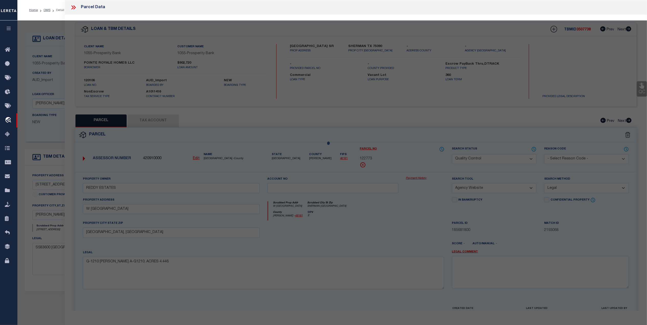
select select "AS"
select select
checkbox input "false"
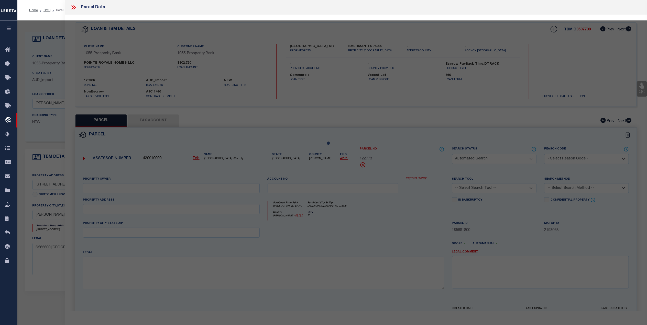
select select "QC"
type input "POINTE ROYALE HOMES LLC"
select select "AGW"
select select "LEG"
type input "4578 BLUE AGAVE WAY"
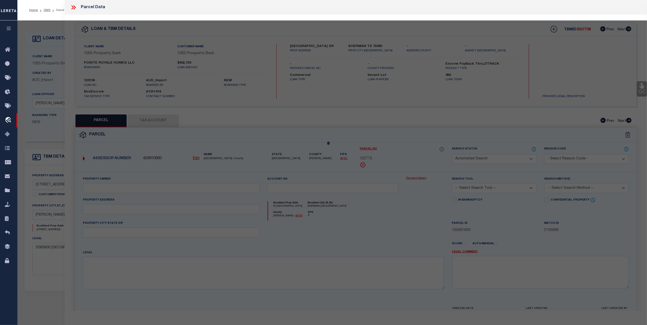
type input "MONTGOMERY, TX 77316"
type textarea "S583600 - HIGH MEADOW WEST 01, BLOCK 3, LOT 21"
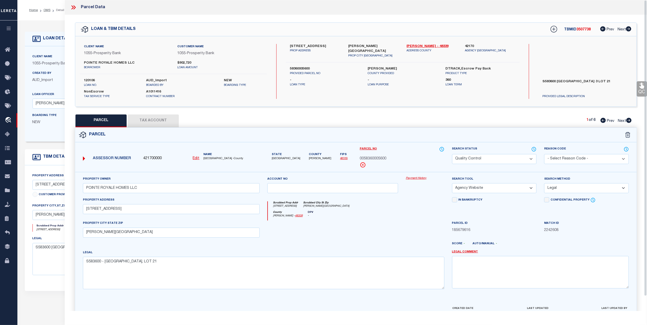
click at [170, 122] on button "Tax Account" at bounding box center [153, 121] width 51 height 13
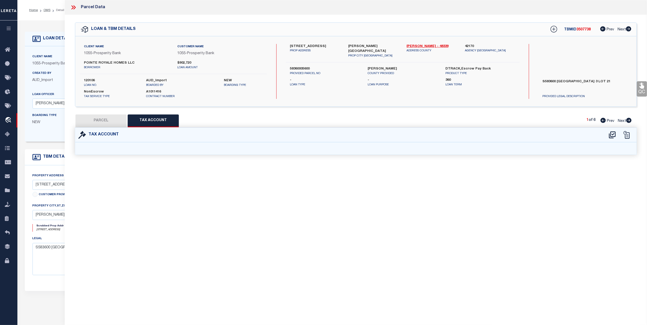
select select "100"
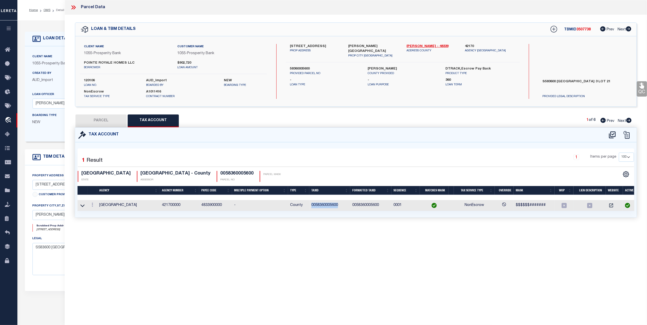
drag, startPoint x: 340, startPoint y: 206, endPoint x: 309, endPoint y: 208, distance: 30.8
click at [308, 208] on tr "MONTGOMERY COUNTY 421700000 4833900000 - County 0058360005600 0058360005600 000…" at bounding box center [356, 205] width 559 height 11
copy tr "0058360005600"
click at [100, 122] on button "PARCEL" at bounding box center [100, 121] width 51 height 13
select select "AS"
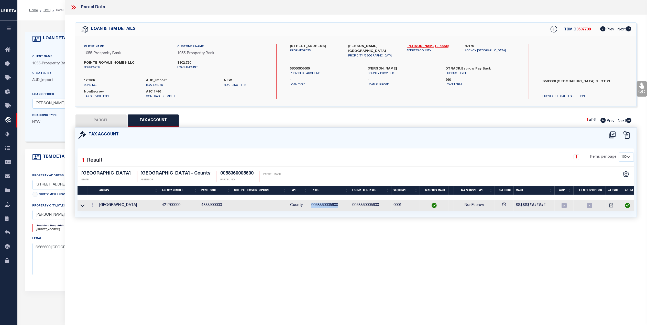
select select
checkbox input "false"
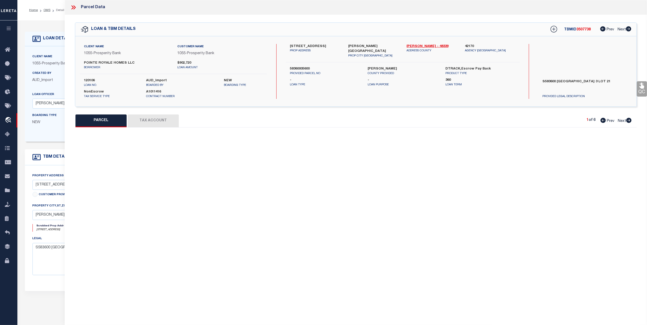
select select "QC"
type input "POINTE ROYALE HOMES LLC"
select select "AGW"
select select "LEG"
type input "4578 BLUE AGAVE WAY"
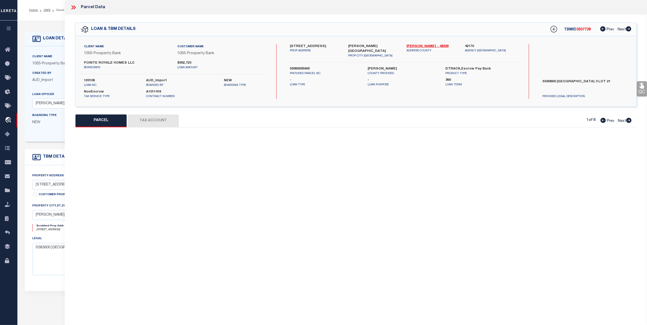
type input "MONTGOMERY, TX 77316"
type textarea "S583600 - HIGH MEADOW WEST 01, BLOCK 3, LOT 21"
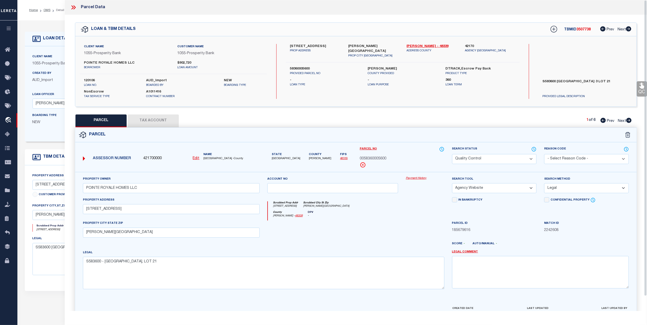
click at [640, 85] on icon at bounding box center [641, 85] width 7 height 7
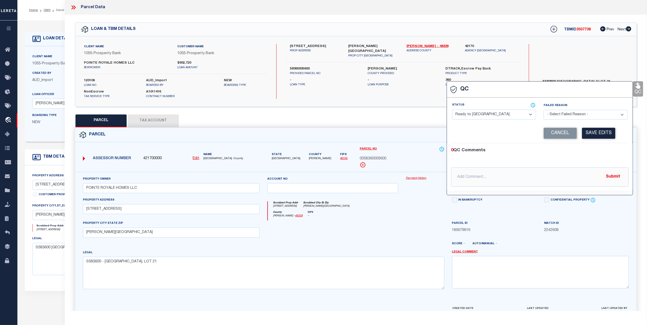
drag, startPoint x: 490, startPoint y: 115, endPoint x: 485, endPoint y: 120, distance: 7.4
click at [490, 115] on select "- Select Status - Ready to QC Correct Incorrect" at bounding box center [494, 115] width 84 height 10
select select "COR"
click at [452, 110] on select "- Select Status - Ready to QC Correct Incorrect" at bounding box center [494, 115] width 84 height 10
click at [598, 130] on button "Save Edits" at bounding box center [598, 133] width 33 height 11
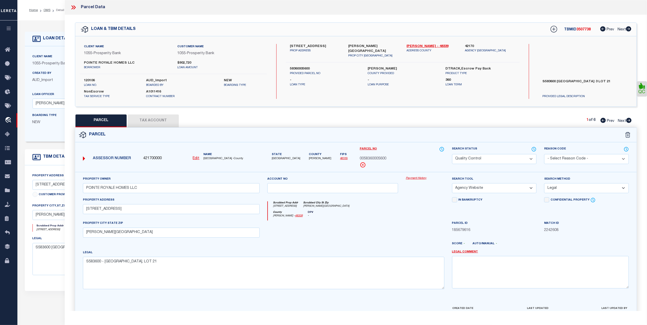
drag, startPoint x: 480, startPoint y: 156, endPoint x: 478, endPoint y: 162, distance: 6.2
click at [480, 156] on select "Automated Search Bad Parcel Complete Duplicate Parcel High Dollar Reporting In …" at bounding box center [494, 159] width 85 height 10
select select "CP"
click at [452, 154] on select "Automated Search Bad Parcel Complete Duplicate Parcel High Dollar Reporting In …" at bounding box center [494, 159] width 85 height 10
drag, startPoint x: 370, startPoint y: 238, endPoint x: 405, endPoint y: 230, distance: 35.5
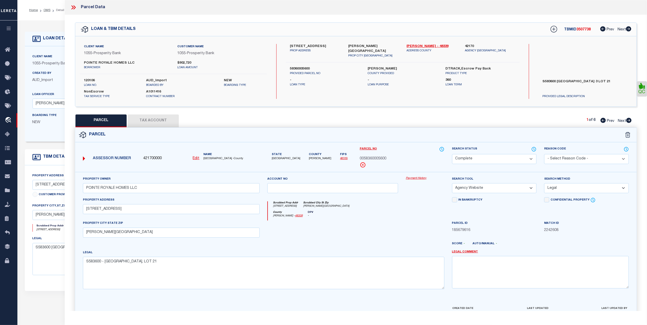
click at [373, 235] on div at bounding box center [332, 231] width 138 height 21
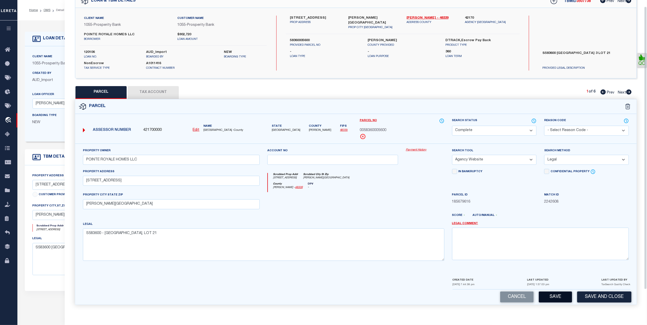
scroll to position [30, 0]
click at [597, 295] on button "Save and Close" at bounding box center [604, 297] width 54 height 11
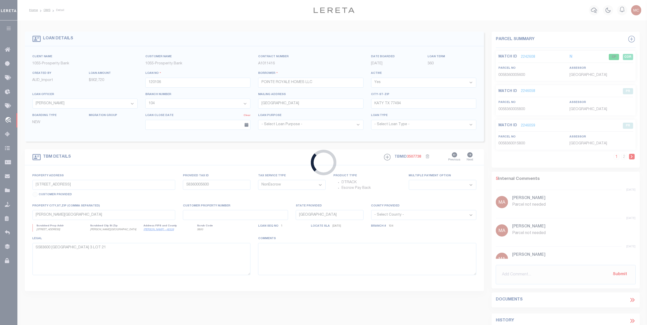
select select
select select "10594"
select select "3928"
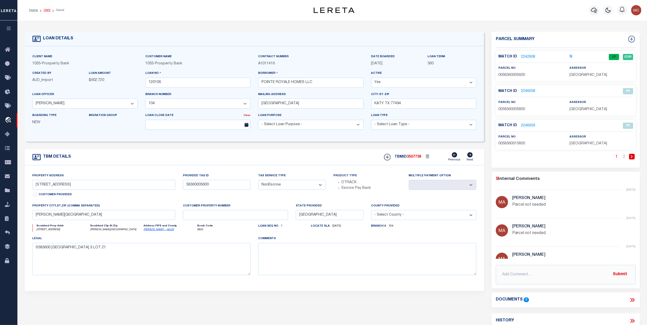
click at [45, 10] on link "OMS" at bounding box center [46, 10] width 7 height 3
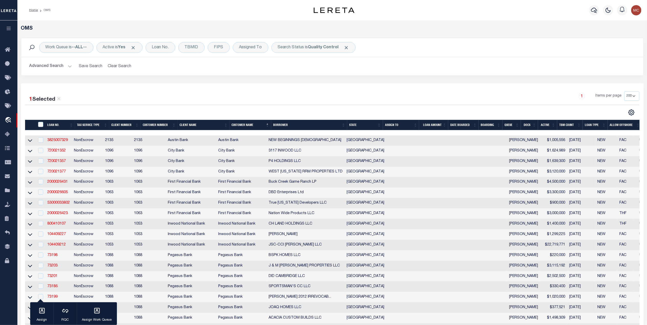
click at [322, 91] on div "1 Selected 33 Results 1 Items per page 10 25 50 100 200" at bounding box center [332, 283] width 622 height 401
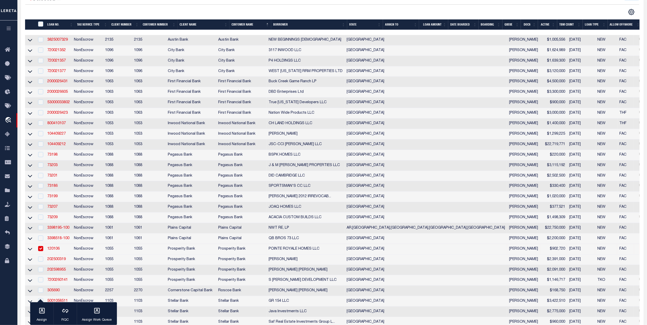
scroll to position [102, 0]
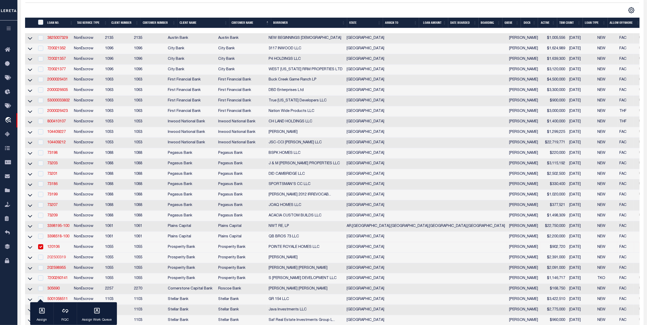
click at [53, 260] on link "202500319" at bounding box center [56, 258] width 18 height 4
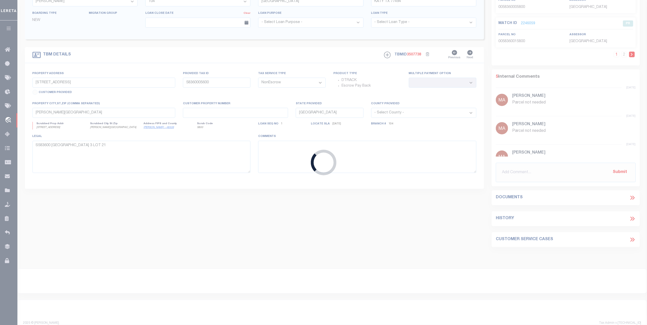
type input "202500319"
type input "[PERSON_NAME]"
select select "10465"
select select "3839"
type input "6424 COLLEYVILLE BLVD STE 120"
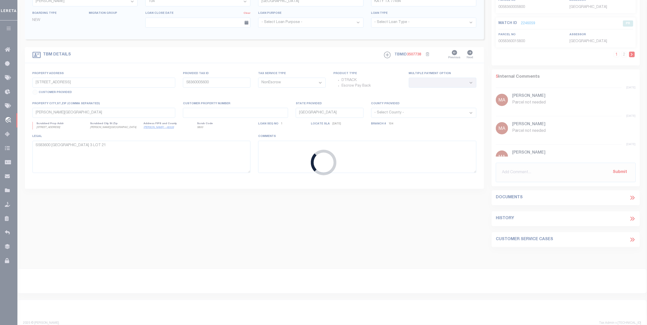
type input "COLLEYVILLE TX 76034"
select select "800"
type input "3998 TOURAINE DR"
type input "206368DEN"
select select
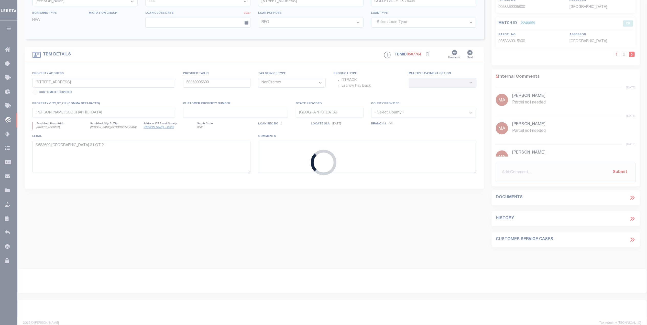
type input "FRISCO, TX 75034"
select select
type textarea "LOT 52 BLK C LAKES ON LEGACY DRIVE PHASE 2"
select select "10465"
select select "3839"
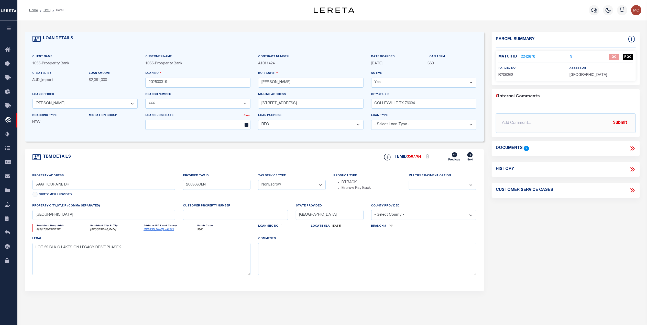
click at [525, 57] on link "2242670" at bounding box center [528, 56] width 14 height 5
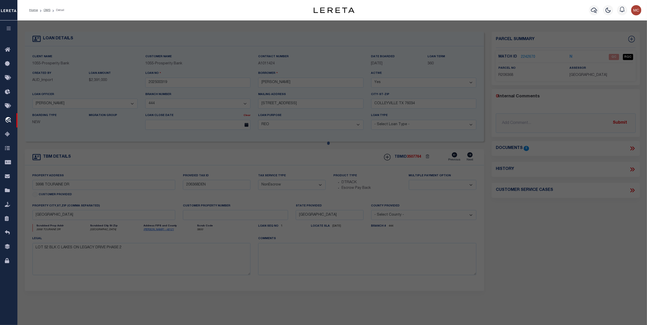
select select "AS"
select select
checkbox input "false"
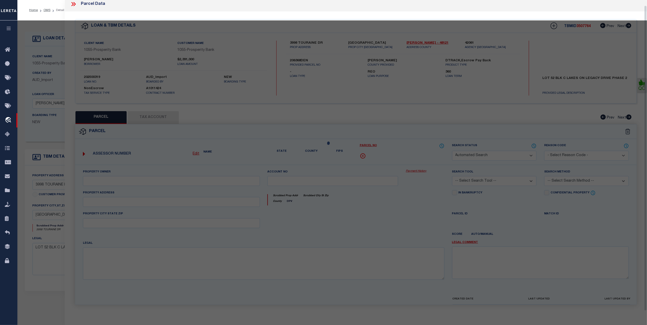
select select "QC"
type input "AFKAMI, KAIVAN KEVIN"
select select "AGW"
select select "LEG"
type input "3998 TOURAINE DR"
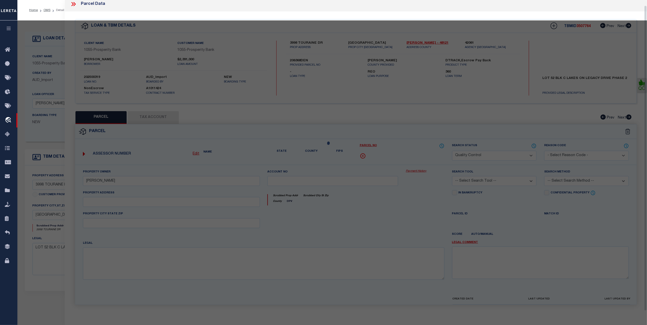
type input "FRISCO, TX 75034"
type textarea "THE LAKES ON LEGACY DR PH II BLK C LOT 52"
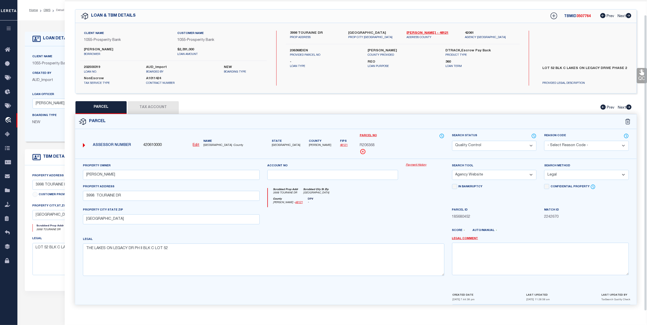
click at [162, 110] on button "Tax Account" at bounding box center [153, 107] width 51 height 13
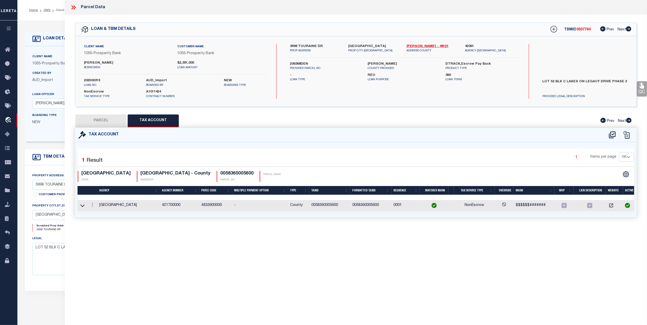
scroll to position [0, 0]
select select "100"
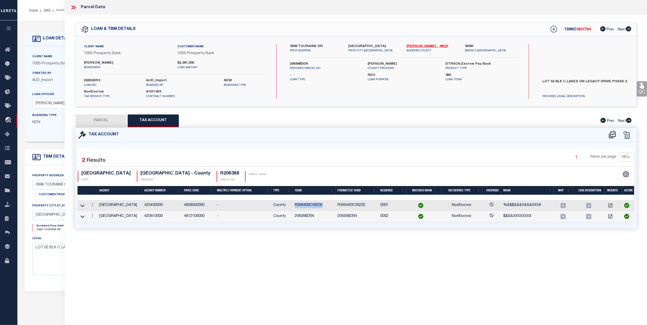
drag, startPoint x: 324, startPoint y: 206, endPoint x: 294, endPoint y: 208, distance: 30.5
click at [294, 208] on td "R395400C05202" at bounding box center [313, 205] width 43 height 11
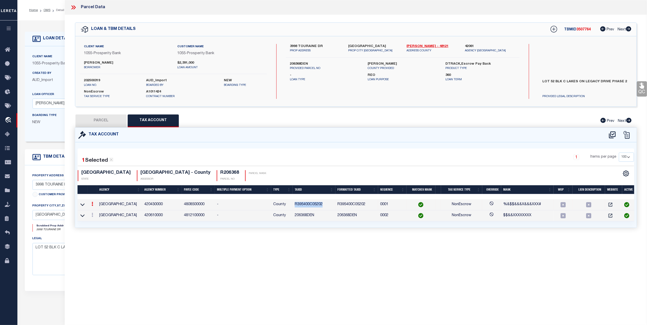
copy td "R395400C05202"
drag, startPoint x: 313, startPoint y: 216, endPoint x: 295, endPoint y: 218, distance: 18.8
click at [295, 218] on td "206368DEN" at bounding box center [313, 215] width 43 height 11
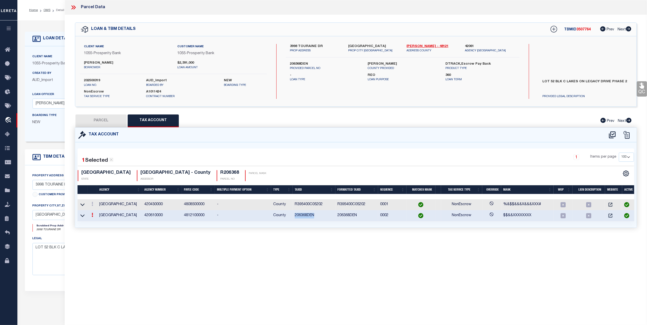
copy td "206368DEN"
click at [118, 120] on button "PARCEL" at bounding box center [100, 121] width 51 height 13
select select "AS"
select select
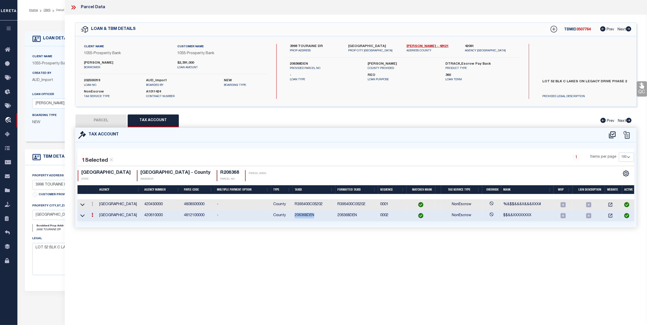
checkbox input "false"
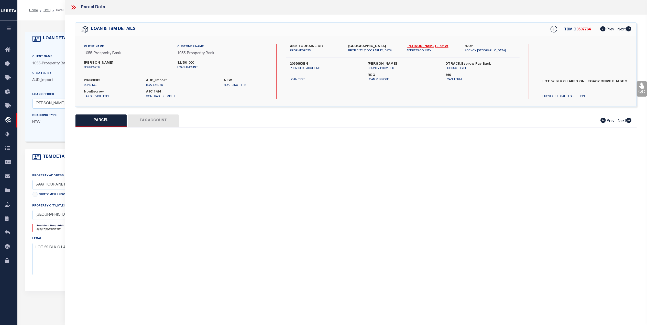
select select "QC"
type input "AFKAMI, KAIVAN KEVIN"
select select "AGW"
select select "LEG"
type input "3998 TOURAINE DR"
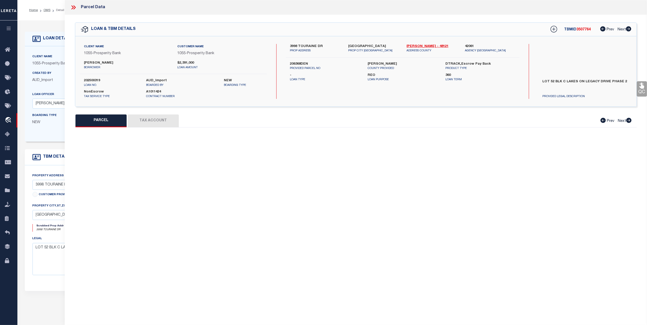
type input "FRISCO, TX 75034"
type textarea "THE LAKES ON LEGACY DR PH II BLK C LOT 52"
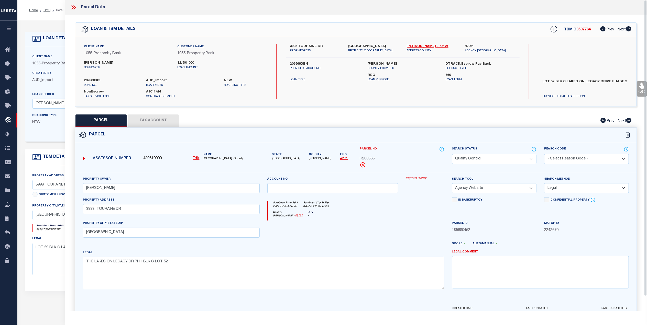
drag, startPoint x: 363, startPoint y: 222, endPoint x: 443, endPoint y: 188, distance: 87.3
click at [363, 222] on div at bounding box center [332, 231] width 138 height 21
click at [640, 87] on icon at bounding box center [641, 85] width 7 height 7
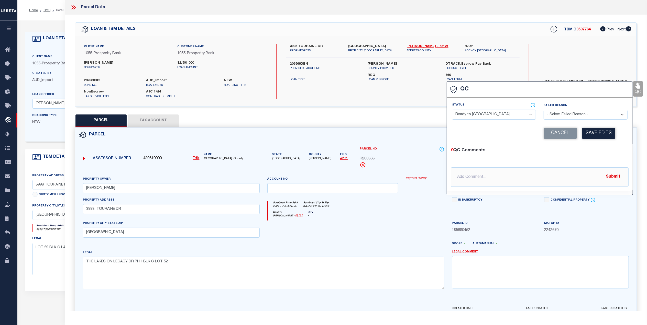
drag, startPoint x: 498, startPoint y: 112, endPoint x: 491, endPoint y: 121, distance: 10.9
click at [498, 112] on select "- Select Status - Ready to QC Correct Incorrect" at bounding box center [494, 115] width 84 height 10
select select "COR"
click at [452, 110] on select "- Select Status - Ready to QC Correct Incorrect" at bounding box center [494, 115] width 84 height 10
click at [577, 132] on div "Cancel Save Edits" at bounding box center [582, 133] width 87 height 11
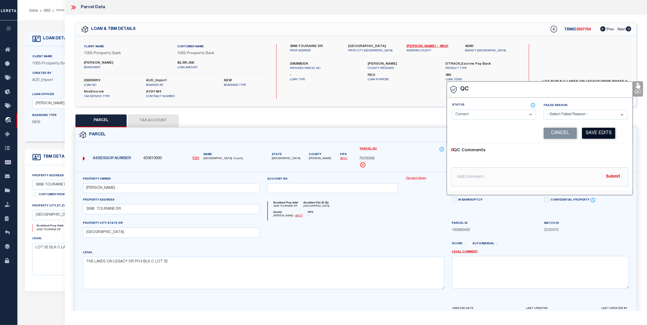
click at [590, 132] on button "Save Edits" at bounding box center [598, 133] width 33 height 11
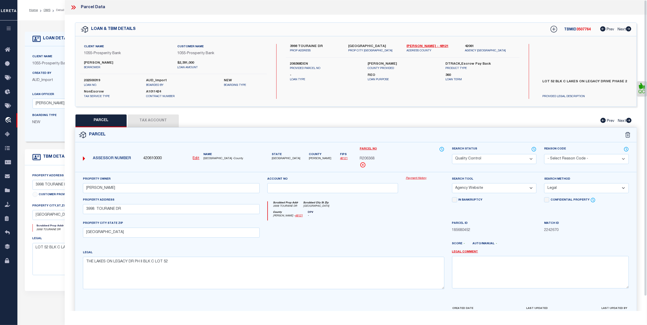
drag, startPoint x: 478, startPoint y: 159, endPoint x: 477, endPoint y: 165, distance: 5.7
click at [478, 159] on select "Automated Search Bad Parcel Complete Duplicate Parcel High Dollar Reporting In …" at bounding box center [494, 159] width 85 height 10
select select "CP"
click at [452, 154] on select "Automated Search Bad Parcel Complete Duplicate Parcel High Dollar Reporting In …" at bounding box center [494, 159] width 85 height 10
click at [425, 215] on div "County Denton - 48121 DPV -" at bounding box center [356, 216] width 176 height 10
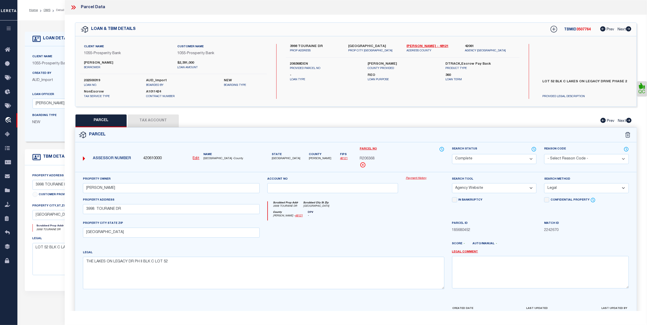
scroll to position [30, 0]
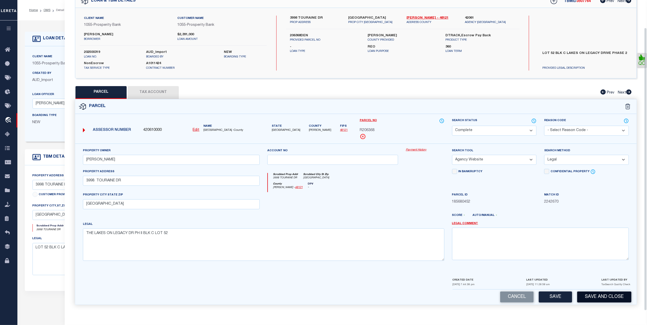
click at [607, 297] on button "Save and Close" at bounding box center [604, 297] width 54 height 11
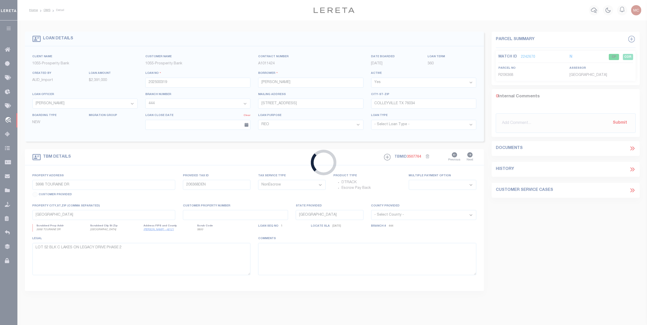
select select
select select "10465"
select select "3839"
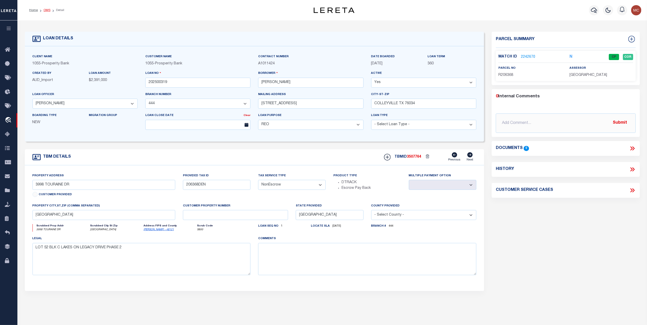
click at [45, 9] on link "OMS" at bounding box center [46, 10] width 7 height 3
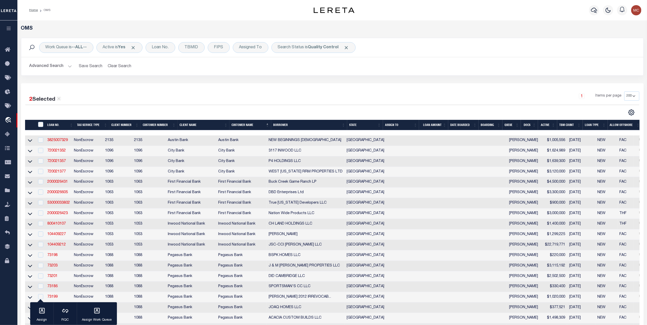
click at [381, 94] on div "1 Items per page 10 25 50 100 200" at bounding box center [410, 98] width 458 height 13
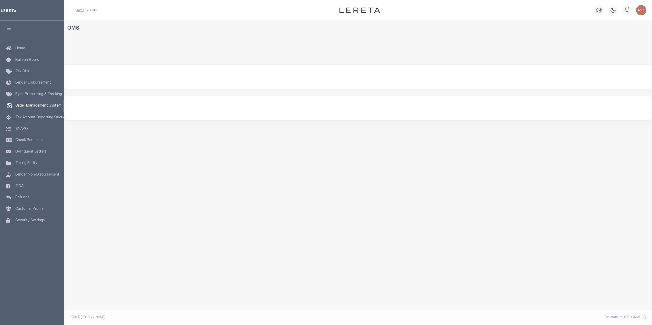
select select "200"
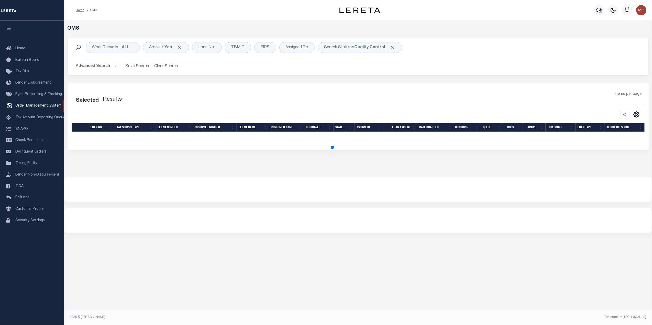
select select "200"
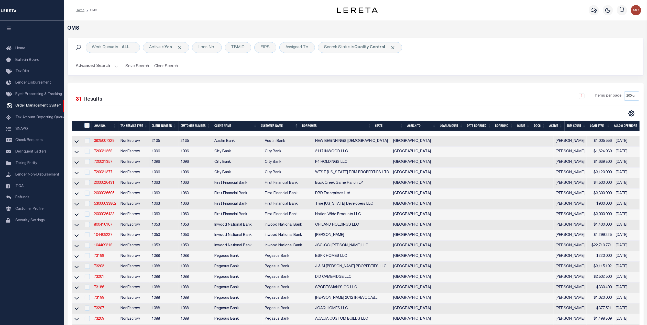
click at [74, 163] on link at bounding box center [77, 162] width 6 height 4
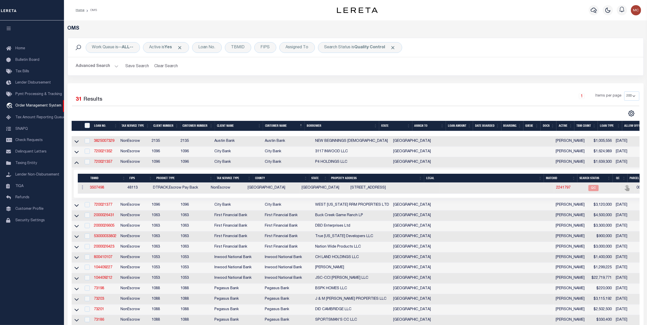
click at [75, 163] on icon at bounding box center [76, 162] width 4 height 5
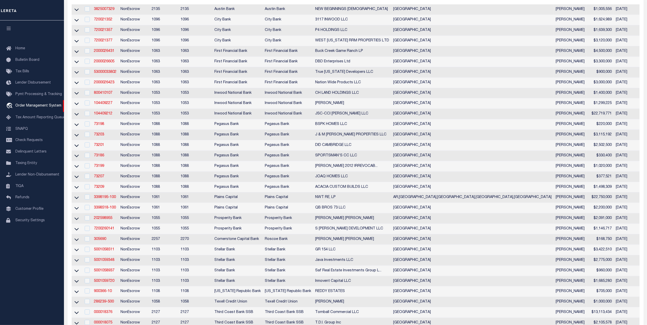
scroll to position [170, 0]
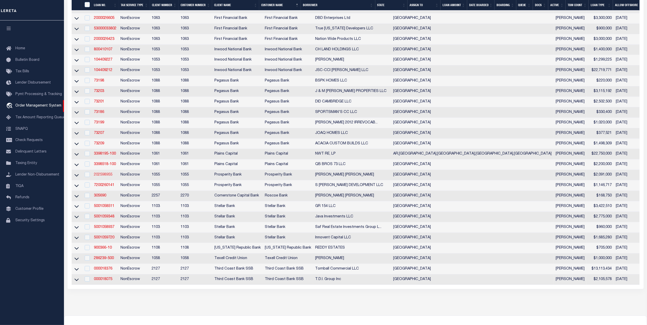
click at [99, 177] on link "202598955" at bounding box center [103, 175] width 18 height 4
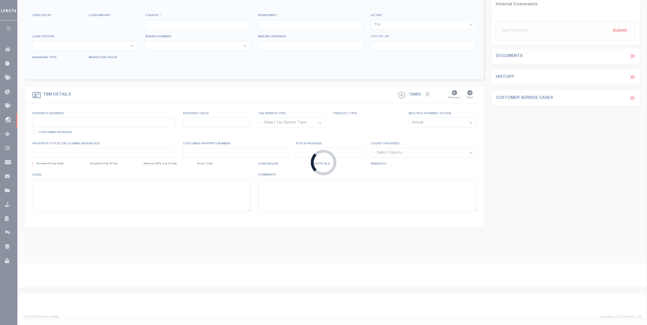
type input "202598955"
type input "[PERSON_NAME] [PERSON_NAME]"
select select
type input "55 BLUE HERON"
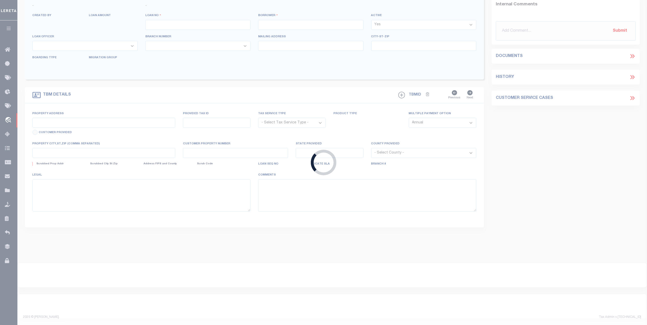
type input "ROCKPORT [GEOGRAPHIC_DATA] 78382"
select select "800"
select select "NonEscrow"
select select "10609"
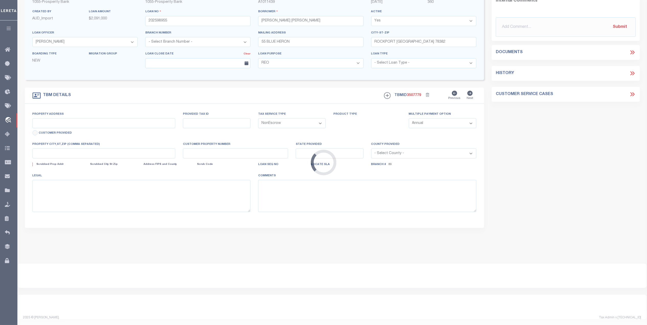
select select "4093"
type input "421 SANCTUARY DR"
type input "59239"
select select
type input "[GEOGRAPHIC_DATA]"
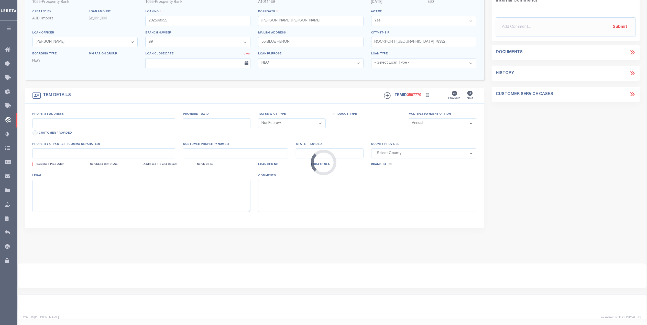
type input "[GEOGRAPHIC_DATA]"
select select
type textarea "LOT 6-RR THE SANCTUARY AT [GEOGRAPHIC_DATA]"
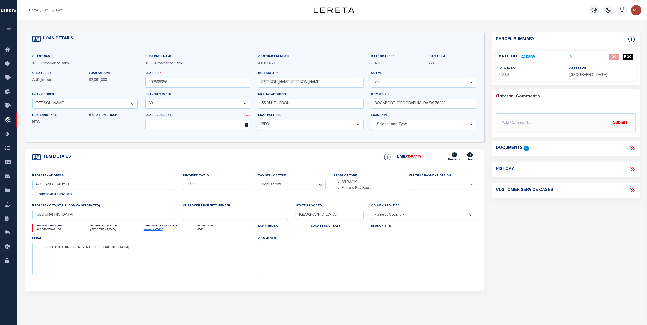
click at [529, 57] on link "2242638" at bounding box center [528, 56] width 14 height 5
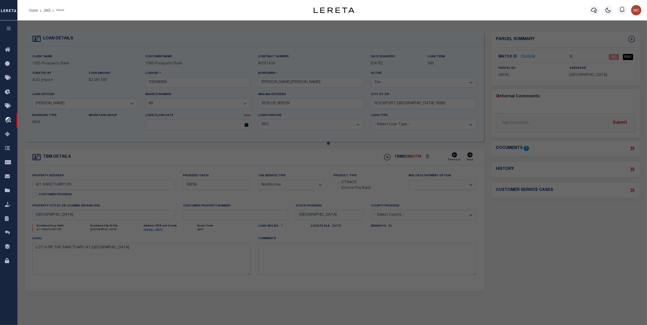
checkbox input "false"
select select "QC"
type input "[PERSON_NAME] & [PERSON_NAME] [PERSON_NAME]"
select select "AGW"
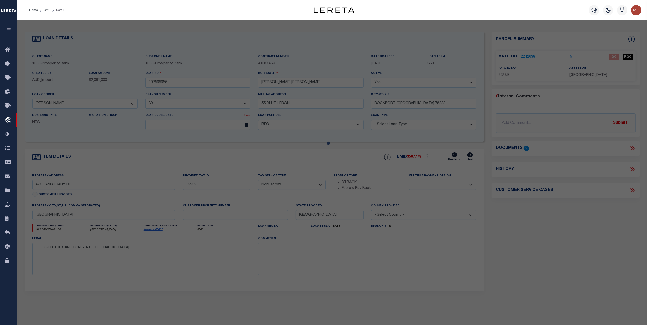
select select "LEG"
type input "421 SANCTUARY DR"
type input "[GEOGRAPHIC_DATA]"
type textarea "S5380 THE SANCTUARY AT [GEOGRAPHIC_DATA] 6-R 5.016 ACRES"
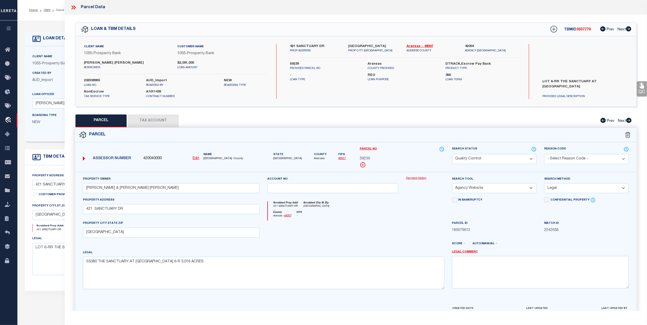
click at [151, 123] on button "Tax Account" at bounding box center [153, 121] width 51 height 13
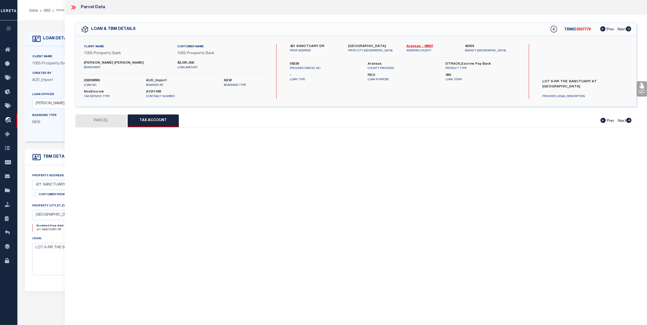
select select "100"
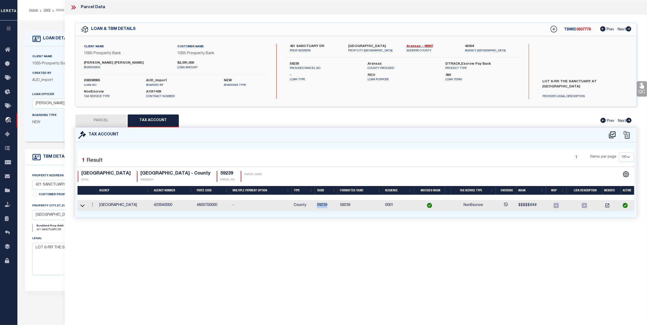
drag, startPoint x: 328, startPoint y: 205, endPoint x: 315, endPoint y: 206, distance: 13.4
click at [315, 206] on td "59239" at bounding box center [326, 205] width 23 height 11
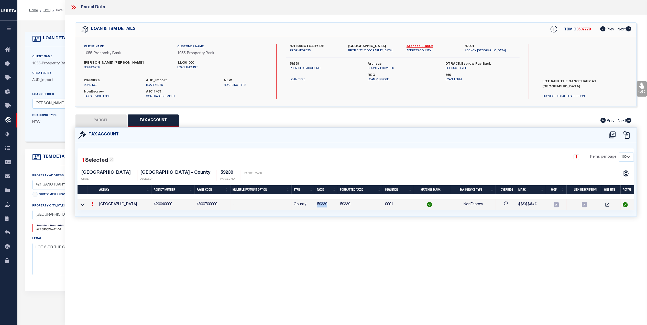
copy td "59239"
click at [118, 123] on button "PARCEL" at bounding box center [100, 121] width 51 height 13
select select "AS"
select select
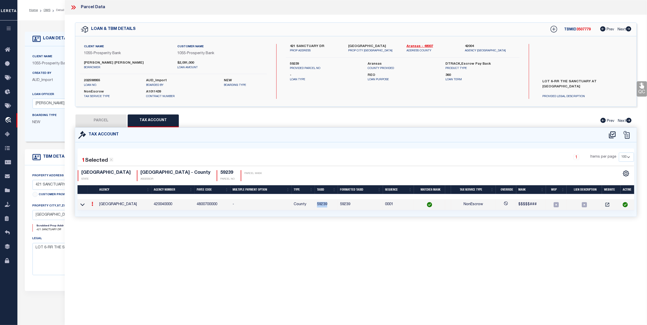
checkbox input "false"
select select "QC"
type input "HOOVER CHRISTOPHER S & TIFFANIE ANN"
select select "AGW"
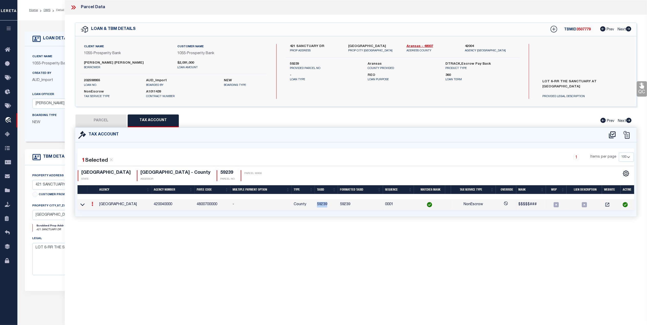
select select "LEG"
type input "421 SANCTUARY DR"
type input "ROCKPORT, TX 78382"
type textarea "S5380 THE SANCTUARY AT ROCKPORT LOT 6-R 5.016 ACRES"
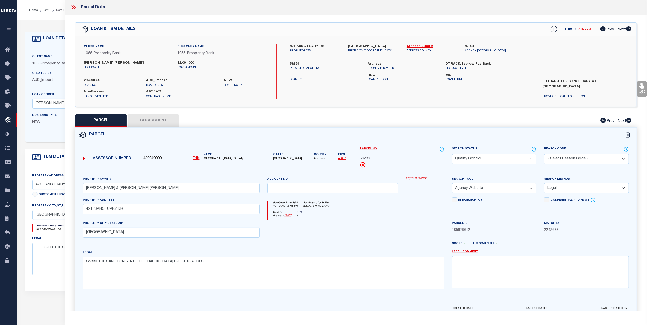
drag, startPoint x: 641, startPoint y: 87, endPoint x: 622, endPoint y: 96, distance: 20.9
click at [641, 87] on icon at bounding box center [641, 86] width 5 height 6
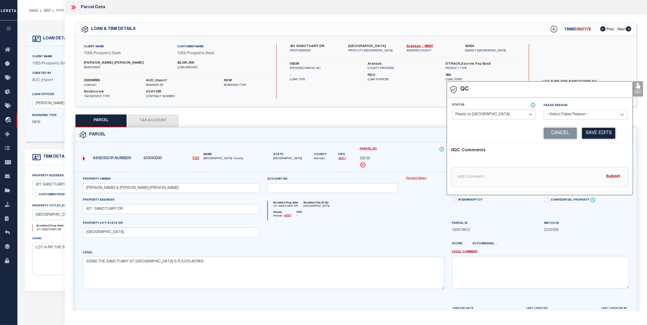
drag, startPoint x: 503, startPoint y: 117, endPoint x: 499, endPoint y: 121, distance: 5.4
click at [503, 117] on select "- Select Status - Ready to QC Correct Incorrect" at bounding box center [494, 115] width 84 height 10
select select "COR"
click at [452, 110] on select "- Select Status - Ready to QC Correct Incorrect" at bounding box center [494, 115] width 84 height 10
click at [601, 133] on button "Save Edits" at bounding box center [598, 133] width 33 height 11
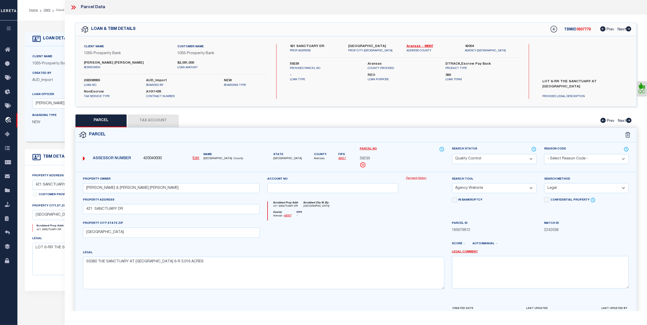
click at [467, 161] on select "Automated Search Bad Parcel Complete Duplicate Parcel High Dollar Reporting In …" at bounding box center [494, 159] width 85 height 10
select select "CP"
click at [452, 154] on select "Automated Search Bad Parcel Complete Duplicate Parcel High Dollar Reporting In …" at bounding box center [494, 159] width 85 height 10
click at [362, 234] on div at bounding box center [332, 231] width 138 height 21
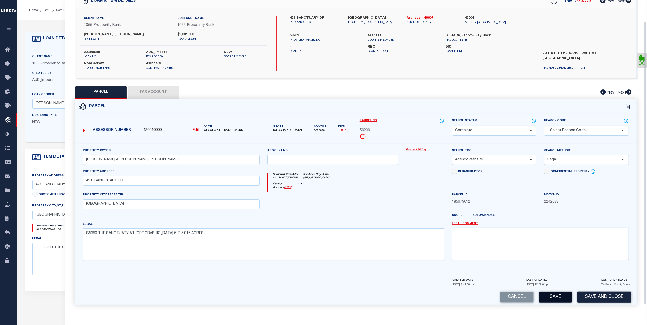
scroll to position [30, 0]
drag, startPoint x: 608, startPoint y: 295, endPoint x: 508, endPoint y: 306, distance: 100.0
click at [606, 295] on button "Save and Close" at bounding box center [604, 297] width 54 height 11
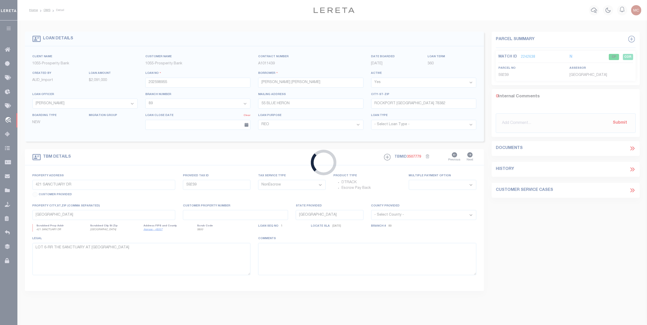
select select
select select "10609"
select select "4093"
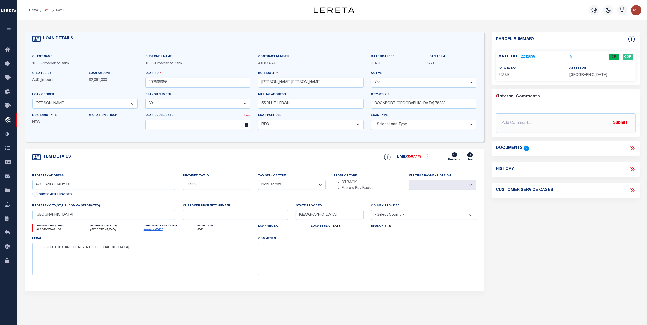
click at [46, 9] on link "OMS" at bounding box center [46, 10] width 7 height 3
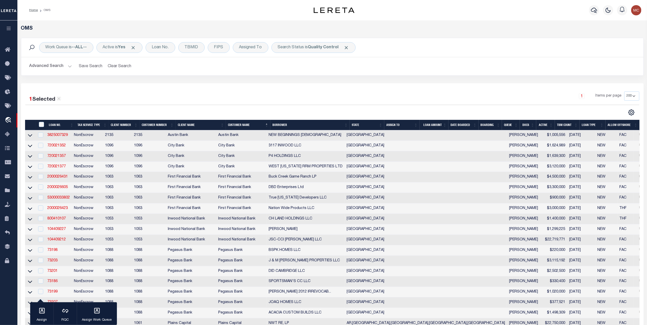
click at [265, 78] on div "Work Queue is --ALL-- Active is Yes Loan No. TBMID FIPS Assigned To Search Stat…" at bounding box center [332, 61] width 630 height 46
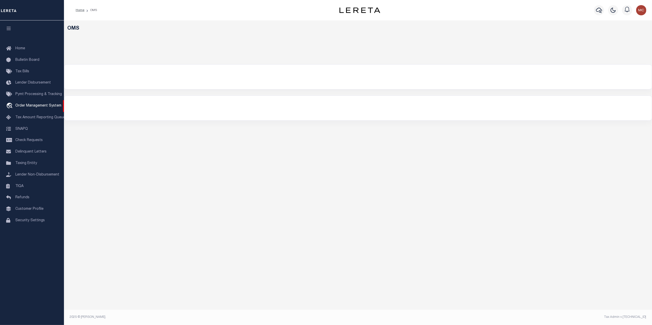
select select "200"
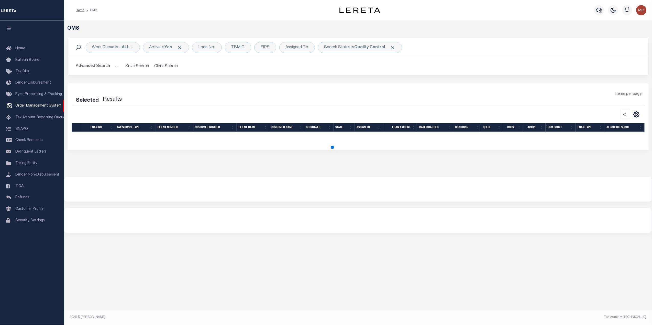
select select "200"
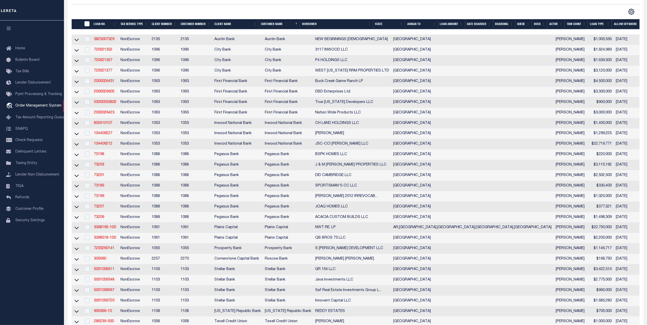
scroll to position [102, 0]
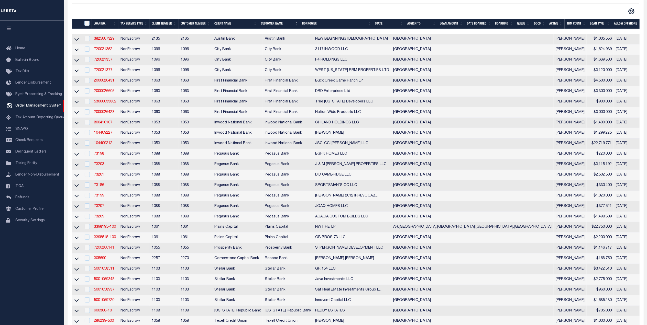
click at [102, 250] on link "7200260141" at bounding box center [104, 248] width 20 height 4
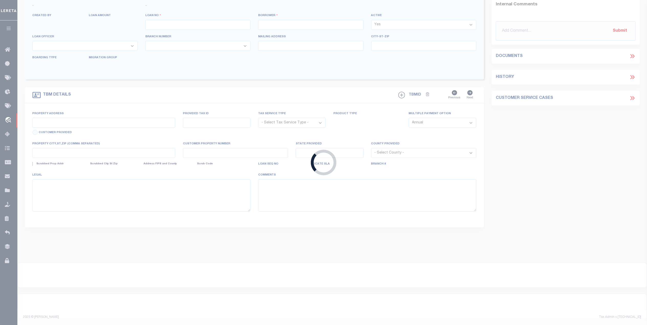
type input "7200260141"
type input "S [PERSON_NAME] DEVELOPMENT LLC"
select select
type input "[STREET_ADDRESS][PERSON_NAME]"
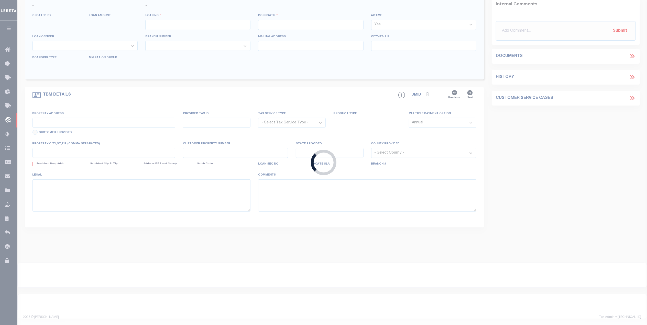
type input "[GEOGRAPHIC_DATA] [GEOGRAPHIC_DATA] 79765"
select select
select select "NonEscrow"
select select
type input "[GEOGRAPHIC_DATA], [GEOGRAPHIC_DATA]"
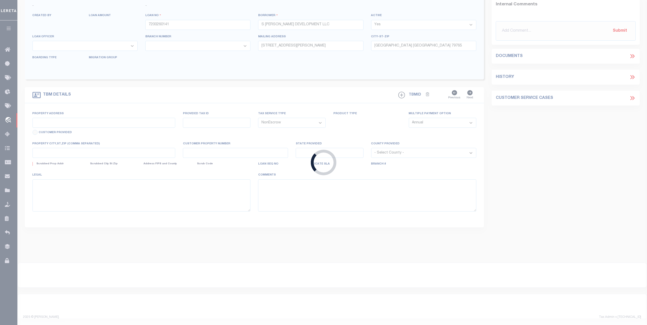
type input "[GEOGRAPHIC_DATA]"
type textarea "FLDT 4.15 ACRES LOCATED ON THE NW CORNER OF [PERSON_NAME][GEOGRAPHIC_DATA] & RO…"
select select "4000"
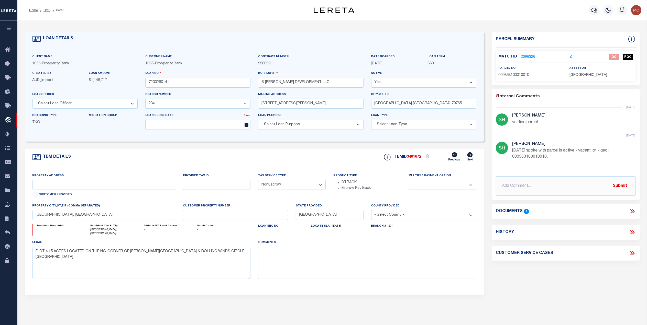
click at [530, 57] on link "2096326" at bounding box center [528, 56] width 14 height 5
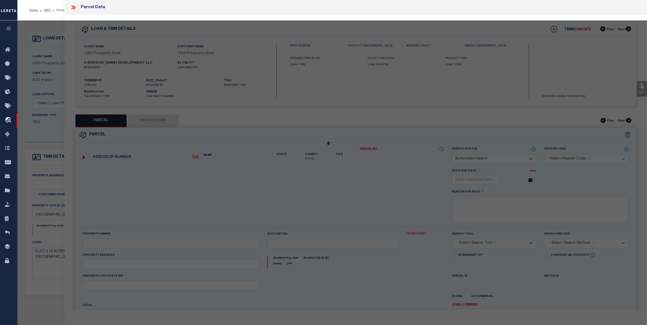
checkbox input "false"
select select "QC"
select select "ACT"
type input "S [PERSON_NAME] DEVELOPMENT LLC"
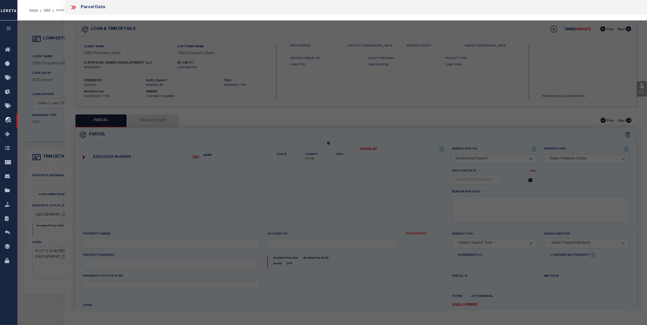
select select "AGW"
select select
type input "[GEOGRAPHIC_DATA], [GEOGRAPHIC_DATA]"
type textarea "Acres: 4.150, BLK: 001, LOT: 001, ADDN: [PERSON_NAME] ROAD DEVELOPMENT 6TH FILI…"
type textarea "xover counties"
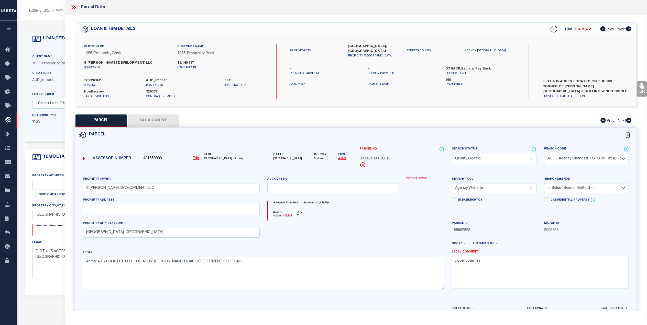
click at [75, 7] on icon at bounding box center [74, 7] width 2 height 4
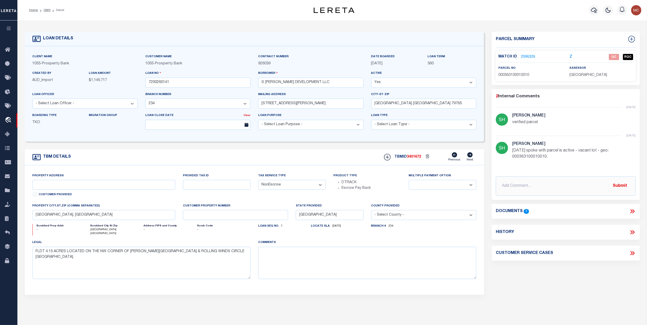
click at [629, 211] on icon at bounding box center [632, 211] width 7 height 7
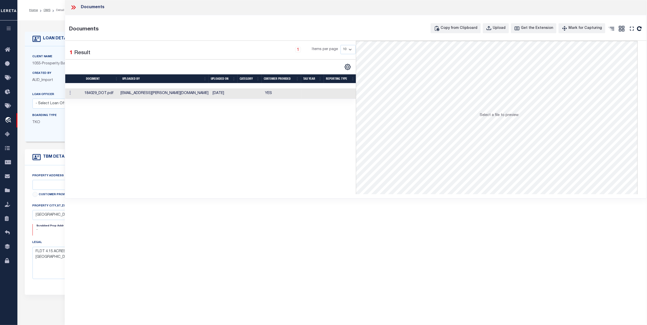
click at [225, 95] on td "[DATE]" at bounding box center [225, 93] width 29 height 10
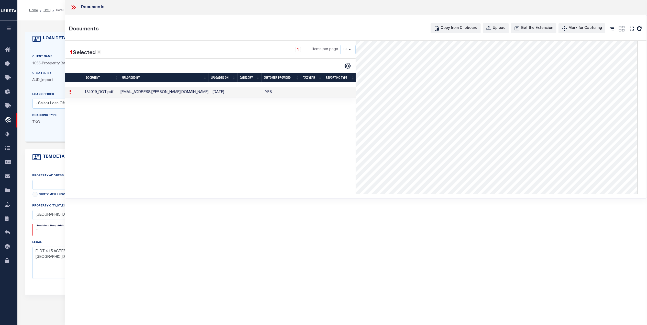
drag, startPoint x: 74, startPoint y: 7, endPoint x: 82, endPoint y: 9, distance: 8.8
click at [76, 7] on icon at bounding box center [73, 7] width 7 height 7
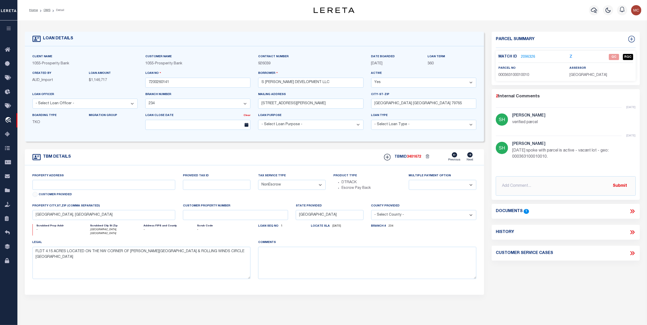
click at [526, 56] on link "2096326" at bounding box center [528, 56] width 14 height 5
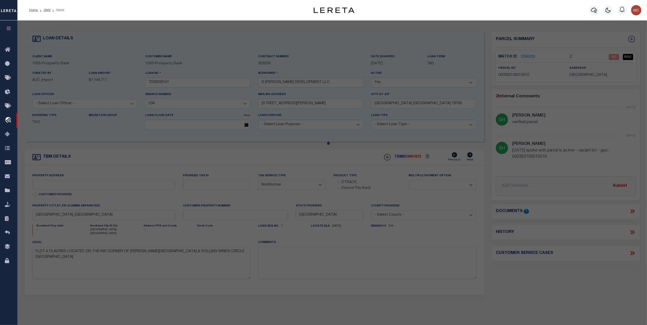
select select "AS"
select select
checkbox input "false"
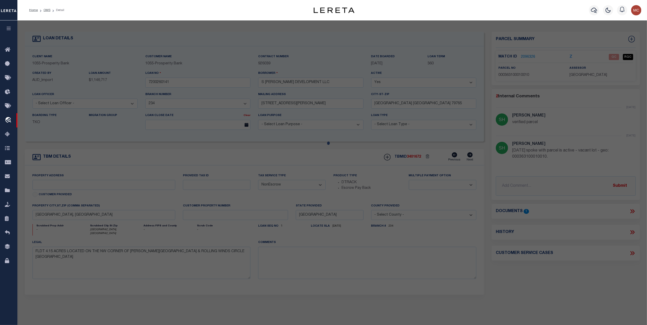
select select "QC"
select select "ACT"
type input "S [PERSON_NAME] DEVELOPMENT LLC"
select select "AGW"
select select
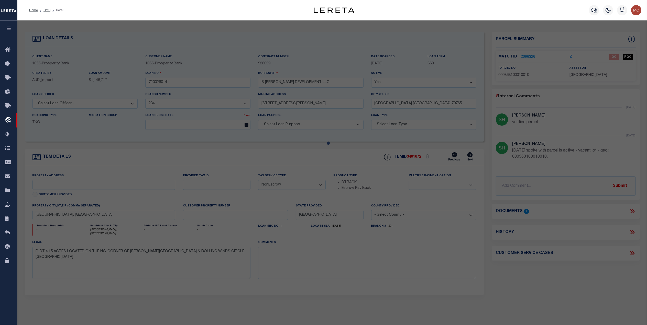
type input "[GEOGRAPHIC_DATA], [GEOGRAPHIC_DATA]"
type textarea "Acres: 4.150, BLK: 001, LOT: 001, ADDN: [PERSON_NAME] ROAD DEVELOPMENT 6TH FILI…"
type textarea "xover counties"
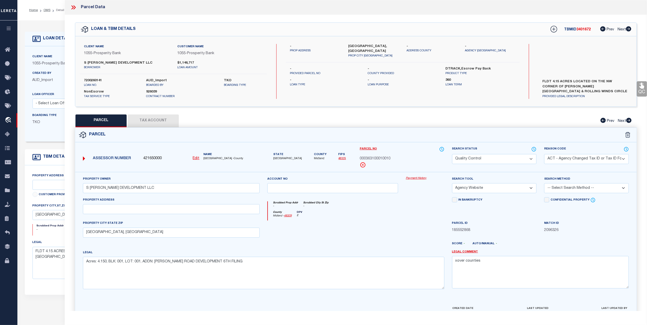
click at [152, 121] on button "Tax Account" at bounding box center [153, 121] width 51 height 13
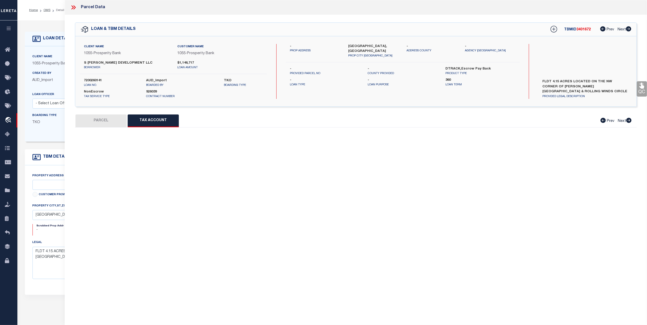
select select "100"
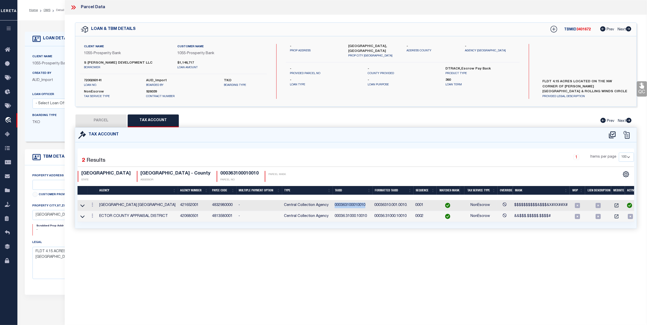
drag, startPoint x: 369, startPoint y: 205, endPoint x: 334, endPoint y: 208, distance: 34.9
click at [334, 208] on td "000363100010010" at bounding box center [352, 205] width 40 height 11
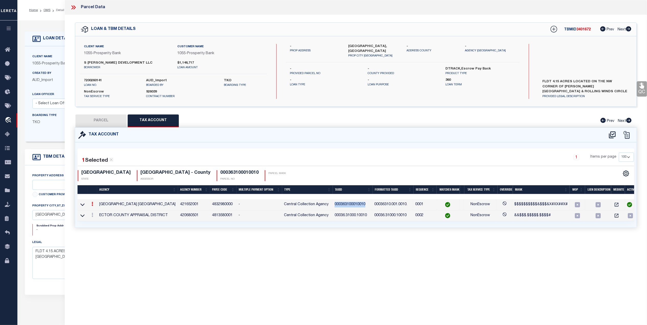
copy td "000363100010010"
click at [616, 218] on icon "" at bounding box center [616, 215] width 5 height 5
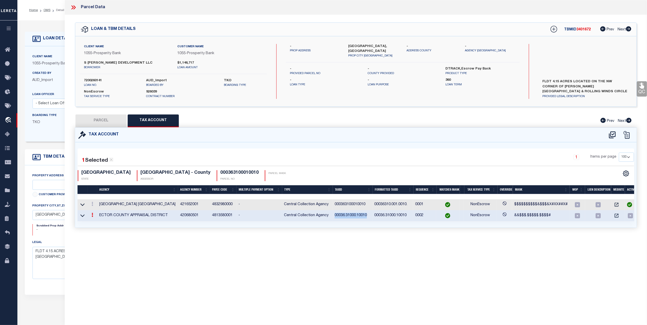
drag, startPoint x: 369, startPoint y: 216, endPoint x: 328, endPoint y: 219, distance: 40.5
click at [328, 219] on tr "ECTOR COUNTY APPRAISAL DISTRICT 420680501 4813580001 - Central Collection Agenc…" at bounding box center [356, 215] width 559 height 11
copy tr "00036.31000.10010"
click at [103, 126] on button "PARCEL" at bounding box center [100, 121] width 51 height 13
select select "AS"
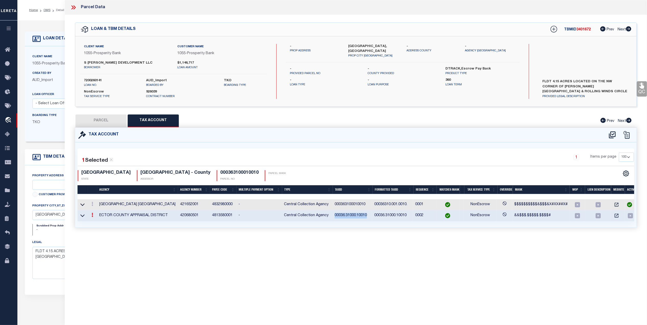
select select
checkbox input "false"
select select "QC"
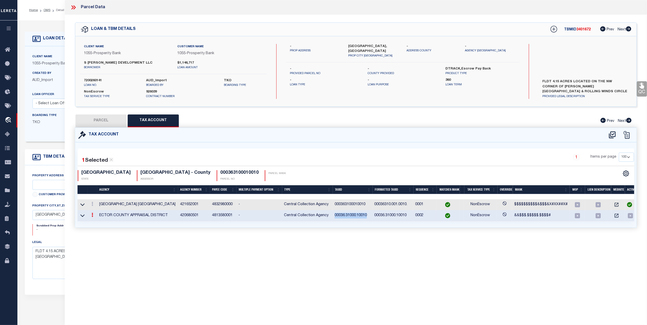
select select "ACT"
type input "S [PERSON_NAME] DEVELOPMENT LLC"
select select "AGW"
select select
type input "ODESSA, TX"
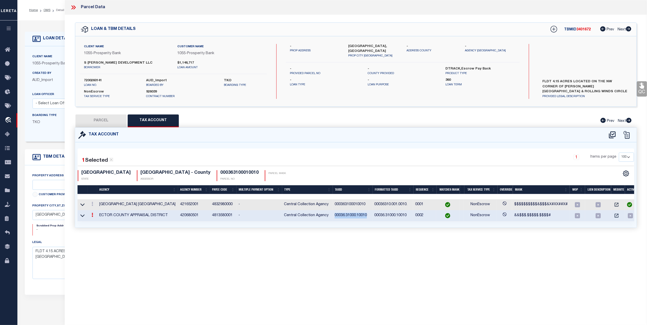
type textarea "Acres: 4.150, BLK: 001, LOT: 001, ADDN: FAUDREE ROAD DEVELOPMENT 6TH FILING"
type textarea "xover counties"
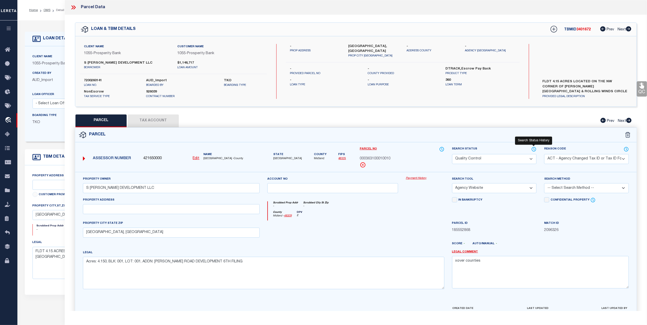
click at [534, 151] on icon at bounding box center [533, 150] width 5 height 6
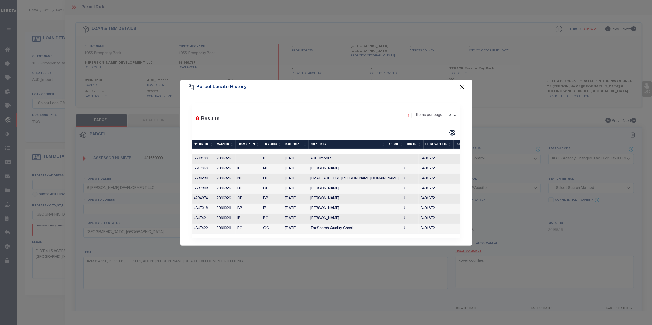
click at [460, 85] on button "Close" at bounding box center [462, 87] width 7 height 7
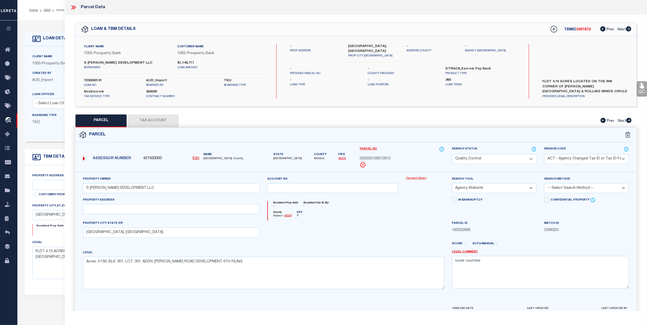
click at [157, 120] on button "Tax Account" at bounding box center [153, 121] width 51 height 13
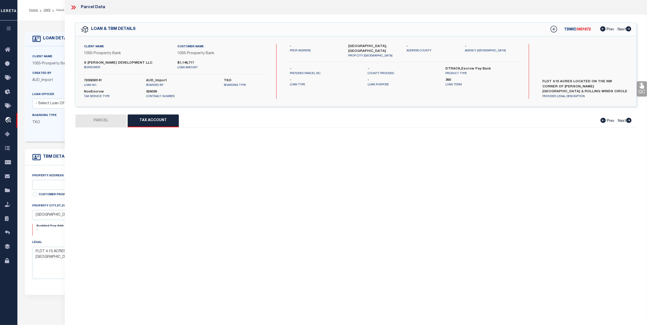
select select "100"
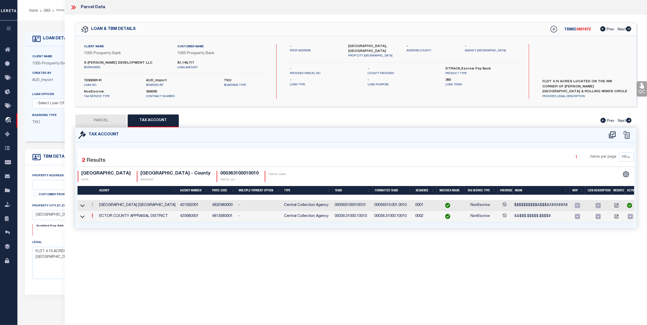
click at [91, 218] on link at bounding box center [92, 217] width 6 height 4
click at [98, 225] on icon "" at bounding box center [98, 224] width 4 height 4
type input "00036.31000.10010"
type textarea "&&$$$.$$$$$.$$$$#"
select select "099"
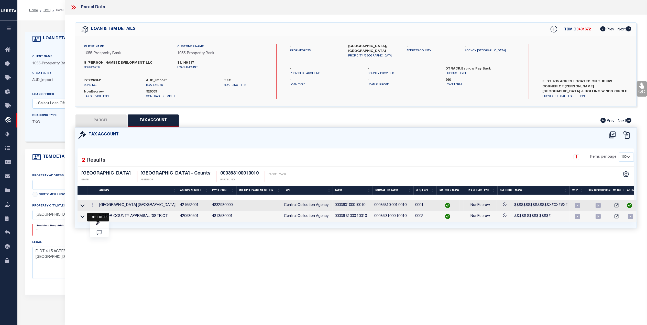
type textarea "xover counties"
type input "XXXXXXXXXXXXXXXXX*"
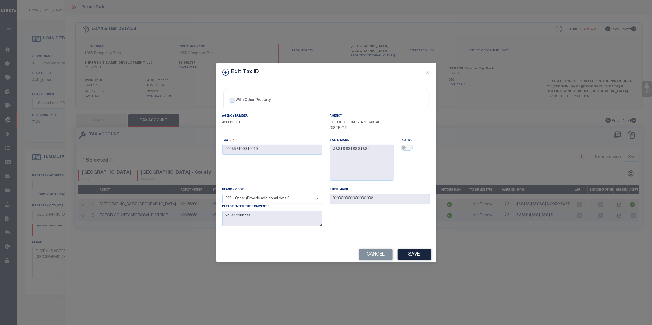
click at [426, 69] on button "Close" at bounding box center [427, 72] width 7 height 7
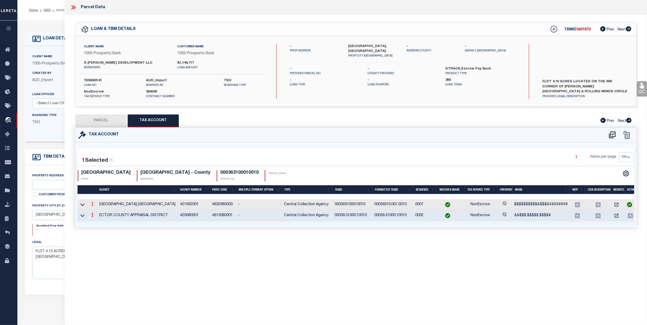
click at [90, 204] on link at bounding box center [92, 205] width 6 height 4
click at [101, 213] on link at bounding box center [99, 212] width 19 height 8
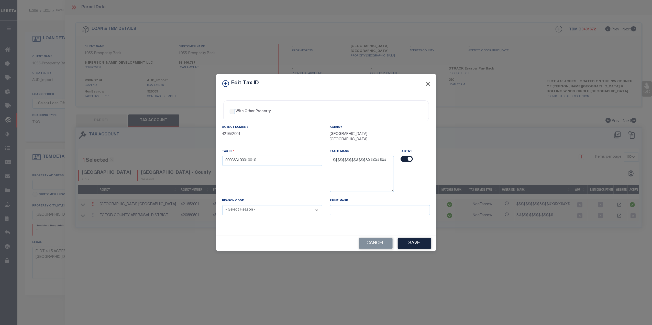
click at [429, 83] on button "Close" at bounding box center [427, 83] width 7 height 7
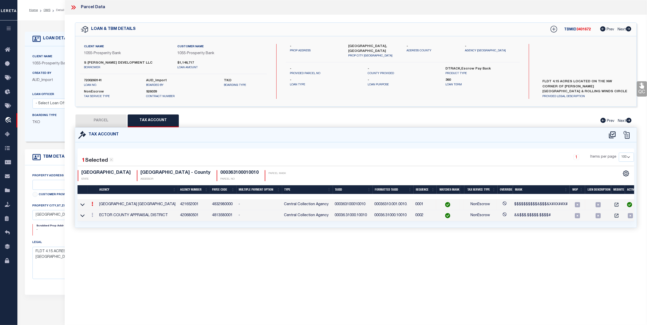
click at [72, 7] on icon at bounding box center [73, 7] width 7 height 7
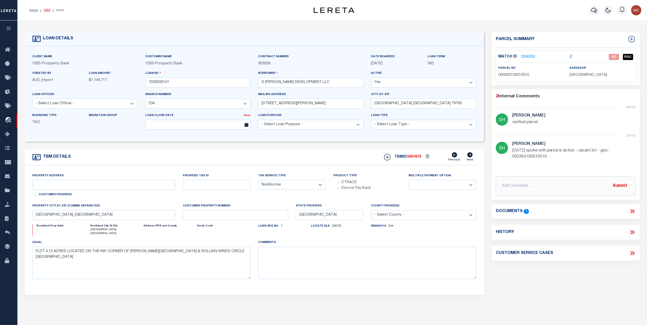
click at [45, 12] on link "OMS" at bounding box center [46, 10] width 7 height 3
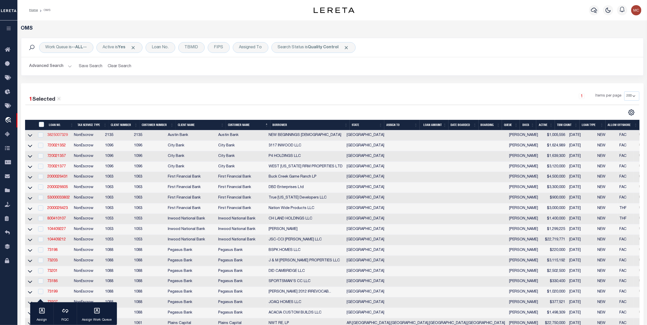
click at [65, 136] on link "3825007329" at bounding box center [57, 135] width 20 height 4
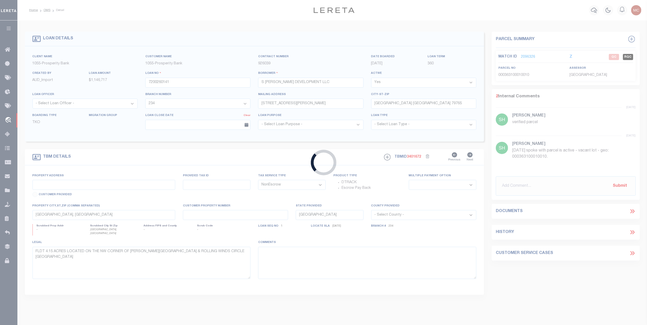
type input "3825007329"
type input "NEW BEGINNINGS [DEMOGRAPHIC_DATA]"
select select
type input "2137 E GEORGE RICHEY RD"
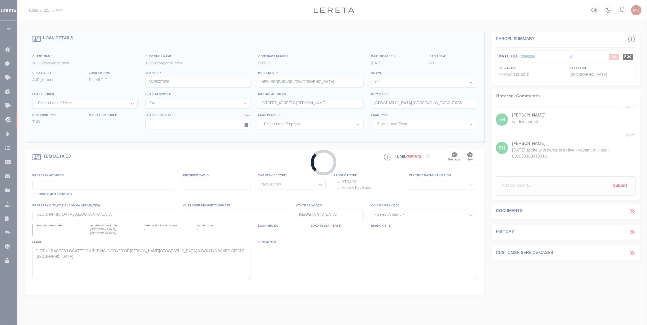
type input "LONGVIEW, TX 75604-9732"
select select "600"
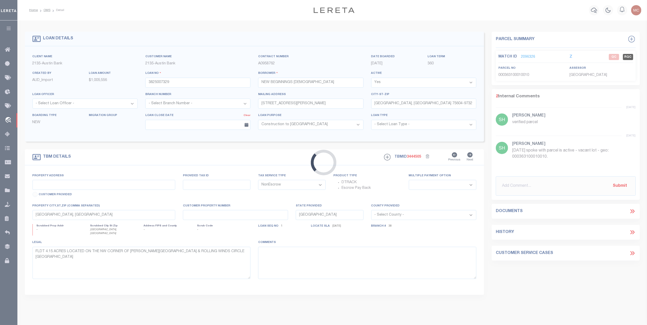
type input "1977 HWY 155 N"
select select
type input "GILMER TX 75644"
select select
type textarea "(CP) DT 8.036 AC J THOMAS SVY A483"
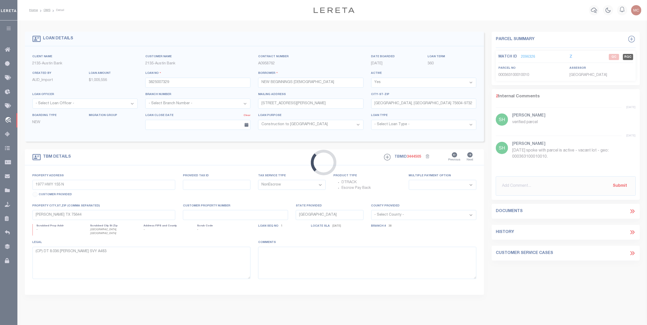
select select "43973"
select select "2582"
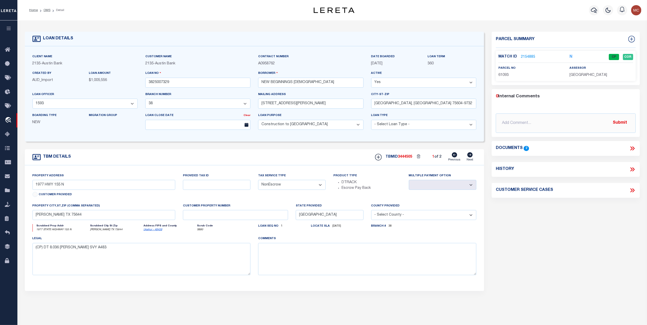
click at [470, 156] on icon at bounding box center [470, 154] width 6 height 5
type input "2137 E GEORGE RICHEY RD"
select select
type input "LONGVIEW TX 75604"
select select
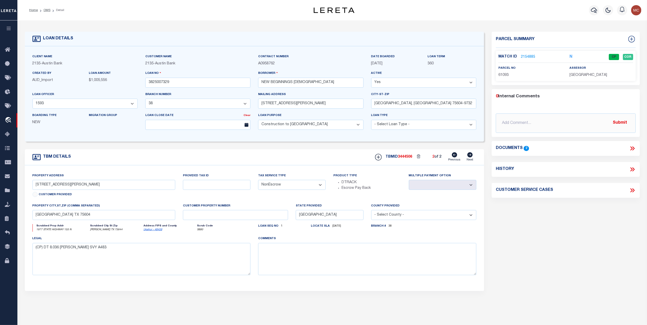
type textarea "(CP) DT 24.631 AC D SANCHEZ SVY A 186"
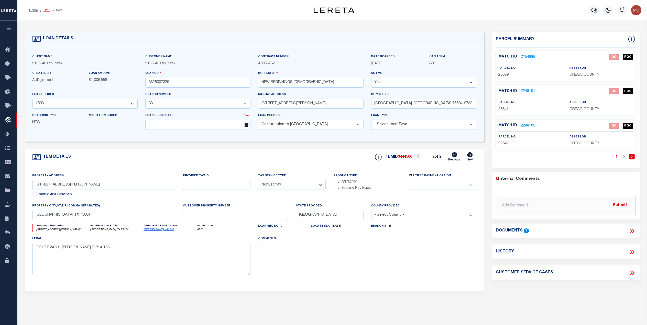
click at [43, 9] on link "OMS" at bounding box center [46, 10] width 7 height 3
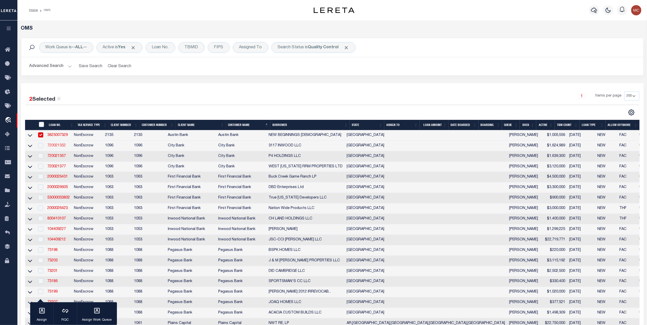
click at [54, 148] on link "720021352" at bounding box center [56, 146] width 18 height 4
type input "720021352"
type input "3117 INWOOD LLC"
select select
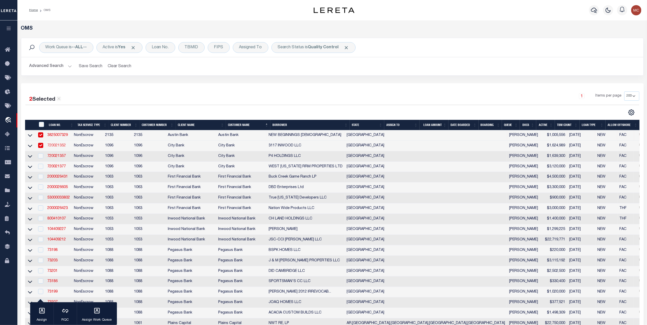
select select "100"
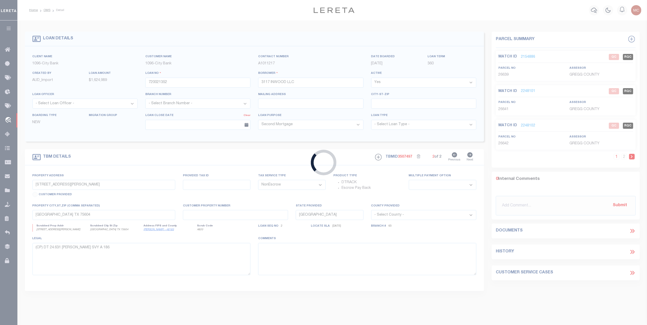
type input "3195 ROYAL LN"
type input "591442000000"
select select
type input "DALLAS, TX 75229"
select select
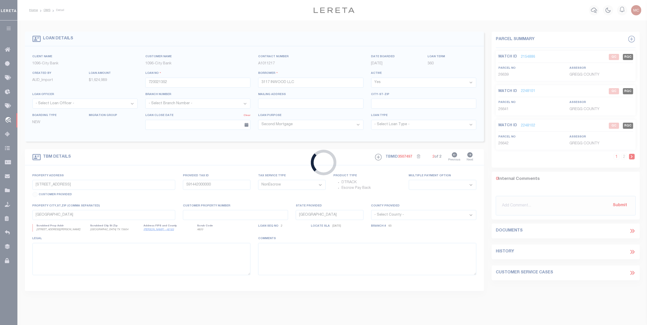
select select "2801"
select select "1361"
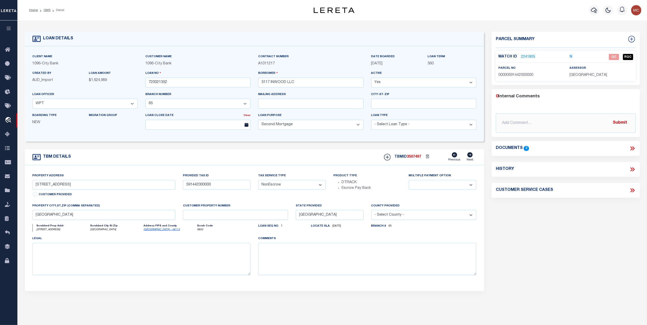
click at [636, 150] on div "Documents 2" at bounding box center [565, 148] width 148 height 7
click at [633, 150] on icon at bounding box center [633, 149] width 2 height 4
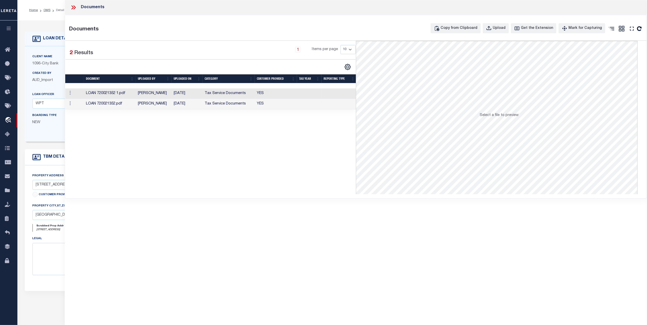
click at [216, 100] on td "Tax Service Documents" at bounding box center [228, 104] width 52 height 10
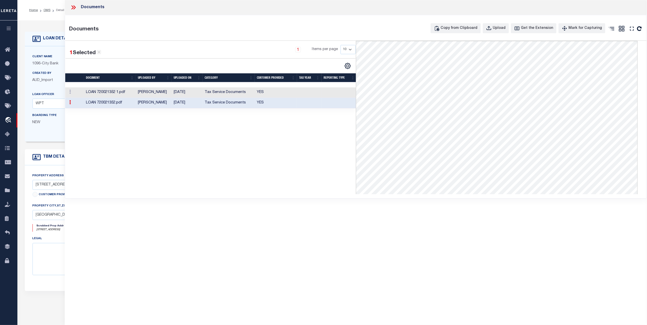
click at [210, 89] on td "Tax Service Documents" at bounding box center [228, 92] width 52 height 10
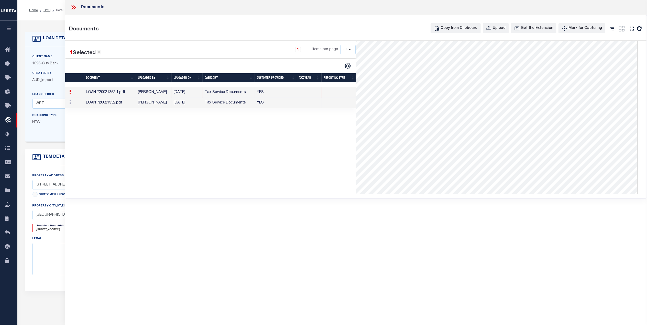
scroll to position [136, 0]
click at [76, 8] on icon at bounding box center [73, 7] width 7 height 7
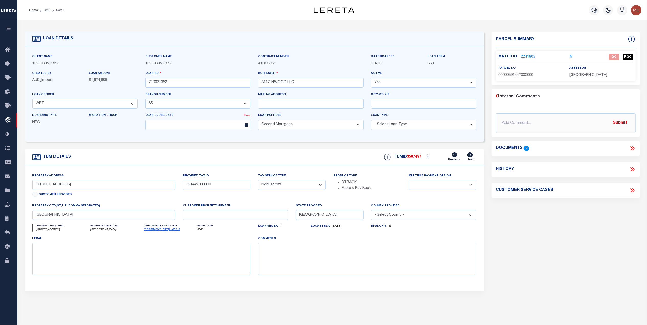
click at [530, 58] on link "2241805" at bounding box center [528, 56] width 14 height 5
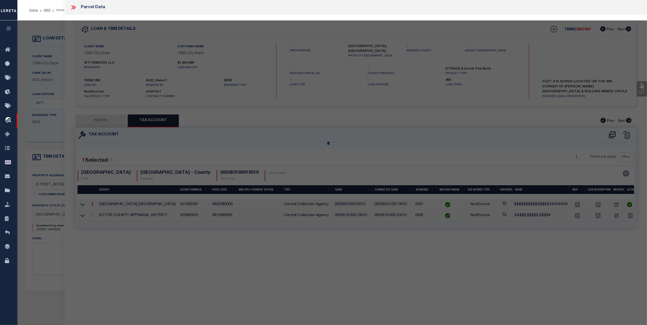
select select "AS"
select select
checkbox input "false"
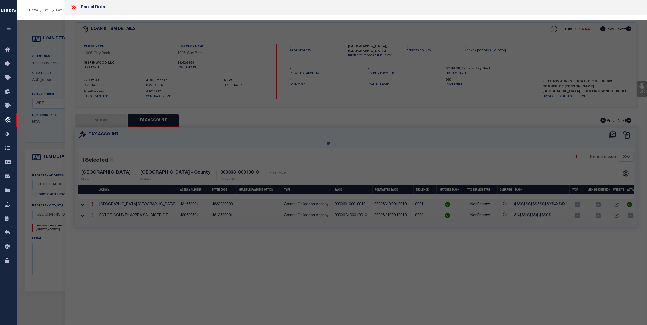
select select "QC"
type input "JACK IN THE BOX PROPERTIES LLC"
select select "AGW"
select select "LEG"
type input "3195 ROYAL LN"
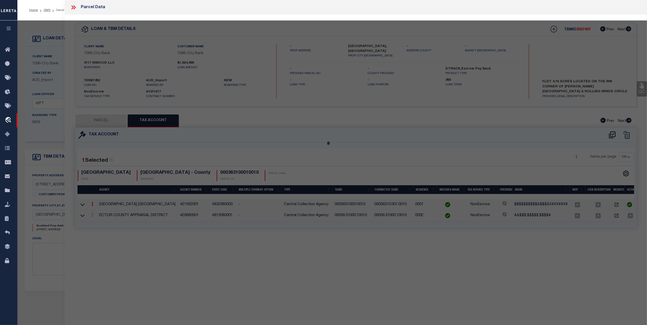
type input "DALLAS, TX 75229"
type textarea "ROYAL PLAZA BLK 1/6434 LOT 4 & E 45FT LOT 3 ACS 0.3673 INT200600059561 DD020720…"
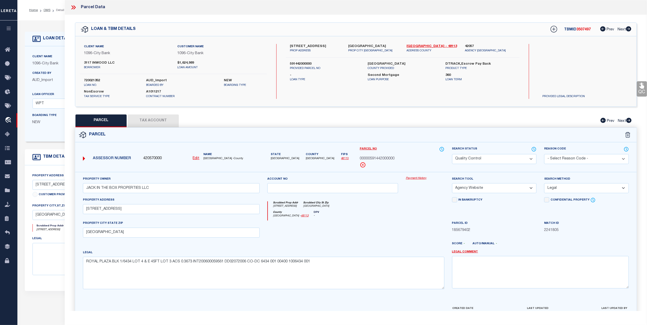
click at [73, 6] on icon at bounding box center [73, 7] width 7 height 7
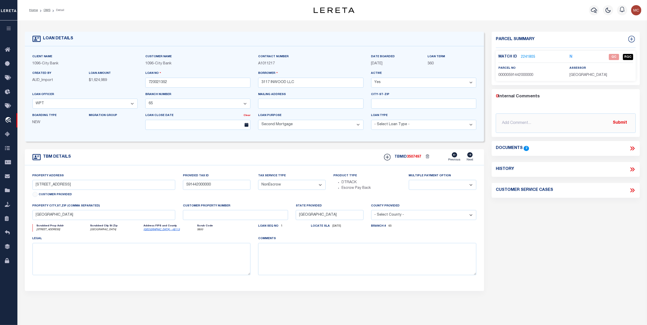
click at [632, 150] on icon at bounding box center [632, 148] width 7 height 7
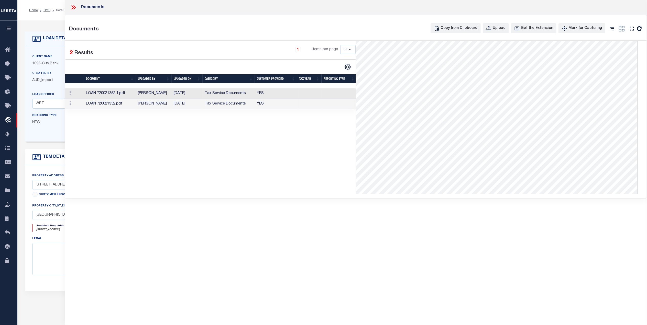
click at [206, 95] on td "Tax Service Documents" at bounding box center [228, 93] width 52 height 10
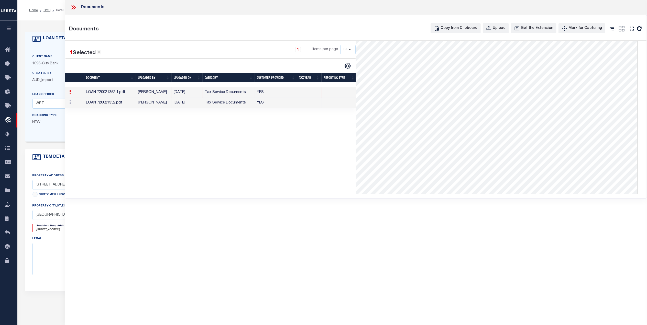
click at [202, 103] on td "[DATE]" at bounding box center [187, 103] width 31 height 10
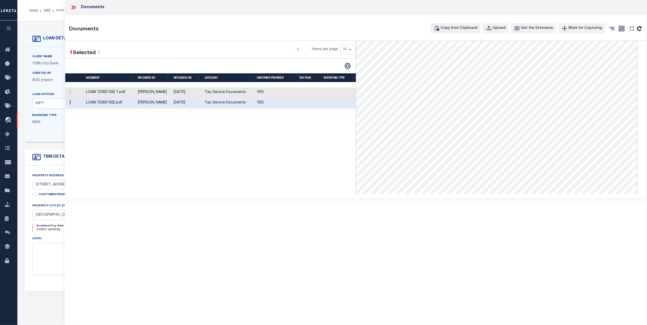
scroll to position [0, 0]
click at [215, 92] on td "Tax Service Documents" at bounding box center [228, 92] width 52 height 10
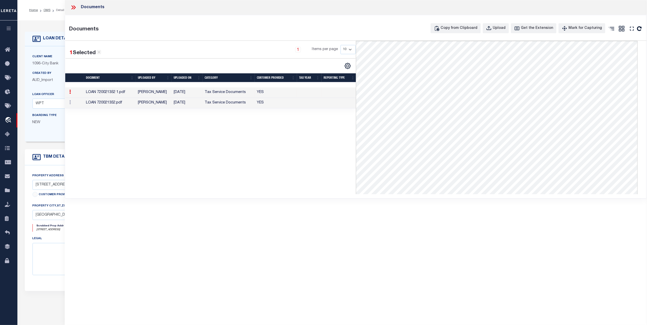
click at [76, 8] on icon at bounding box center [73, 7] width 7 height 7
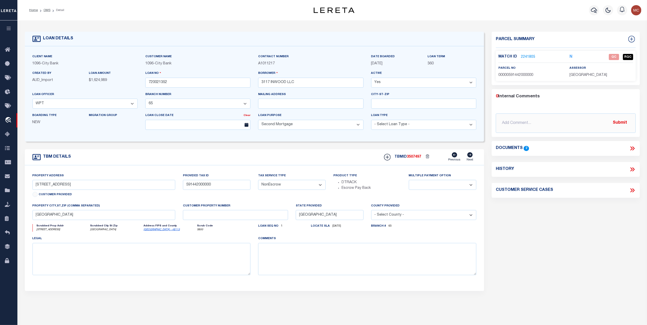
click at [526, 56] on link "2241805" at bounding box center [528, 56] width 14 height 5
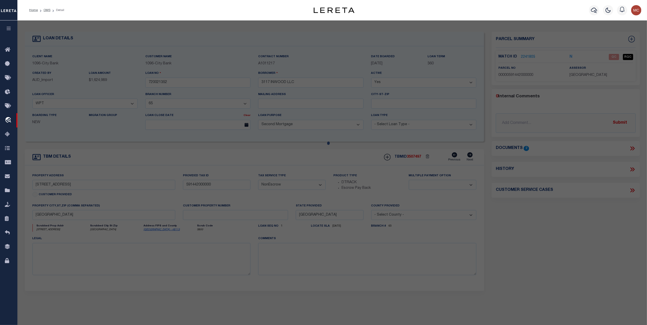
select select "AS"
select select
checkbox input "false"
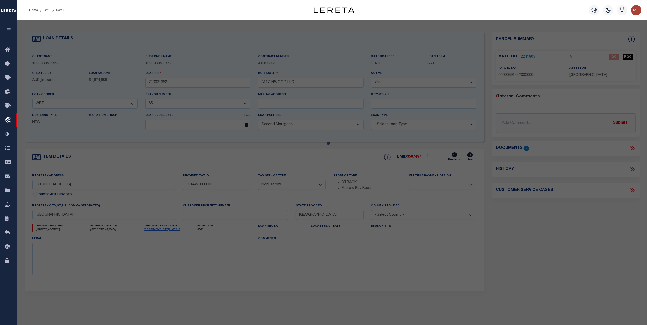
select select "QC"
type input "JACK IN THE BOX PROPERTIES LLC"
select select "AGW"
select select "LEG"
type input "3195 ROYAL LN"
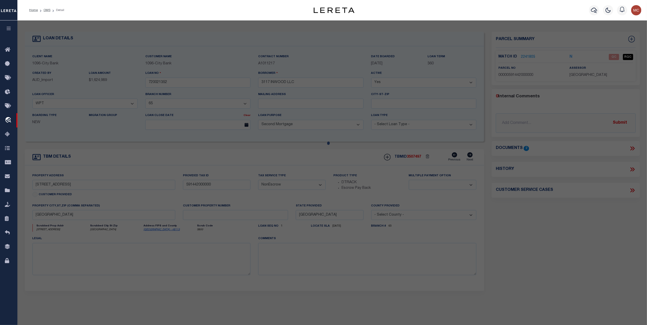
type input "DALLAS, TX 75229"
type textarea "ROYAL PLAZA BLK 1/6434 LOT 4 & E 45FT LOT 3 ACS 0.3673 INT200600059561 DD020720…"
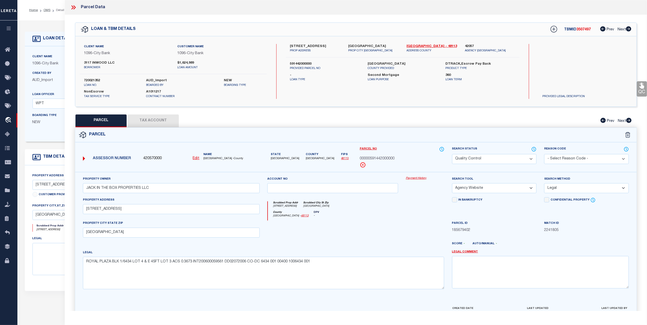
click at [160, 121] on button "Tax Account" at bounding box center [153, 121] width 51 height 13
select select "100"
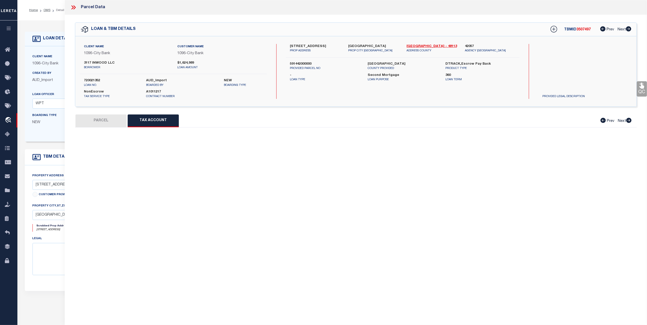
select select "100"
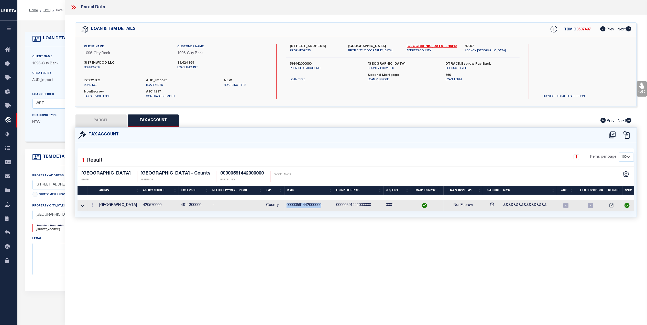
drag, startPoint x: 324, startPoint y: 207, endPoint x: 286, endPoint y: 211, distance: 38.1
click at [286, 211] on td "00000591442000000" at bounding box center [309, 205] width 50 height 11
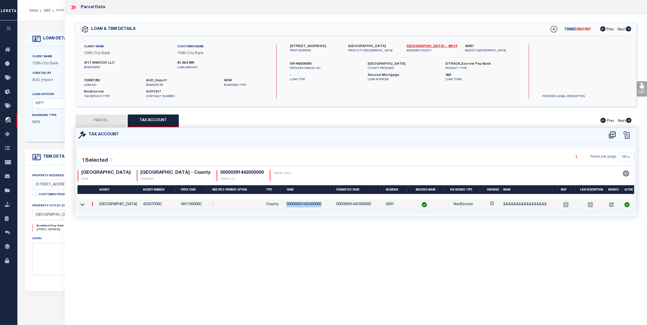
copy td "00000591442000000"
click at [99, 119] on button "PARCEL" at bounding box center [100, 121] width 51 height 13
select select "AS"
select select
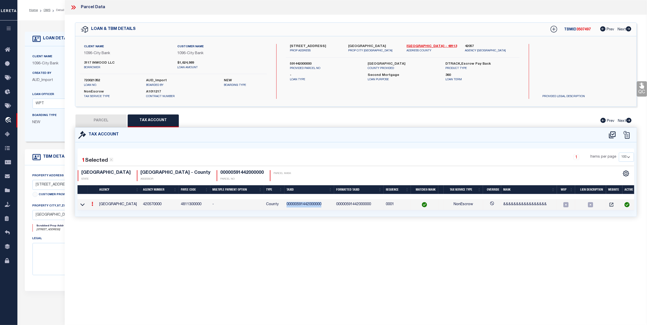
checkbox input "false"
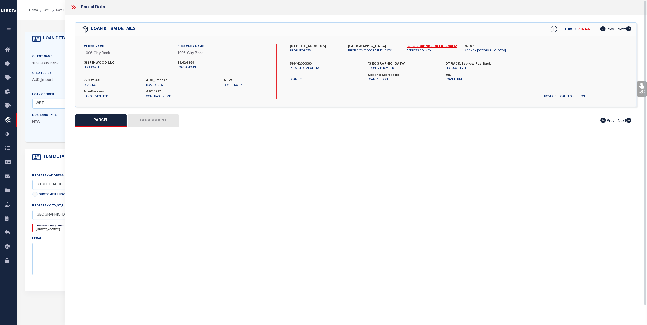
select select "QC"
type input "JACK IN THE BOX PROPERTIES LLC"
select select "AGW"
select select "LEG"
type input "3195 ROYAL LN"
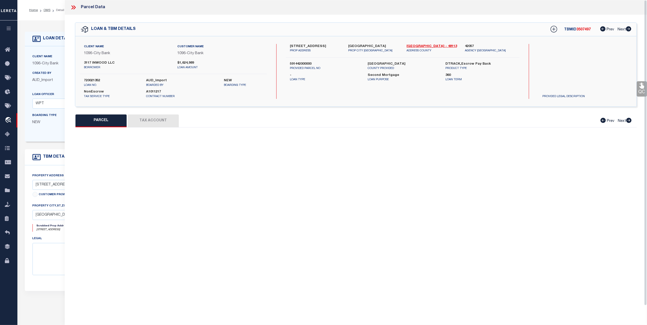
type input "DALLAS, TX 75229"
type textarea "ROYAL PLAZA BLK 1/6434 LOT 4 & E 45FT LOT 3 ACS 0.3673 INT200600059561 DD020720…"
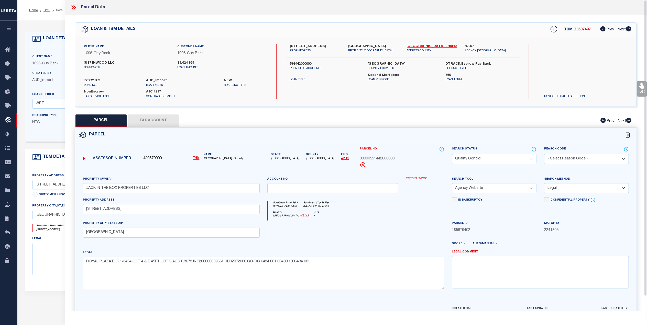
drag, startPoint x: 642, startPoint y: 87, endPoint x: 604, endPoint y: 104, distance: 41.5
click at [641, 87] on icon at bounding box center [641, 86] width 5 height 6
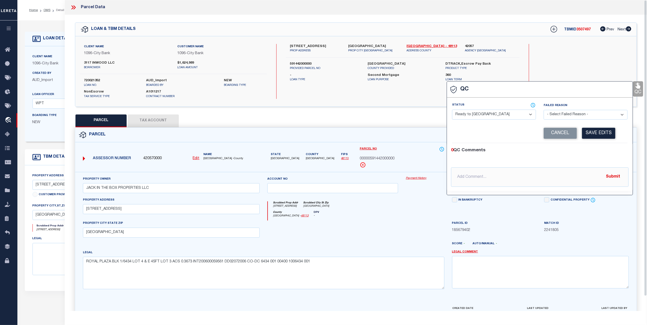
click at [483, 117] on select "- Select Status - Ready to QC Correct Incorrect" at bounding box center [494, 115] width 84 height 10
select select "COR"
click at [452, 110] on select "- Select Status - Ready to QC Correct Incorrect" at bounding box center [494, 115] width 84 height 10
click at [596, 136] on button "Save Edits" at bounding box center [598, 133] width 33 height 11
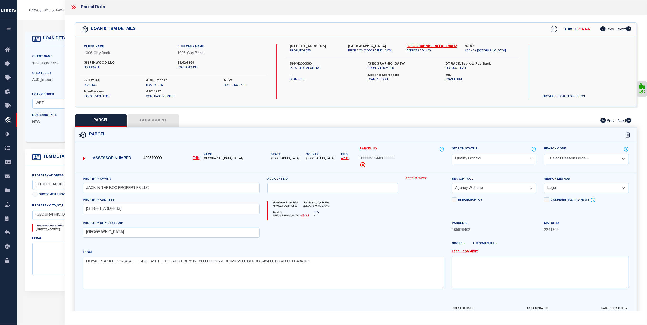
drag, startPoint x: 476, startPoint y: 161, endPoint x: 473, endPoint y: 165, distance: 4.6
click at [476, 161] on select "Automated Search Bad Parcel Complete Duplicate Parcel High Dollar Reporting In …" at bounding box center [494, 159] width 85 height 10
select select "CP"
click at [452, 154] on select "Automated Search Bad Parcel Complete Duplicate Parcel High Dollar Reporting In …" at bounding box center [494, 159] width 85 height 10
click at [415, 208] on div "Scrubbed Prop Addr 3195 ROYAL LN Scrubbed City St Zip DALLAS, TX 75229" at bounding box center [356, 205] width 176 height 9
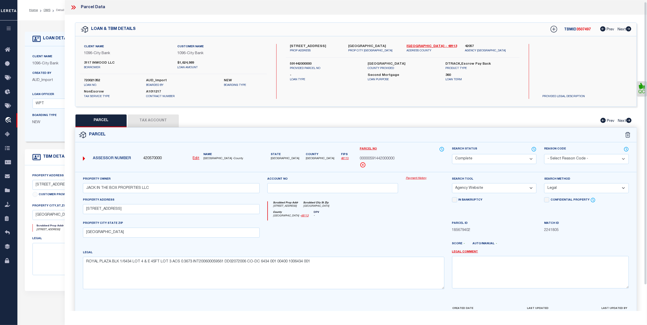
scroll to position [30, 0]
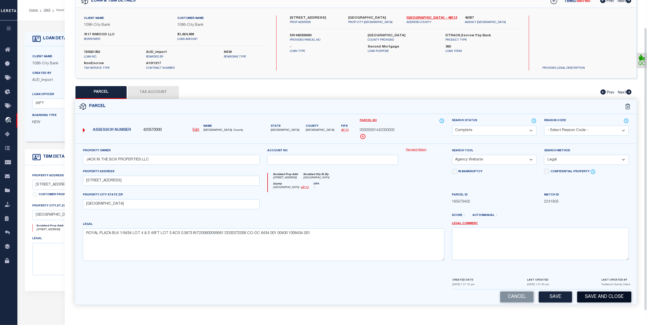
click at [616, 298] on button "Save and Close" at bounding box center [604, 297] width 54 height 11
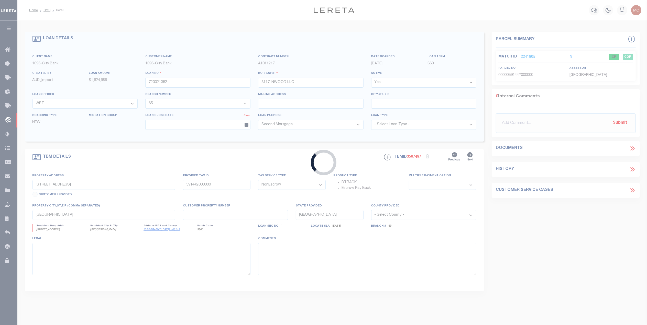
select select
select select "2801"
select select "1361"
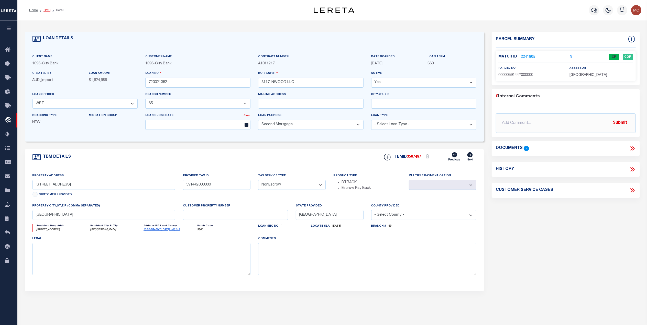
click at [43, 9] on link "OMS" at bounding box center [46, 10] width 7 height 3
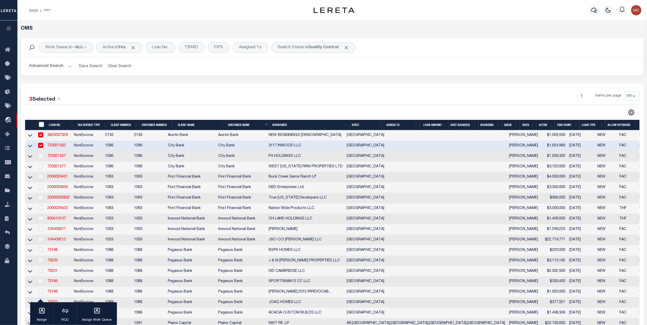
click at [399, 85] on div "3 Selected 30 Results 1 Items per page 10 25 50 100 200" at bounding box center [332, 265] width 622 height 365
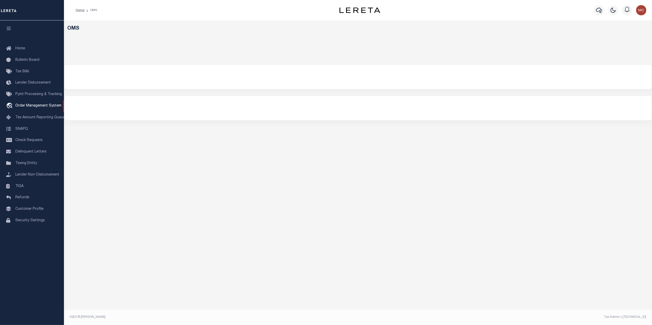
select select "200"
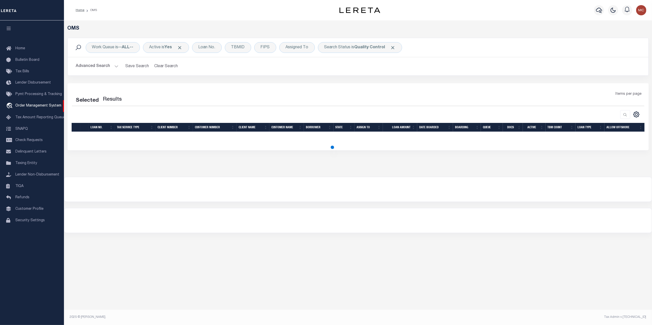
select select "200"
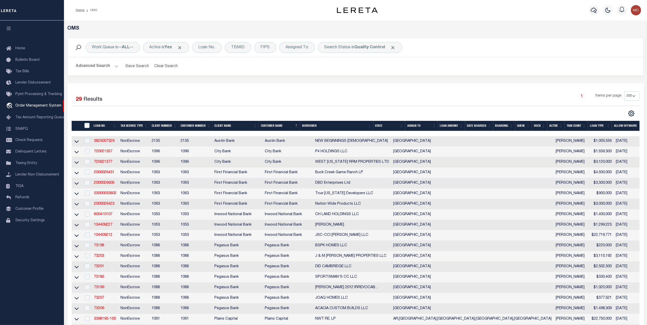
drag, startPoint x: 78, startPoint y: 165, endPoint x: 212, endPoint y: 165, distance: 133.5
click at [78, 165] on icon at bounding box center [76, 162] width 4 height 5
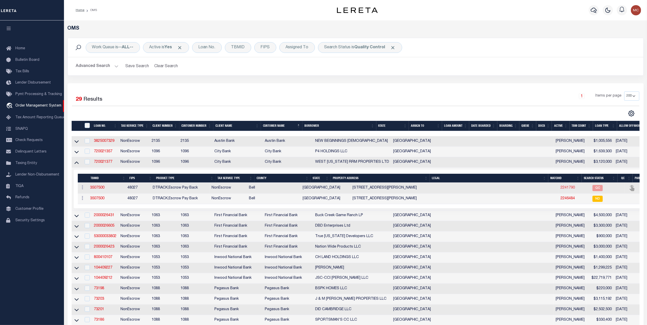
click at [560, 189] on link "2241790" at bounding box center [567, 188] width 14 height 4
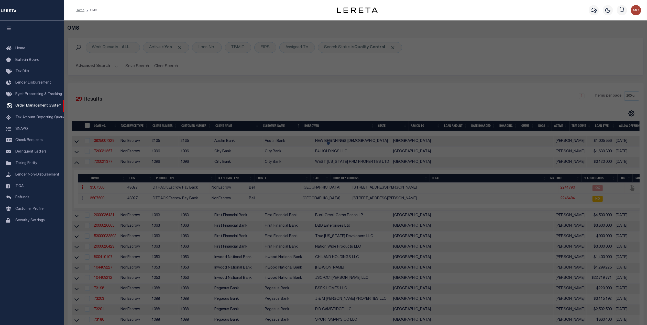
checkbox input "false"
select select "QC"
type input "TEMPLE PRO VENTURES COMMERCIAL"
select select "AGW"
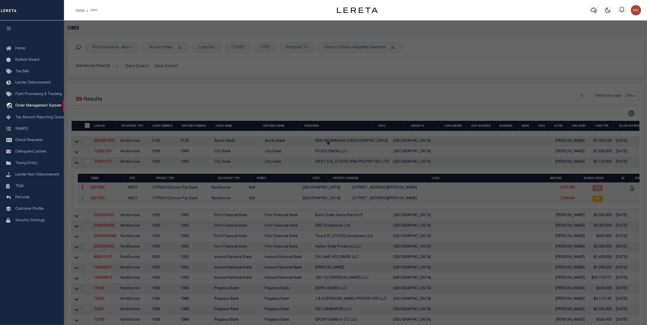
select select "LEG"
type input "2211 N GENERAL BRUCE DR"
type input "TEMPLE, TX 76504"
type textarea "SANTA FE INDUSTRIAL DISTRICT REPLAT (LT PT 1), BLOCK 001, LOT PT 1, ACRES 3.31"
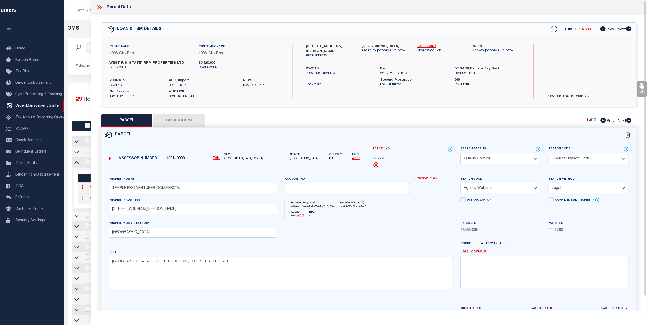
click at [100, 5] on icon at bounding box center [99, 7] width 7 height 7
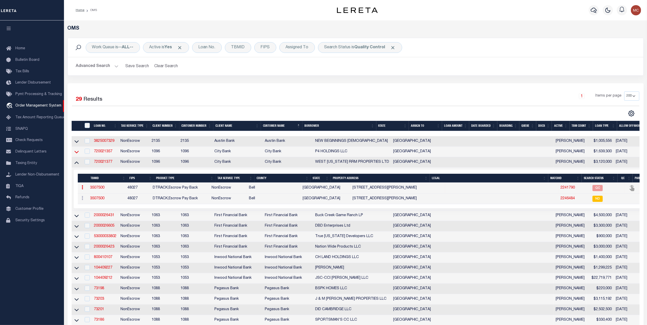
click at [77, 153] on icon at bounding box center [76, 152] width 4 height 3
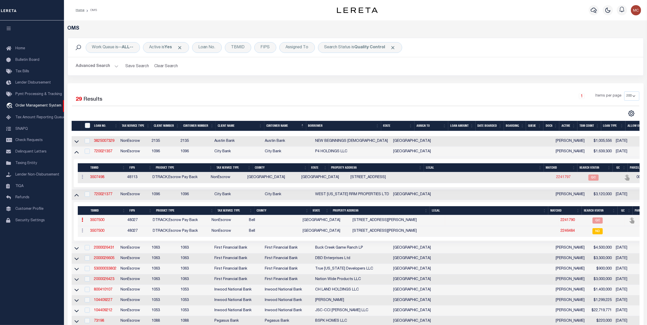
click at [556, 178] on link "2241797" at bounding box center [563, 178] width 14 height 4
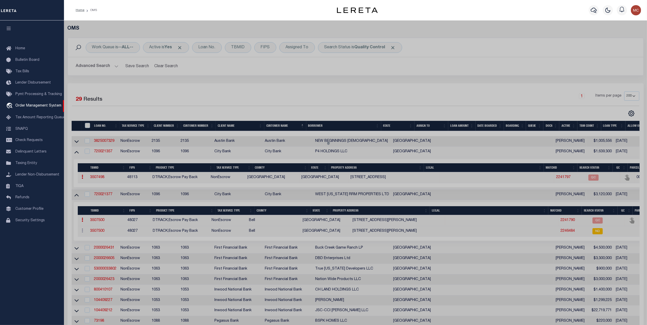
select select "AS"
select select
checkbox input "false"
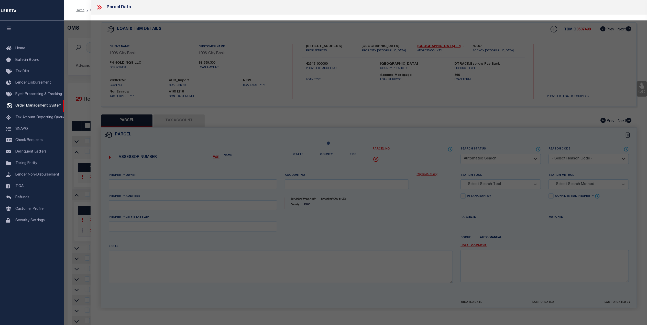
select select "QC"
type input "P4 HOLDINGS LLC"
select select "AGW"
select select "LEG"
type input "8333 INWOOD RD"
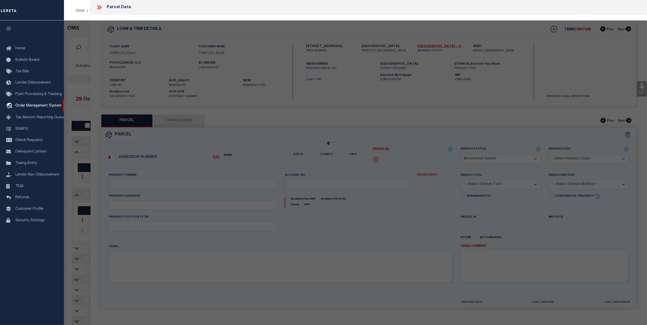
type input "DALLAS, TX 75209"
type textarea "170X400 WS INWOOD RD 1669.45FR LOVERS LA INT202100297794 DD10012021 CO-DC 5673 …"
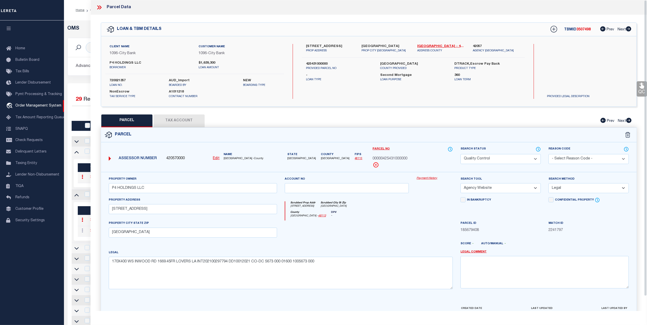
click at [99, 5] on icon at bounding box center [99, 7] width 7 height 7
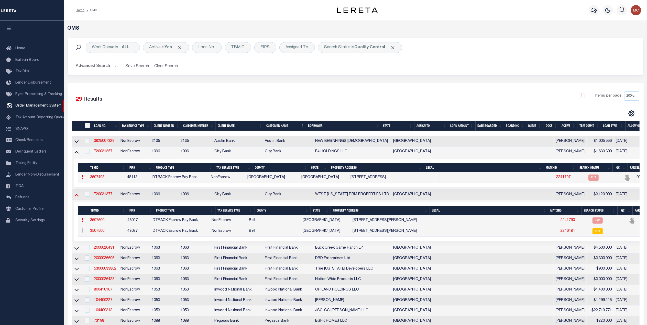
click at [74, 196] on icon at bounding box center [76, 194] width 4 height 5
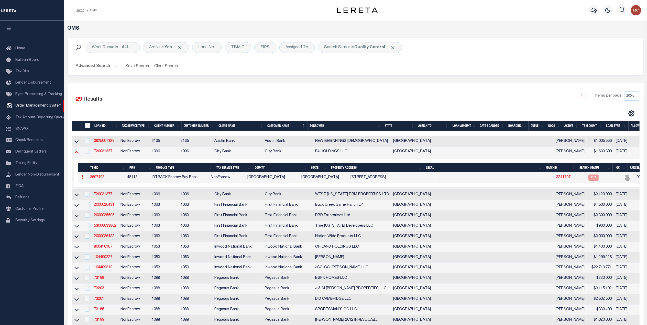
click at [78, 154] on icon at bounding box center [76, 151] width 4 height 5
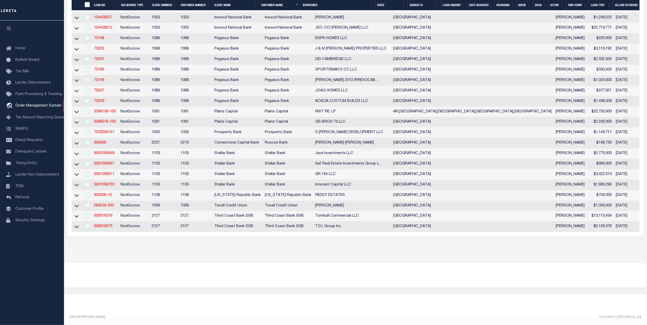
scroll to position [218, 0]
click at [77, 226] on icon at bounding box center [76, 227] width 4 height 3
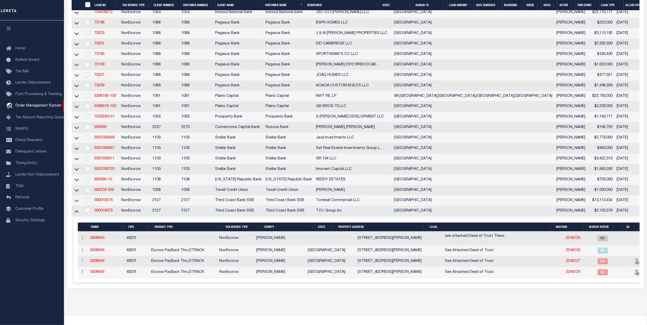
click at [75, 204] on icon at bounding box center [76, 200] width 4 height 5
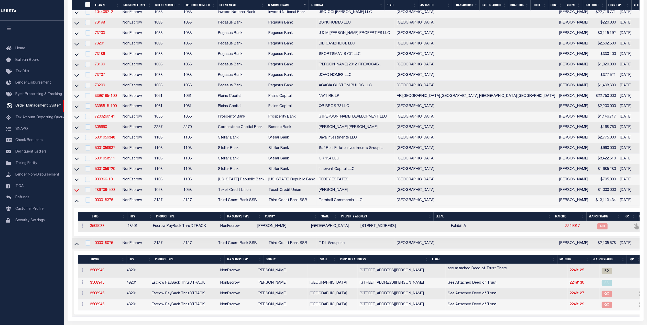
click at [78, 193] on icon at bounding box center [76, 190] width 4 height 5
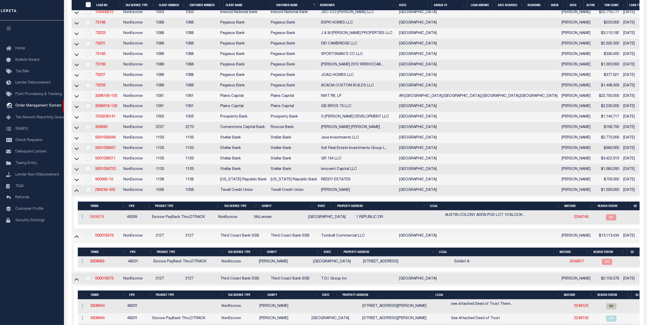
click at [98, 219] on link "3508576" at bounding box center [97, 218] width 14 height 4
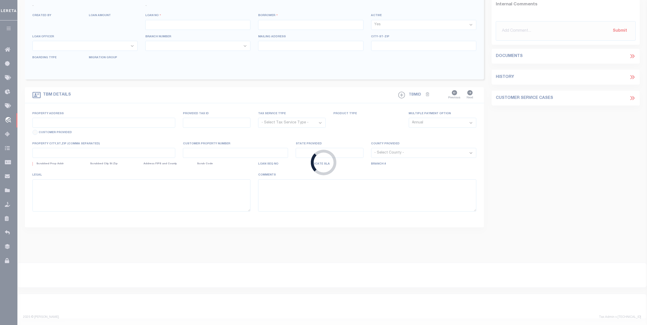
type input "286239-500"
type input "[PERSON_NAME]"
select select
type input "1 REPUBLIC DR"
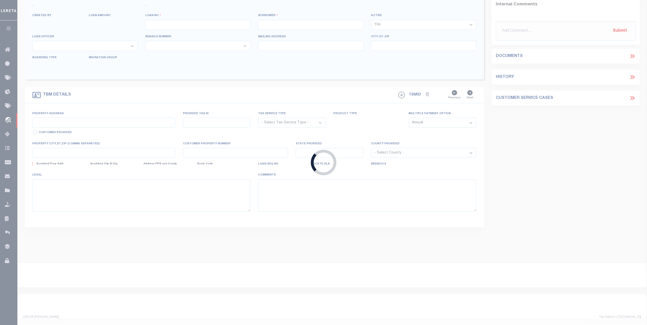
type input "WACO TX 76708-5874"
type input "08/24/2025"
select select "100"
select select "10"
select select "NonEscrow"
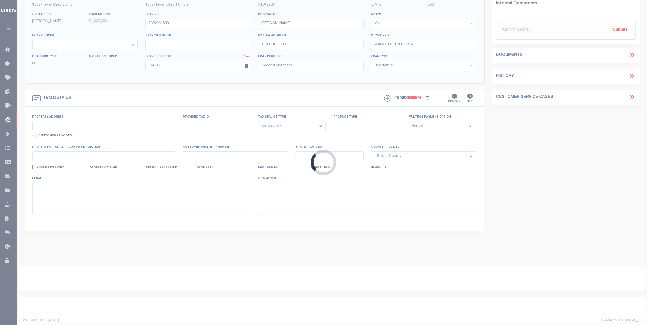
type input "1 REPUBLIC DR"
select select
type input "WACO TX 76708-5874"
type input "[GEOGRAPHIC_DATA]"
select select
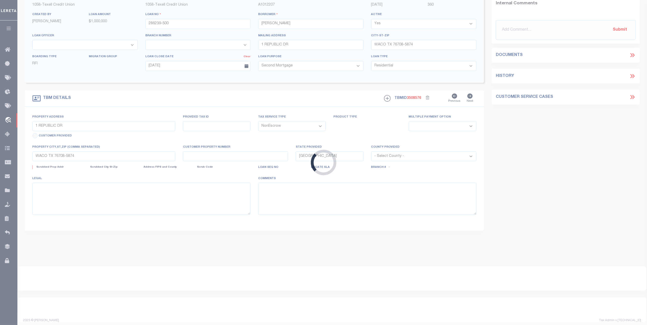
type textarea "AUSTIN COLONY ADDN PUD LOT 10 BLOCK 1 ACRES 1.0407"
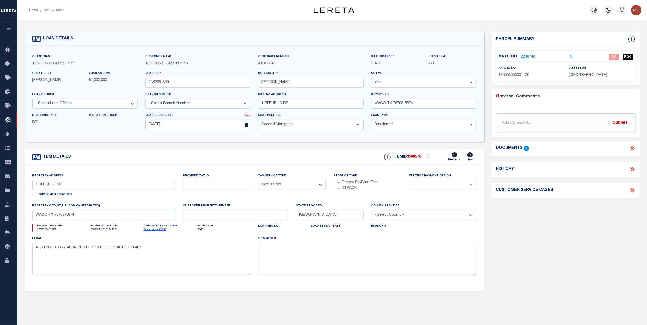
click at [524, 58] on link "2246746" at bounding box center [528, 56] width 14 height 5
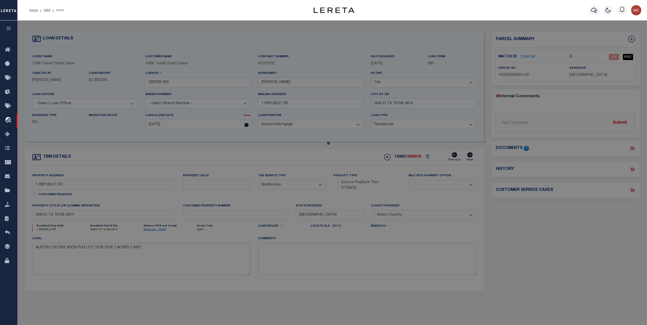
select select "AS"
select select
checkbox input "false"
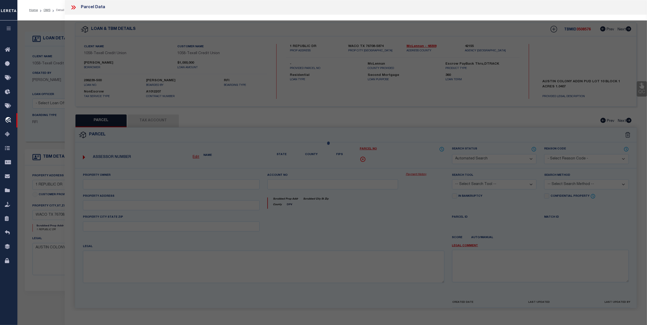
select select "QC"
type input "ADAMS AMBER LEA & JOSEPH CARL KENNON"
select select "AGW"
select select "LEG"
type input "1 REPUBLIC DR"
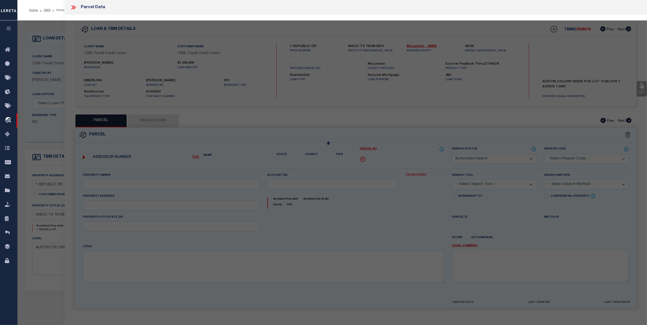
type input "WACO, TX 76708"
type textarea "AUSTIN COLONY ADDN PUD LOT 10 BLOCK 1 ACRES 1.0407"
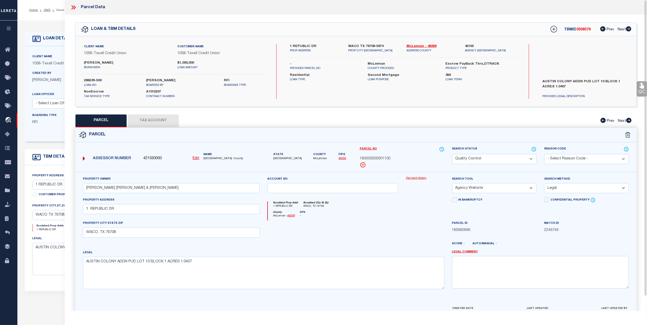
click at [162, 123] on button "Tax Account" at bounding box center [153, 121] width 51 height 13
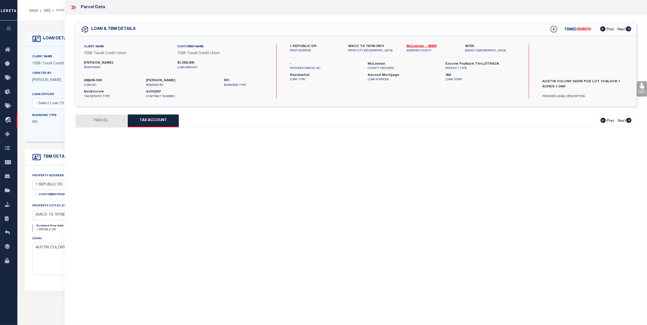
select select "100"
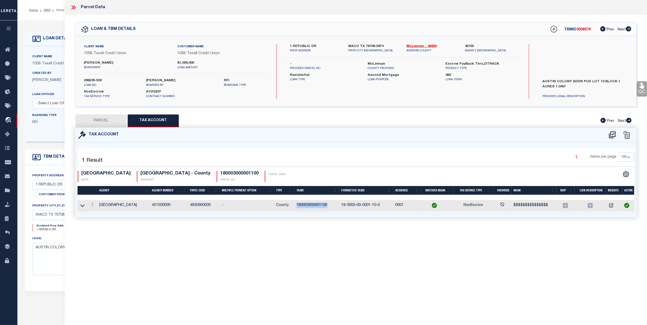
drag, startPoint x: 315, startPoint y: 207, endPoint x: 289, endPoint y: 208, distance: 26.4
click at [289, 208] on tr "MCLENNAN COUNTY 421550000 4830900000 - County 180003000001100 18-0003-00-0001-1…" at bounding box center [356, 205] width 558 height 11
copy tr "180003000001100"
drag, startPoint x: 114, startPoint y: 123, endPoint x: 564, endPoint y: 95, distance: 451.1
click at [114, 123] on button "PARCEL" at bounding box center [100, 121] width 51 height 13
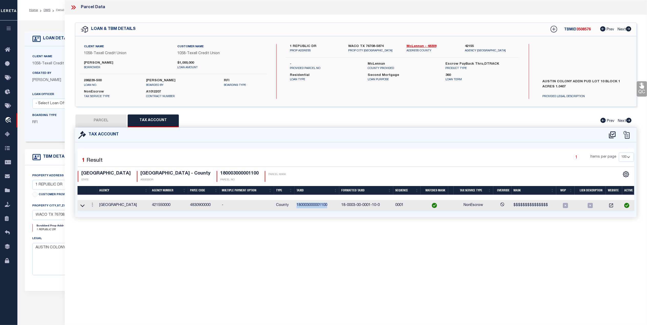
select select "AS"
select select
checkbox input "false"
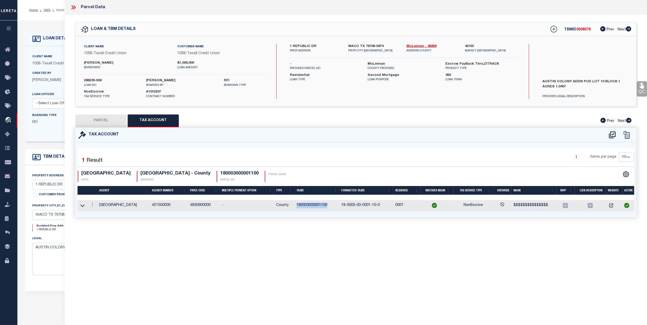
select select "QC"
type input "ADAMS AMBER LEA & JOSEPH CARL KENNON"
select select "AGW"
select select "LEG"
type input "1 REPUBLIC DR"
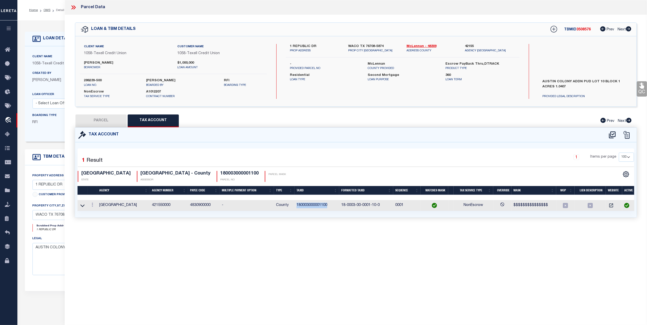
type input "WACO, TX 76708"
type textarea "AUSTIN COLONY ADDN PUD LOT 10 BLOCK 1 ACRES 1.0407"
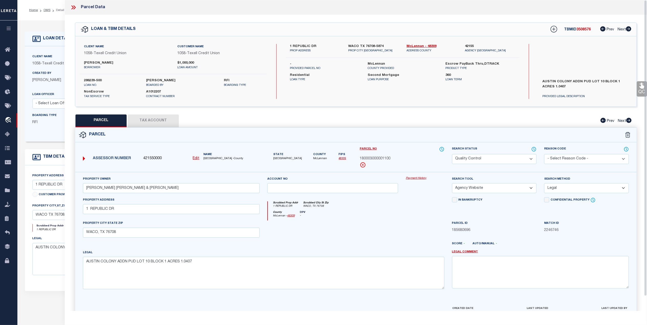
click at [640, 90] on link "QC" at bounding box center [641, 88] width 10 height 15
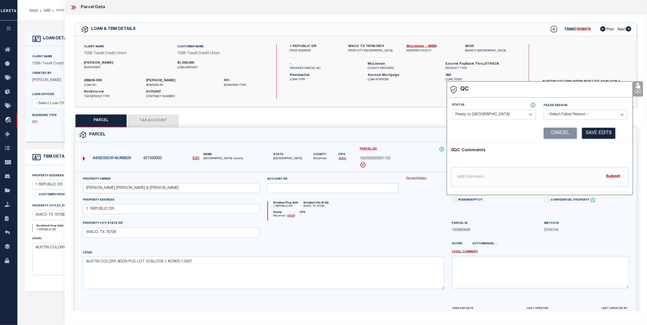
click at [472, 117] on select "- Select Status - Ready to QC Correct Incorrect" at bounding box center [494, 115] width 84 height 10
select select "COR"
click at [452, 110] on select "- Select Status - Ready to QC Correct Incorrect" at bounding box center [494, 115] width 84 height 10
click at [606, 136] on button "Save Edits" at bounding box center [598, 133] width 33 height 11
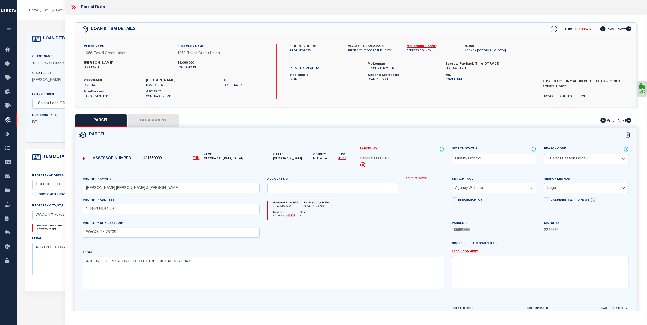
click at [488, 162] on select "Automated Search Bad Parcel Complete Duplicate Parcel High Dollar Reporting In …" at bounding box center [494, 159] width 85 height 10
select select "CP"
click at [452, 154] on select "Automated Search Bad Parcel Complete Duplicate Parcel High Dollar Reporting In …" at bounding box center [494, 159] width 85 height 10
click at [404, 214] on div "County McLennan - 48309 DPV -" at bounding box center [356, 216] width 176 height 10
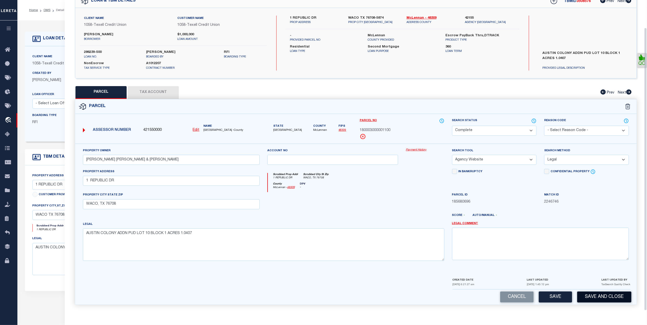
scroll to position [30, 0]
click at [606, 298] on button "Save and Close" at bounding box center [604, 297] width 54 height 11
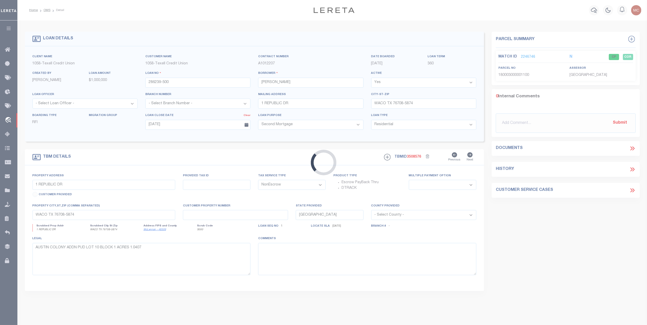
select select
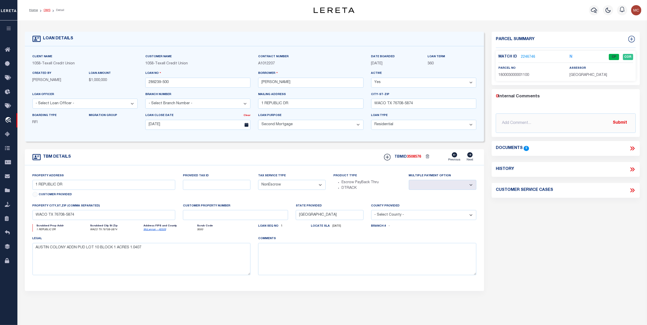
click at [44, 8] on li "OMS" at bounding box center [44, 10] width 13 height 5
click at [44, 9] on link "OMS" at bounding box center [46, 10] width 7 height 3
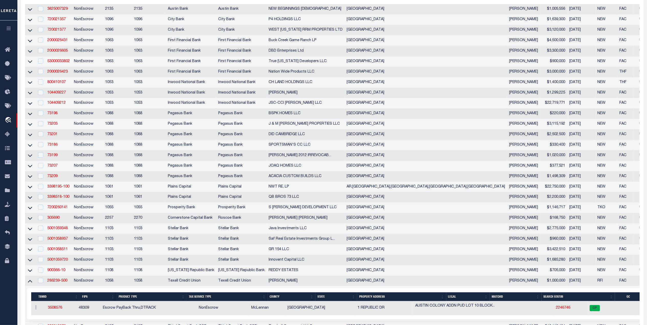
scroll to position [170, 0]
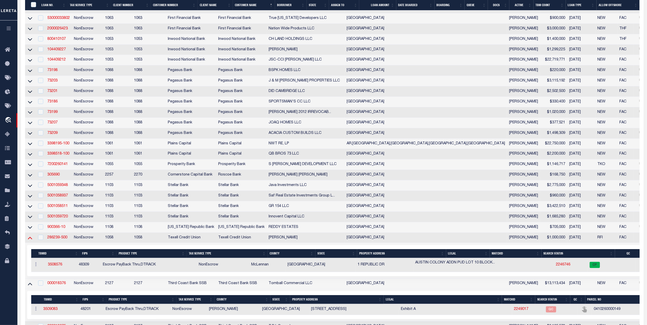
click at [29, 241] on icon at bounding box center [30, 237] width 4 height 5
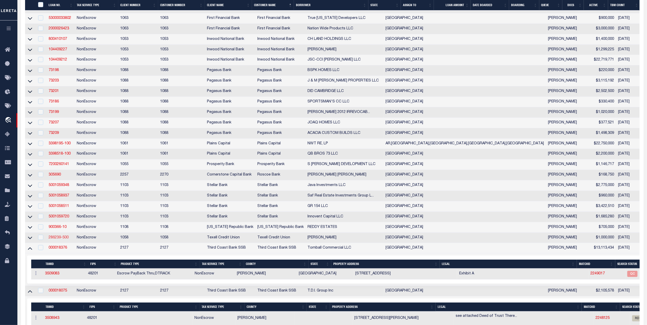
click at [59, 240] on link "286239-500" at bounding box center [59, 238] width 20 height 4
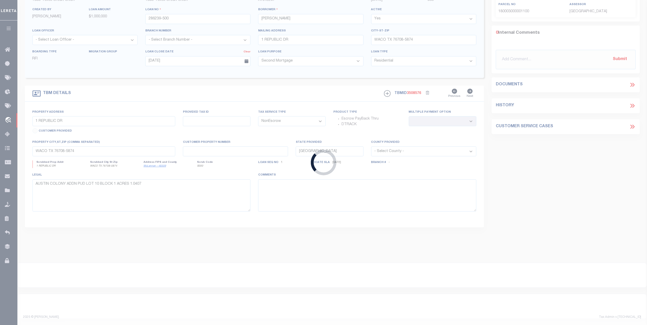
select select
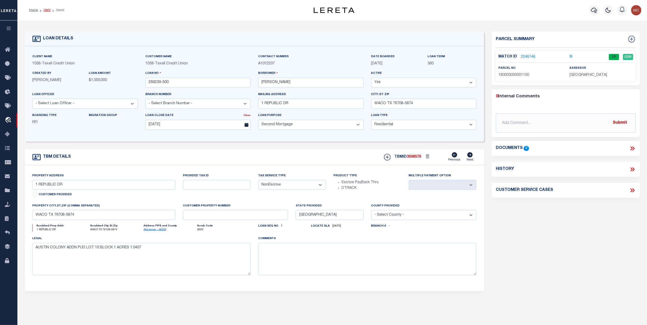
click at [46, 11] on link "OMS" at bounding box center [46, 10] width 7 height 3
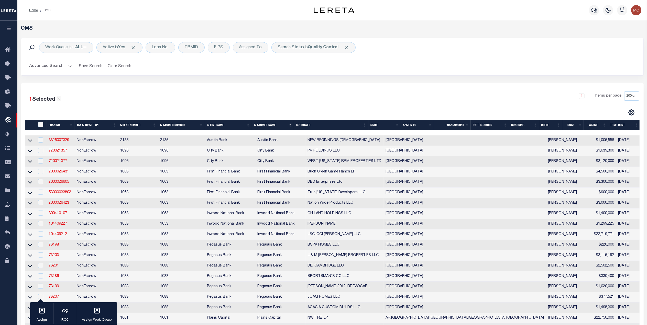
click at [286, 108] on div "1 Selected 29 Results 1 Items per page 10 25 50 100 200" at bounding box center [332, 104] width 622 height 24
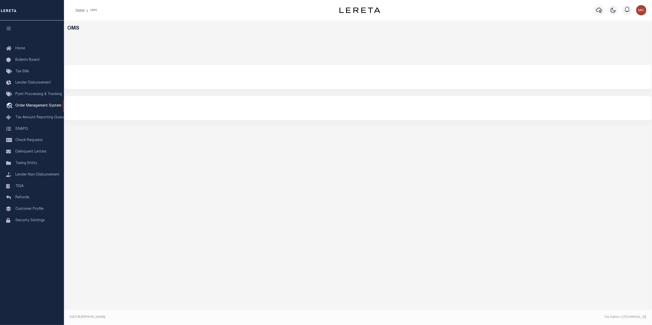
select select "200"
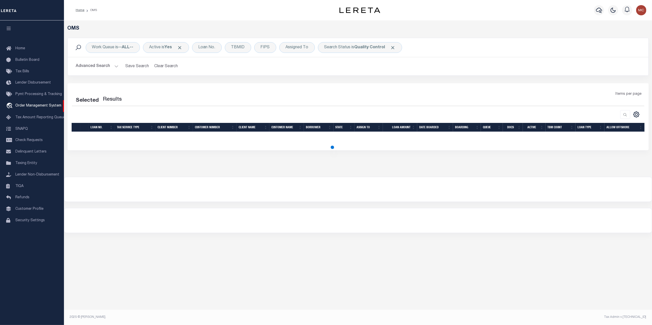
select select "200"
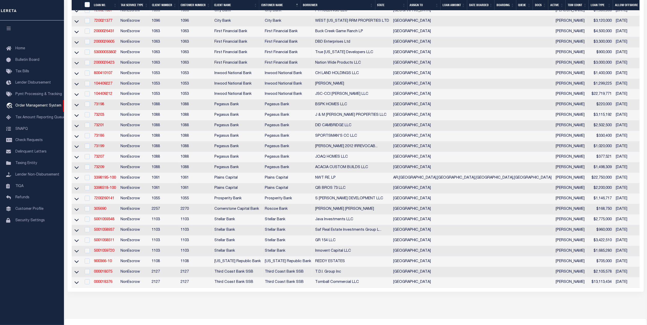
scroll to position [136, 0]
click at [97, 253] on link "5001059720" at bounding box center [104, 251] width 20 height 4
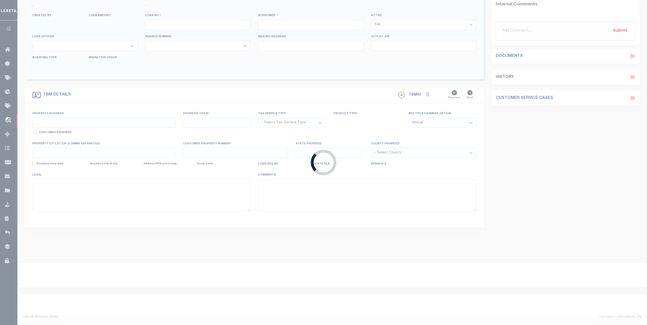
type input "5001059720"
type input "Innovent Capital LLC"
select select
type input "[STREET_ADDRESS][PERSON_NAME]"
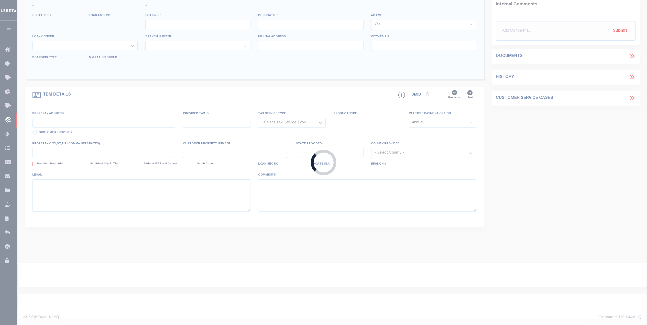
type input "[GEOGRAPHIC_DATA]-1910"
type input "[DATE]"
select select "10"
select select "NonEscrow"
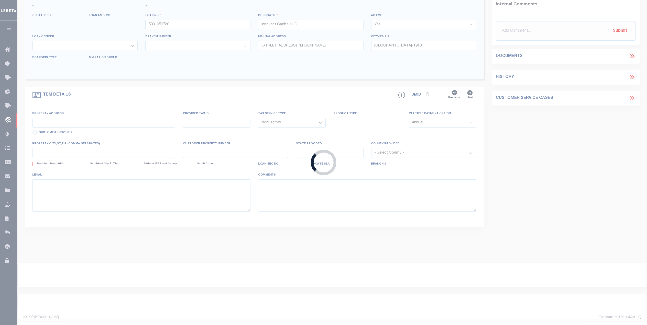
type input "[STREET_ADDRESS]"
type input "0561910000011"
select select
type input "[GEOGRAPHIC_DATA] TX 77005-4314"
type input "[GEOGRAPHIC_DATA]"
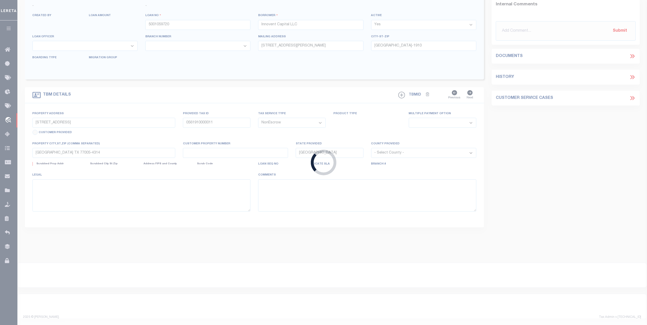
select select
type textarea "The East Seventy-Five (E.75) Feet of Lots Eleven (11) and Twelve (12) in Block …"
select select "9375"
select select "11272"
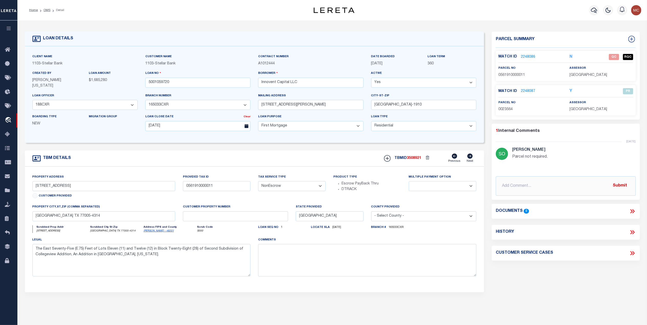
click at [528, 57] on link "2248086" at bounding box center [528, 56] width 14 height 5
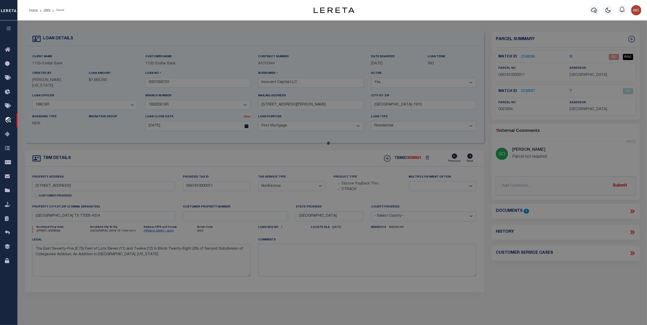
checkbox input "false"
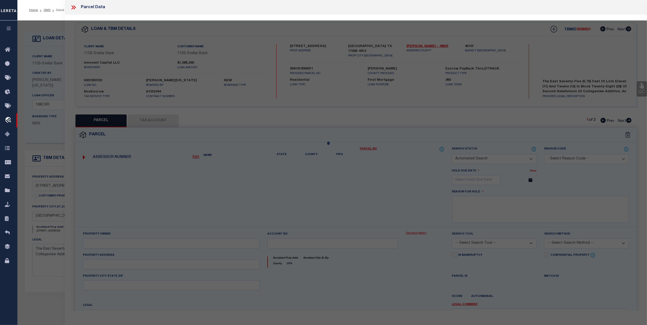
select select "QC"
type input "KM IP FP IP REVOCABLE LIVING TRUST"
select select "AGW"
select select "LEG"
type input "[STREET_ADDRESS]"
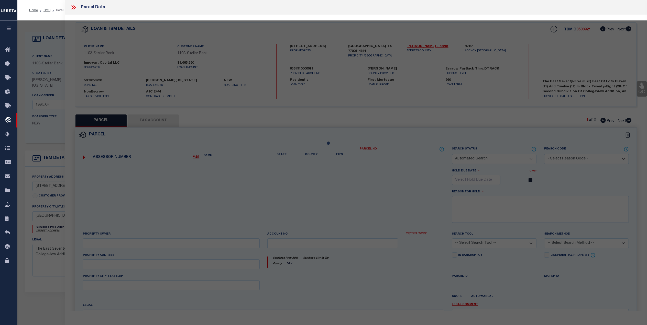
type input "[GEOGRAPHIC_DATA]"
type textarea "TRS 11 & 12 BLK 28 COLLEGEVIEW SEC 2"
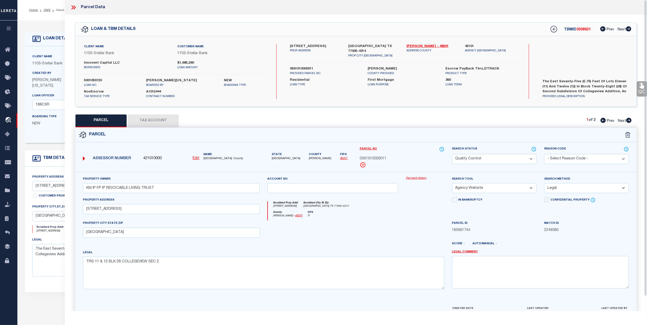
click at [73, 7] on icon at bounding box center [73, 7] width 7 height 7
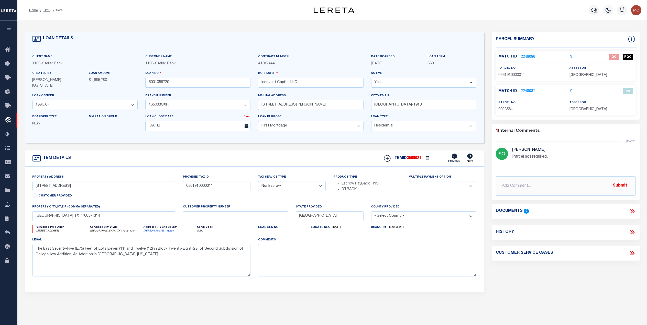
click at [528, 55] on link "2248086" at bounding box center [528, 56] width 14 height 5
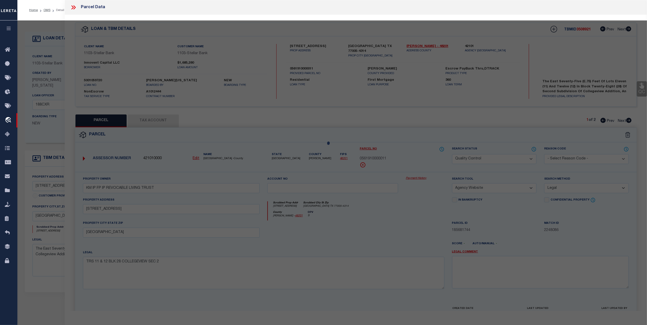
select select "AS"
select select
checkbox input "false"
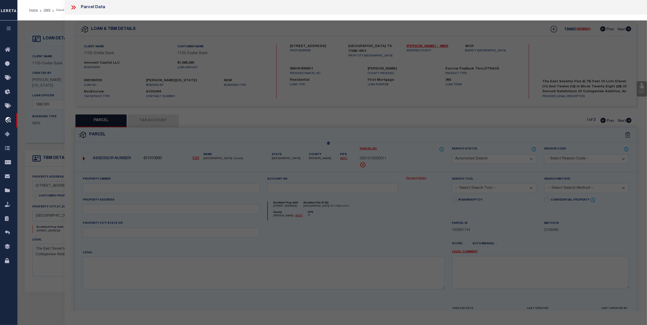
select select "QC"
type input "KM IP FP IP REVOCABLE LIVING TRUST"
select select "AGW"
select select "LEG"
type input "[STREET_ADDRESS]"
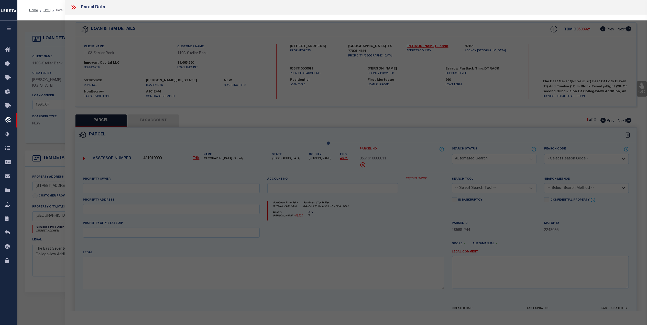
type input "[GEOGRAPHIC_DATA]"
type textarea "TRS 11 & 12 BLK 28 COLLEGEVIEW SEC 2"
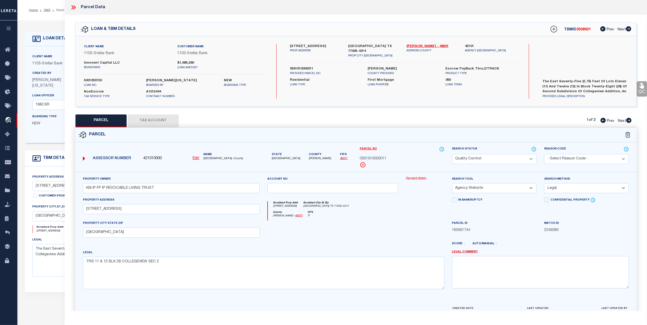
click at [149, 121] on button "Tax Account" at bounding box center [153, 121] width 51 height 13
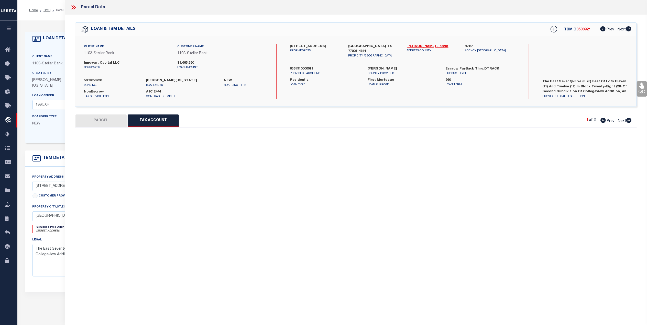
select select "100"
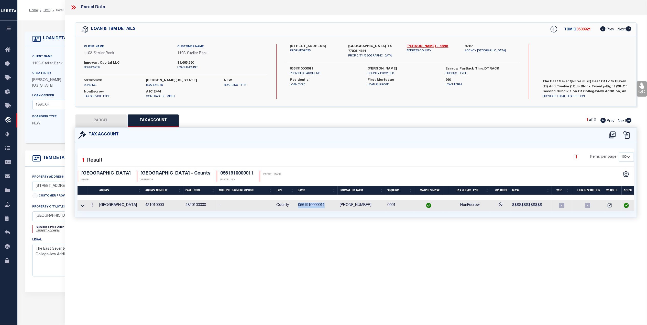
drag, startPoint x: 331, startPoint y: 206, endPoint x: 298, endPoint y: 209, distance: 32.9
click at [298, 209] on td "0561910000011" at bounding box center [317, 205] width 42 height 11
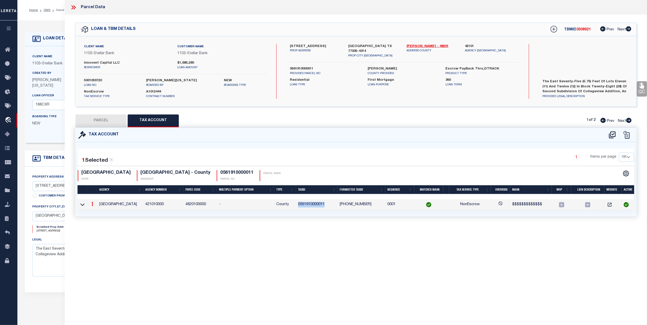
copy td "0561910000011"
